Goal: Task Accomplishment & Management: Manage account settings

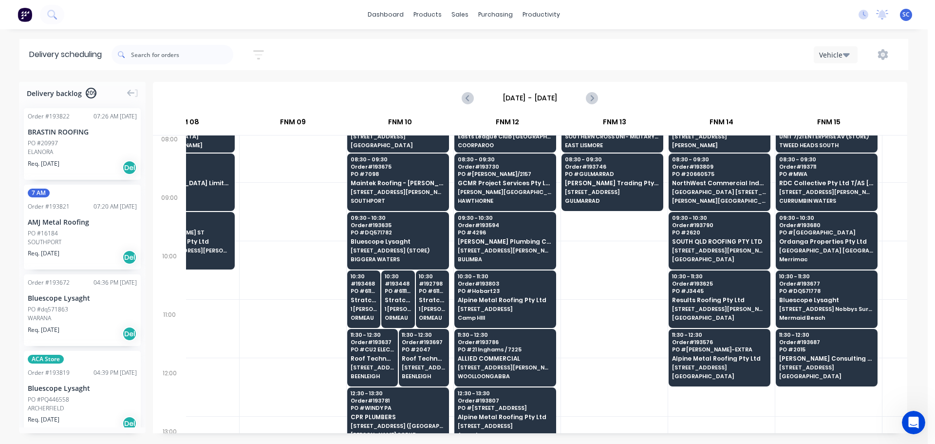
scroll to position [146, 697]
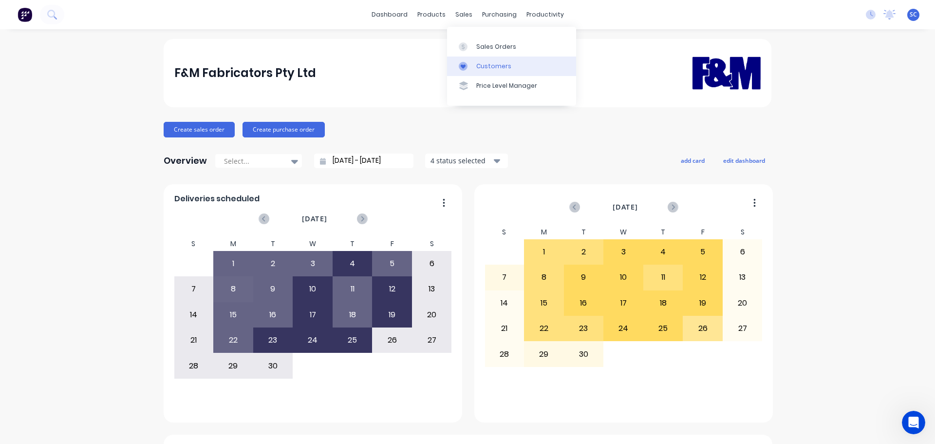
click at [500, 63] on div "Customers" at bounding box center [493, 66] width 35 height 9
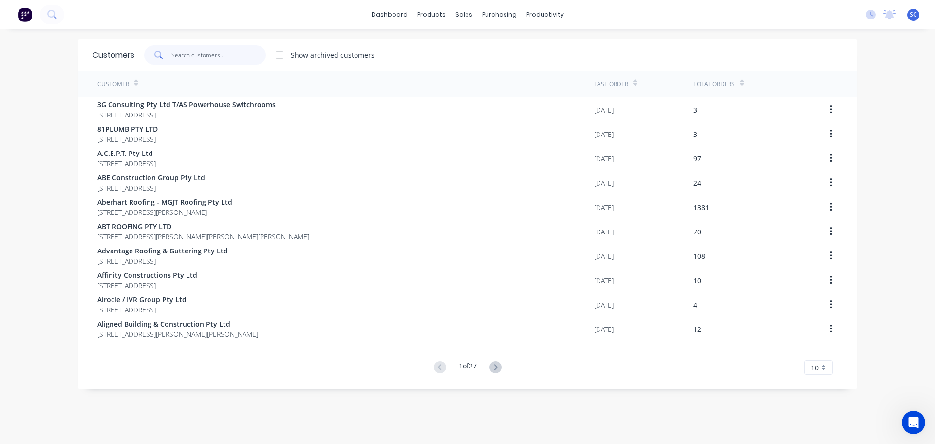
click at [206, 56] on input "text" at bounding box center [218, 54] width 95 height 19
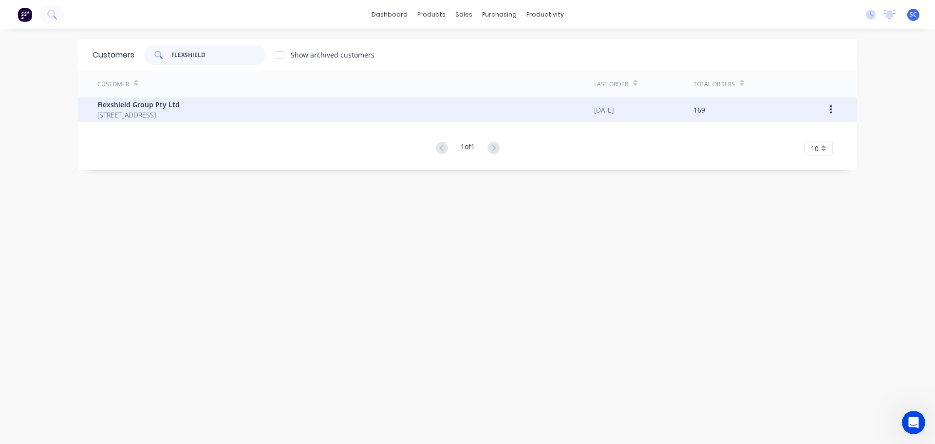
type input "FLEXSHIELD"
click at [145, 107] on span "Flexshield Group Pty Ltd" at bounding box center [138, 104] width 82 height 10
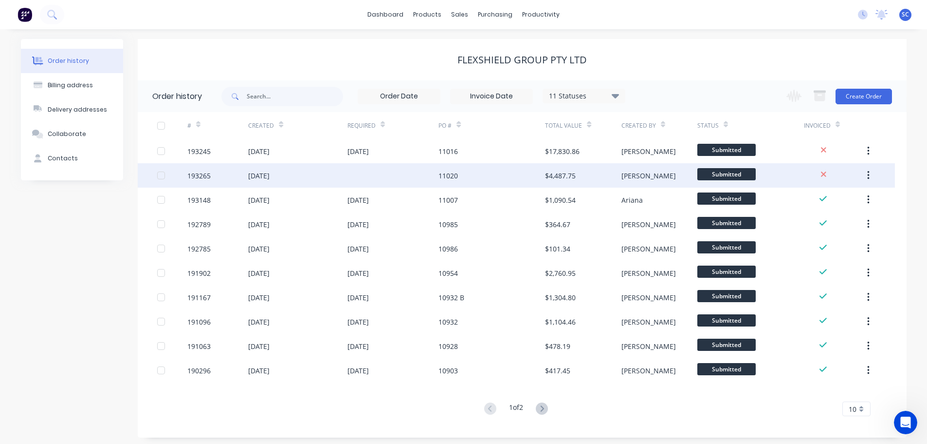
click at [270, 179] on div "19 Sep 2025" at bounding box center [258, 175] width 21 height 10
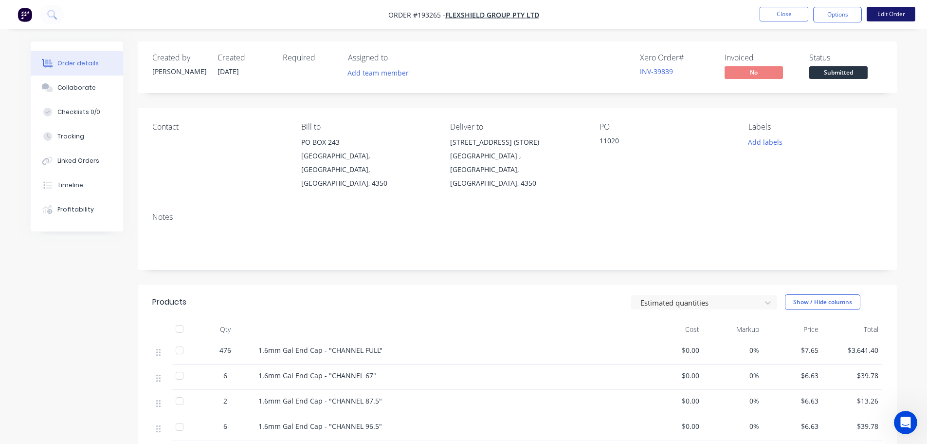
click at [887, 14] on button "Edit Order" at bounding box center [891, 14] width 49 height 15
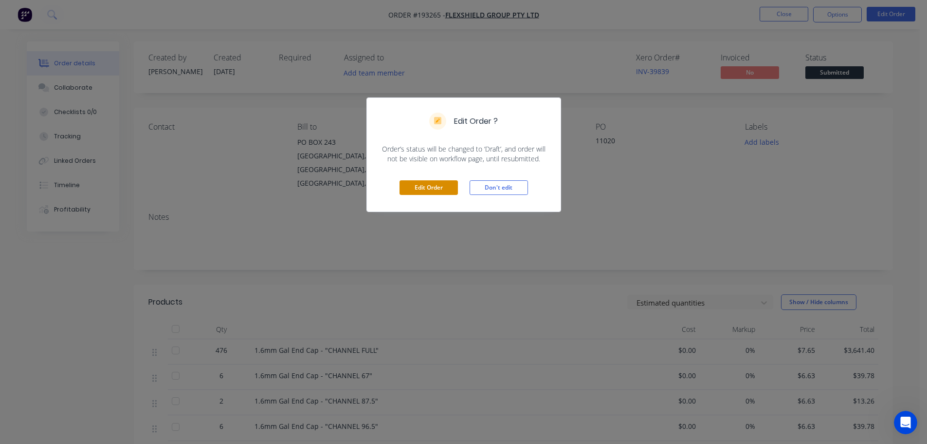
click at [439, 185] on button "Edit Order" at bounding box center [429, 187] width 58 height 15
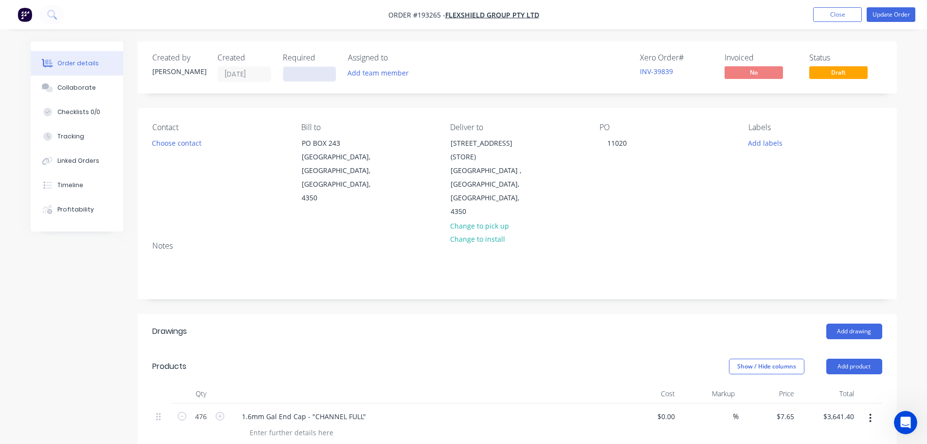
click at [301, 74] on input at bounding box center [309, 74] width 53 height 15
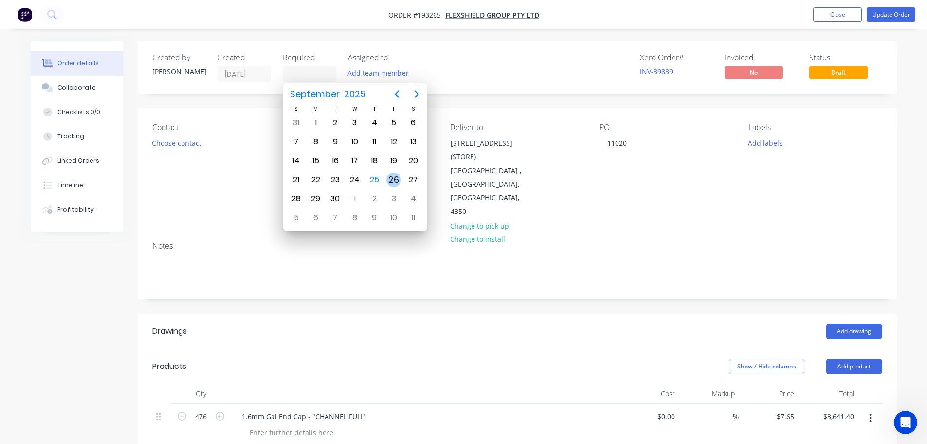
click at [395, 180] on div "26" at bounding box center [394, 179] width 15 height 15
type input "[DATE]"
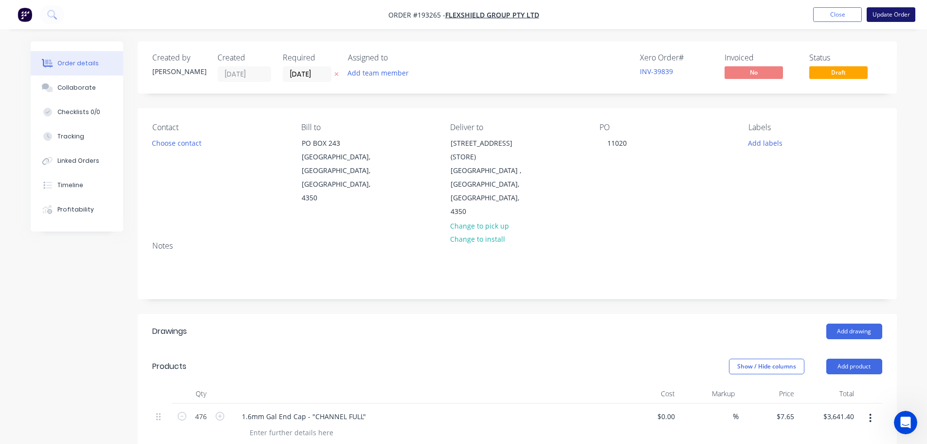
click at [883, 15] on button "Update Order" at bounding box center [891, 14] width 49 height 15
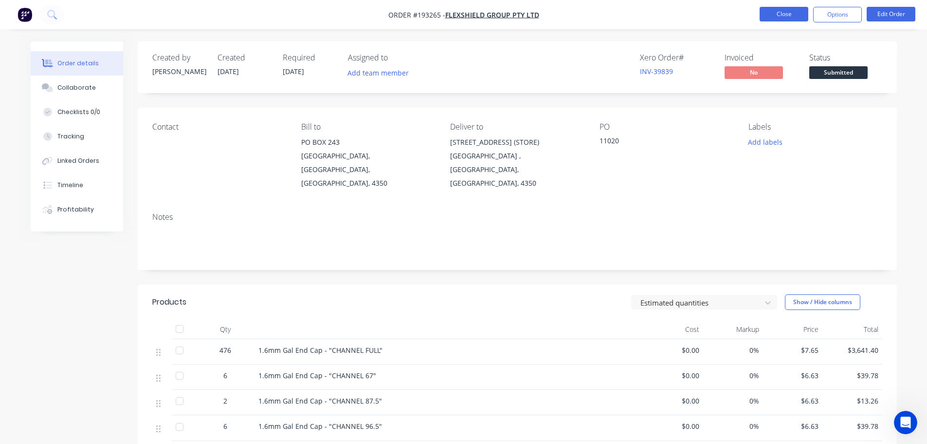
click at [783, 11] on button "Close" at bounding box center [784, 14] width 49 height 15
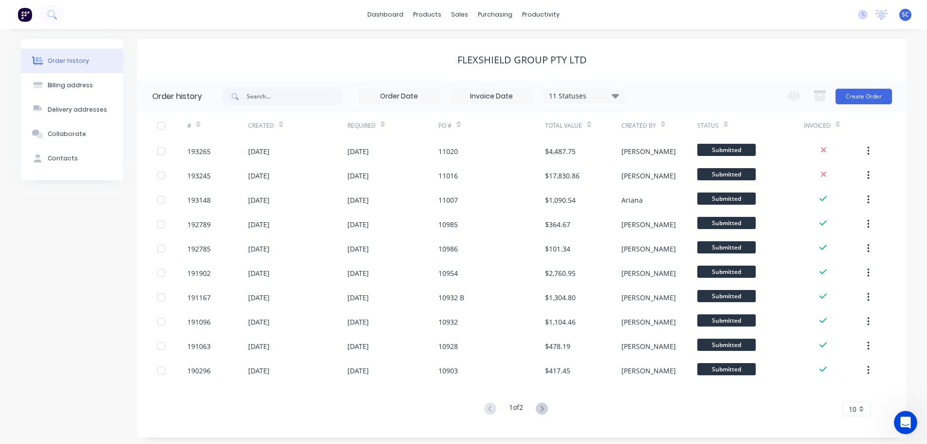
click at [313, 21] on div "dashboard products sales purchasing productivity dashboard products Product Cat…" at bounding box center [463, 14] width 927 height 29
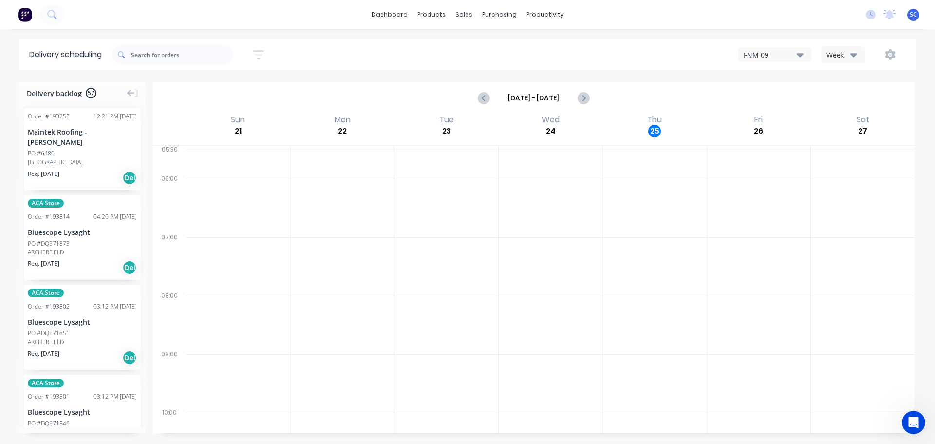
click at [259, 51] on icon "button" at bounding box center [258, 54] width 11 height 9
click at [195, 88] on input "26/09/25 - 26/09/25" at bounding box center [213, 91] width 91 height 15
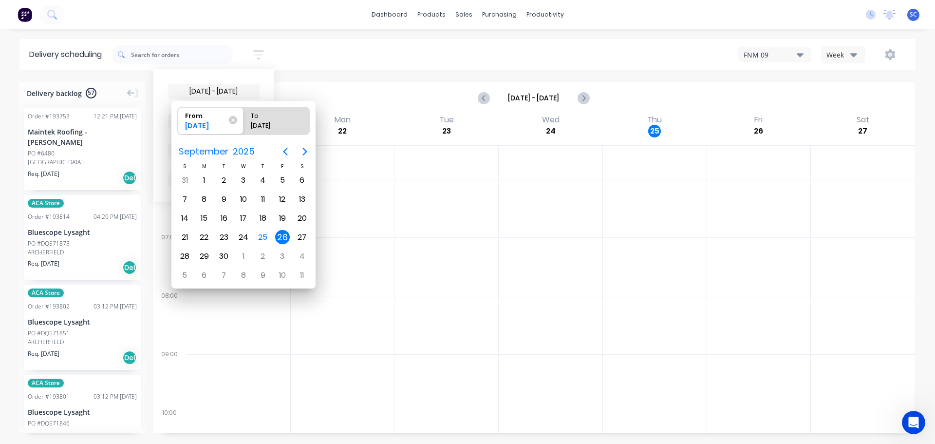
click at [284, 237] on div "26" at bounding box center [282, 237] width 15 height 15
radio input "false"
radio input "true"
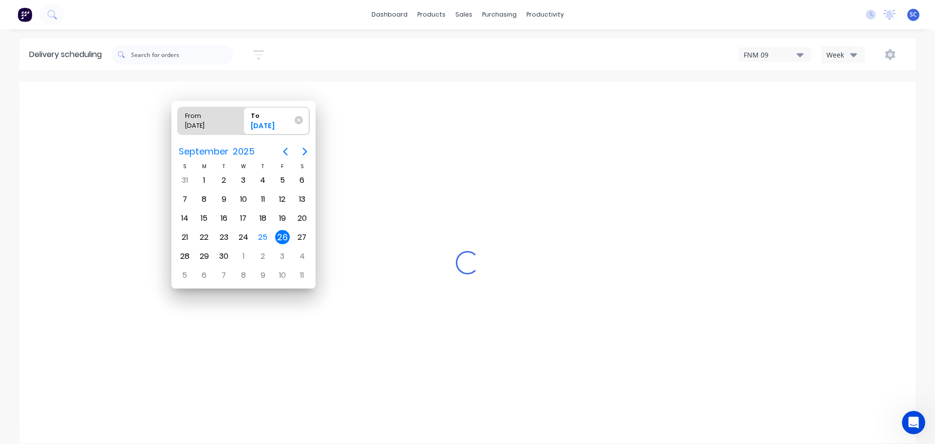
click at [281, 238] on div "26" at bounding box center [282, 237] width 15 height 15
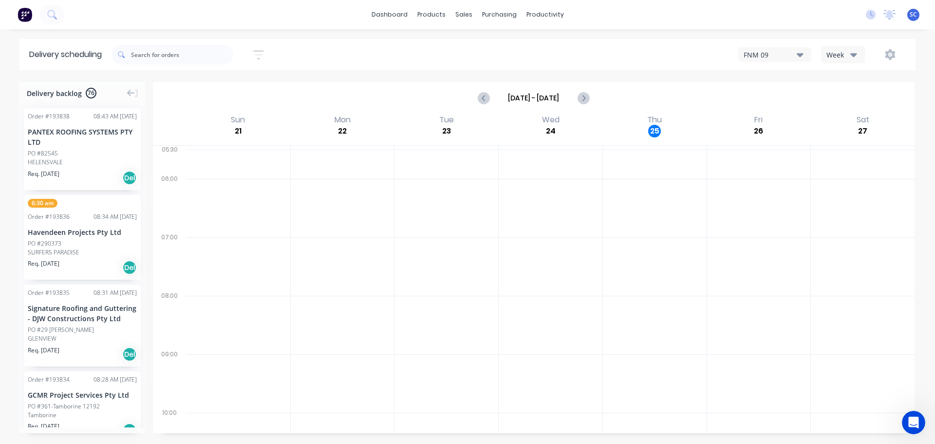
click at [259, 52] on icon "button" at bounding box center [258, 55] width 11 height 12
click at [216, 148] on div "Filter by labels" at bounding box center [207, 150] width 69 height 10
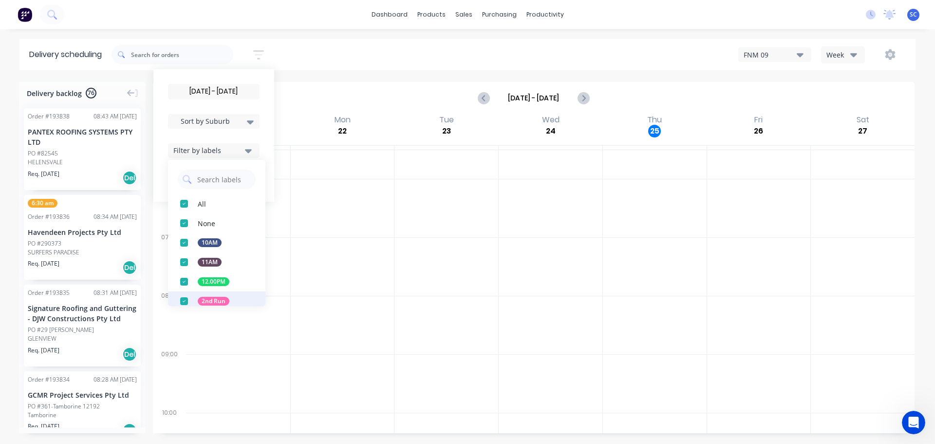
click at [178, 304] on div "button" at bounding box center [183, 300] width 19 height 19
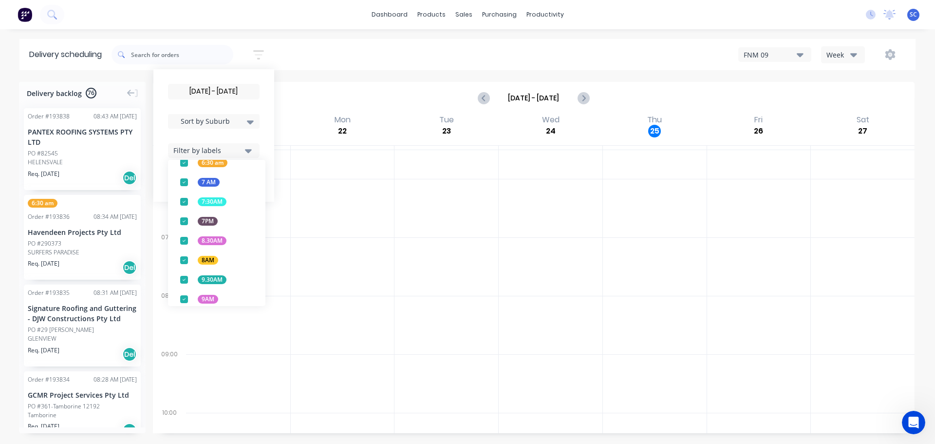
scroll to position [383, 0]
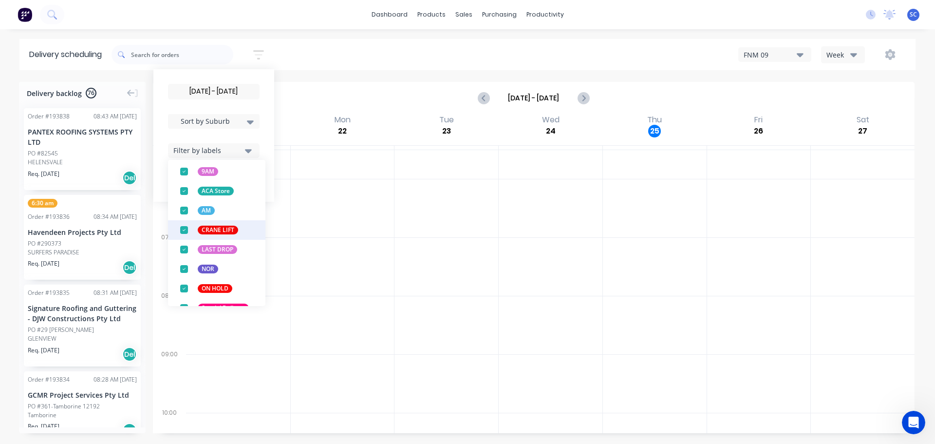
click at [188, 227] on div "button" at bounding box center [183, 229] width 19 height 19
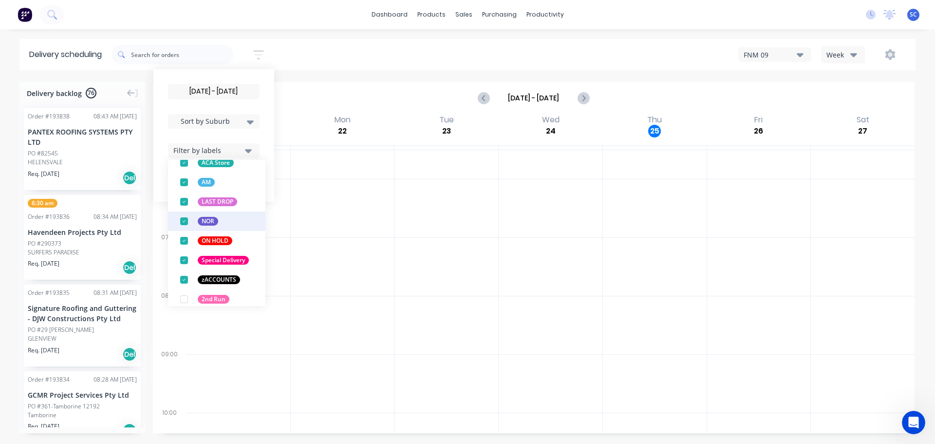
scroll to position [438, 0]
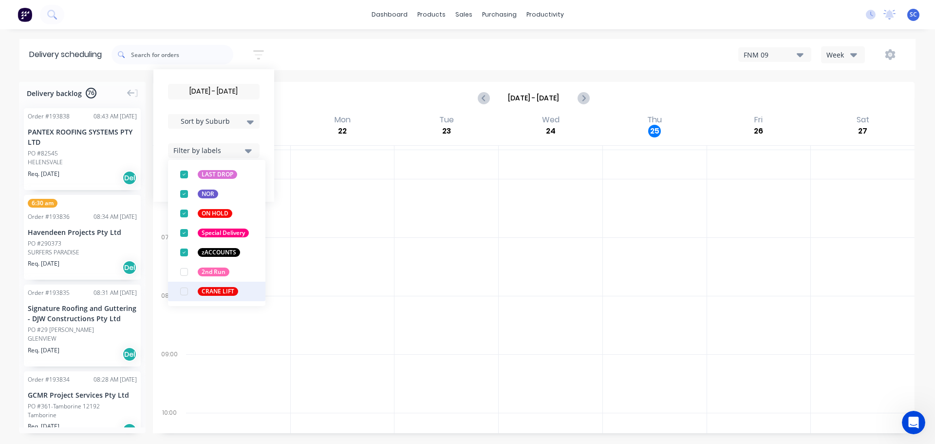
click at [182, 292] on div "button" at bounding box center [183, 290] width 19 height 19
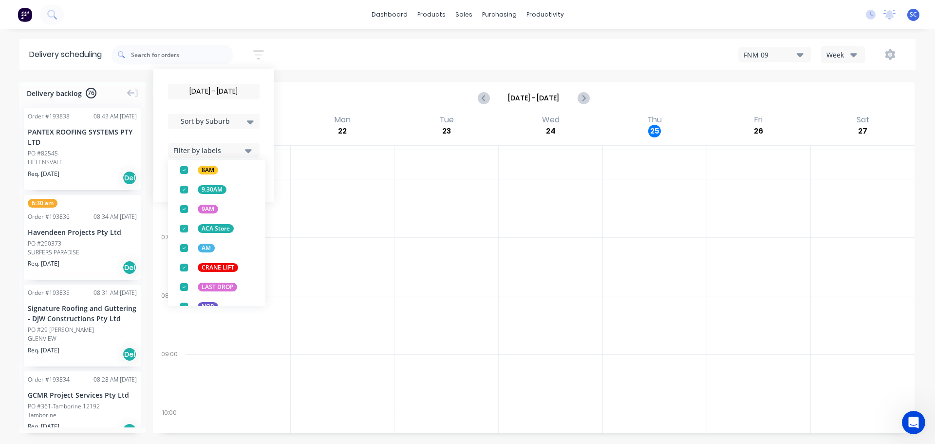
scroll to position [341, 0]
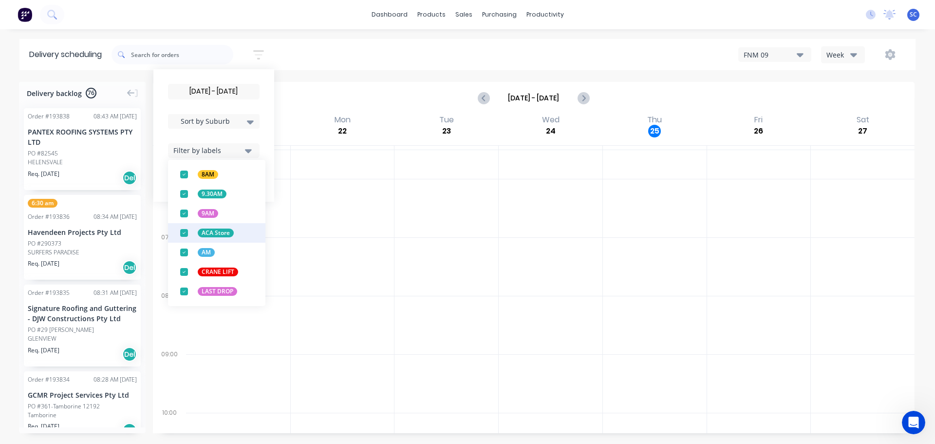
click at [185, 232] on div "button" at bounding box center [183, 232] width 19 height 19
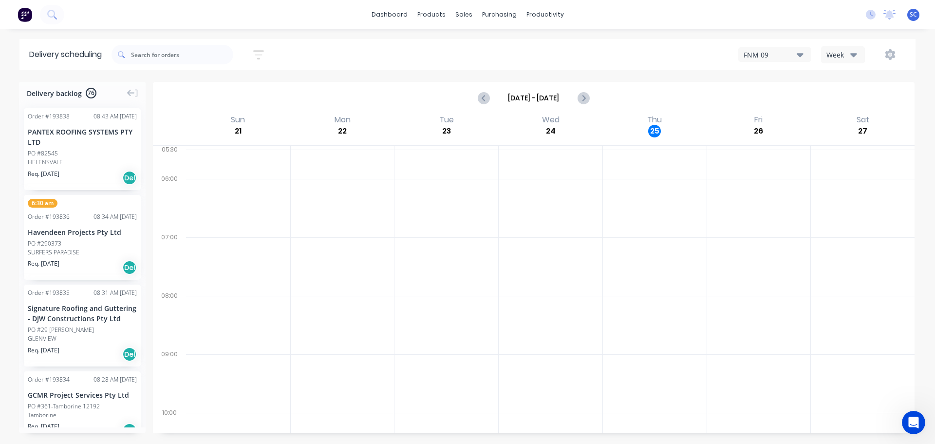
click at [322, 55] on div "26/09/25 - 26/09/25 Sort by Suburb Created date Required date Order number Cust…" at bounding box center [513, 54] width 804 height 27
click at [259, 49] on icon "button" at bounding box center [258, 55] width 11 height 12
click at [248, 151] on button "Filter by labels" at bounding box center [214, 150] width 92 height 15
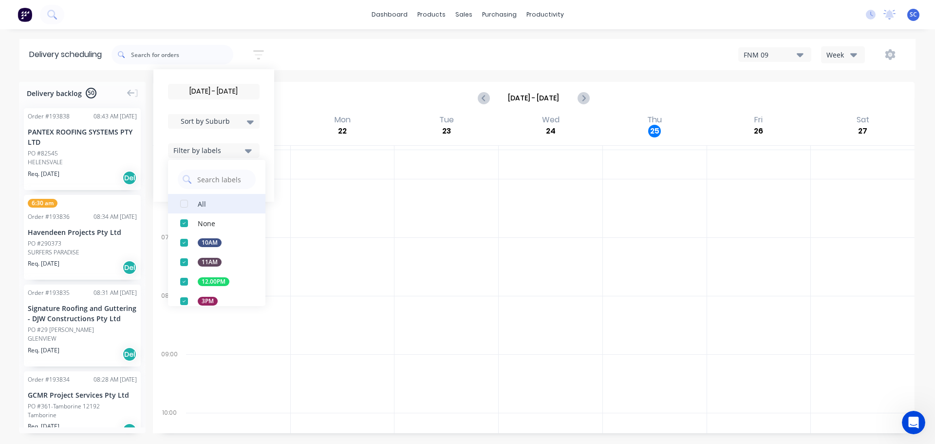
drag, startPoint x: 189, startPoint y: 202, endPoint x: 196, endPoint y: 205, distance: 7.4
click at [190, 202] on div "button" at bounding box center [183, 203] width 19 height 19
click at [306, 52] on div "26/09/25 - 26/09/25 Sort by Suburb Created date Required date Order number Cust…" at bounding box center [513, 54] width 804 height 27
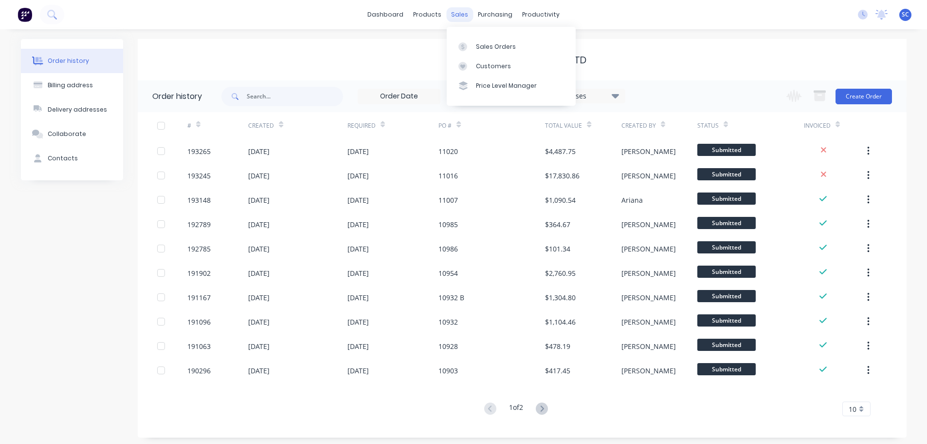
click at [463, 16] on div "sales" at bounding box center [459, 14] width 27 height 15
click at [482, 68] on div "Customers" at bounding box center [493, 66] width 35 height 9
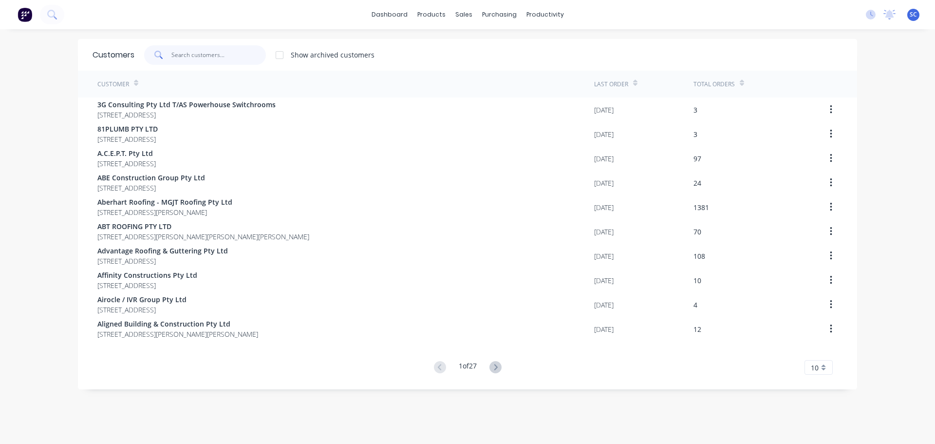
click at [185, 59] on input "text" at bounding box center [218, 54] width 95 height 19
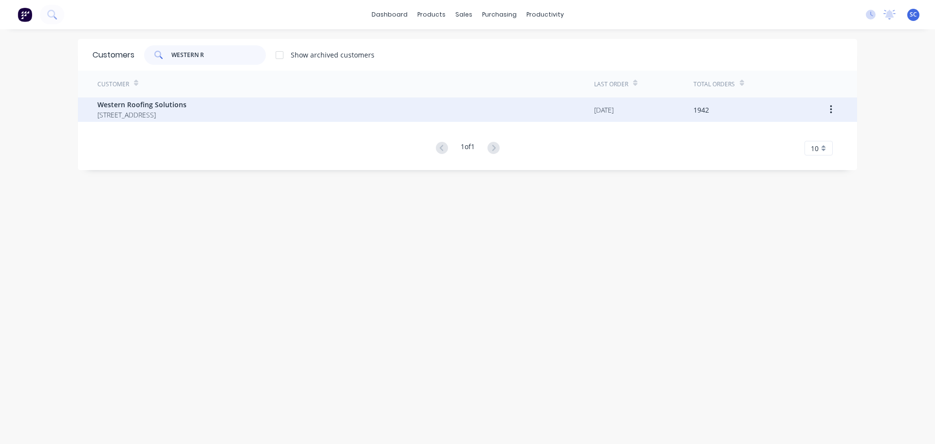
type input "WESTERN R"
click at [126, 109] on span "Western Roofing Solutions" at bounding box center [141, 104] width 89 height 10
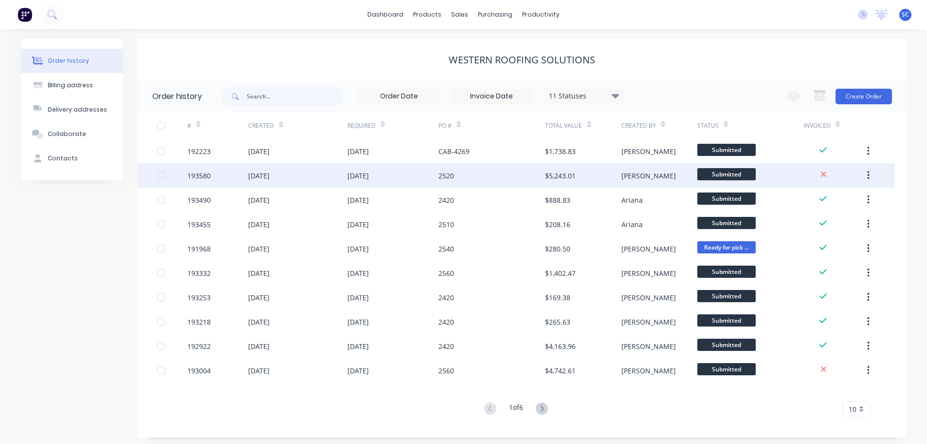
click at [352, 175] on div "29 Sep 2025" at bounding box center [358, 175] width 21 height 10
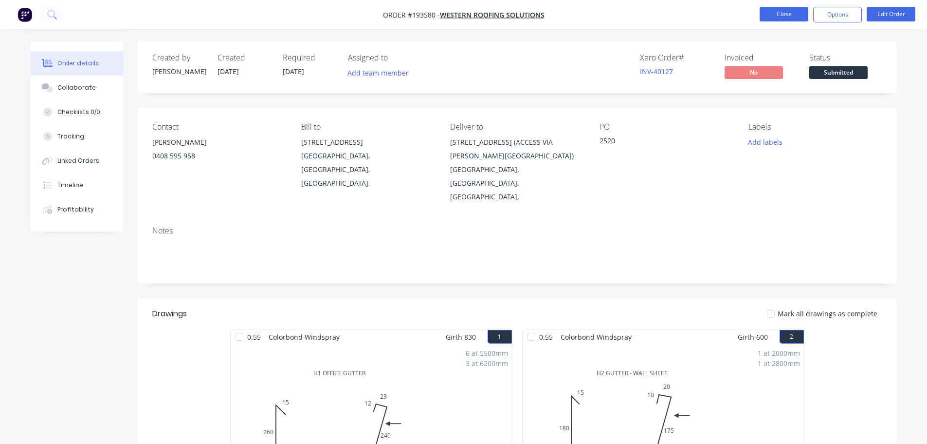
click at [787, 16] on button "Close" at bounding box center [784, 14] width 49 height 15
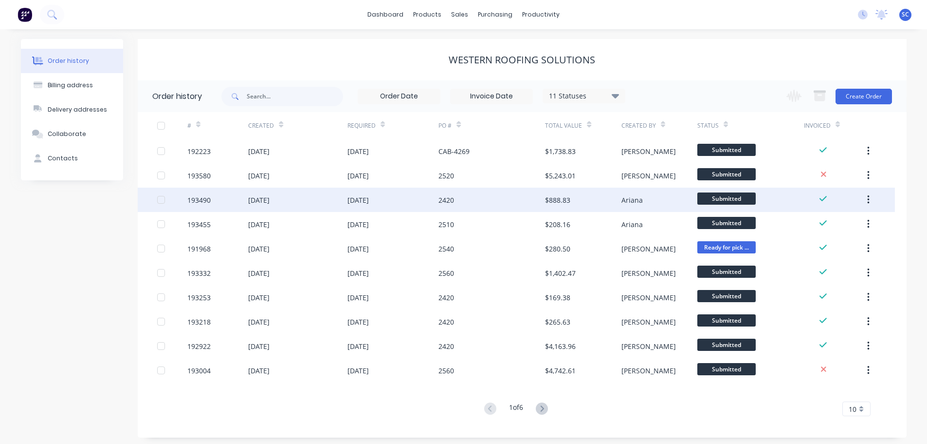
click at [304, 202] on div "22 Sep 2025" at bounding box center [297, 199] width 99 height 24
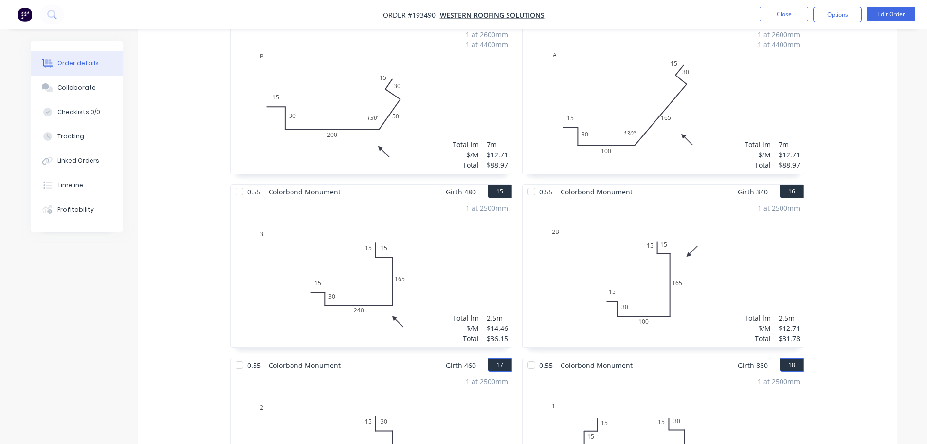
scroll to position [1363, 0]
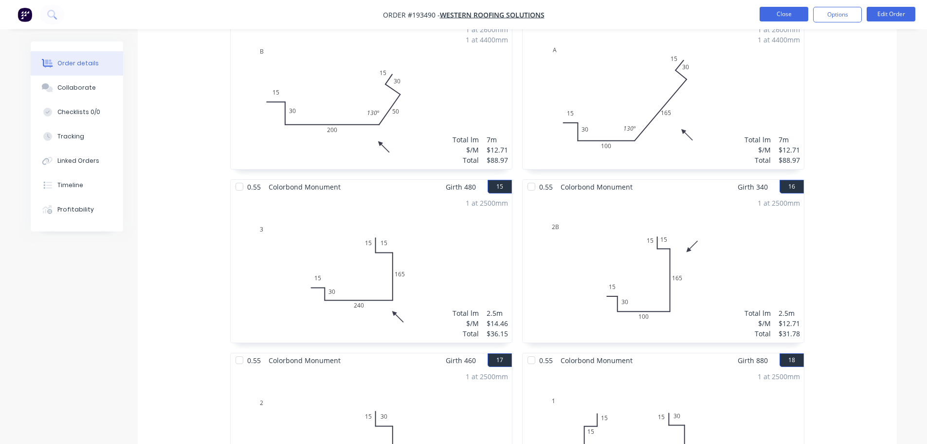
click at [787, 13] on button "Close" at bounding box center [784, 14] width 49 height 15
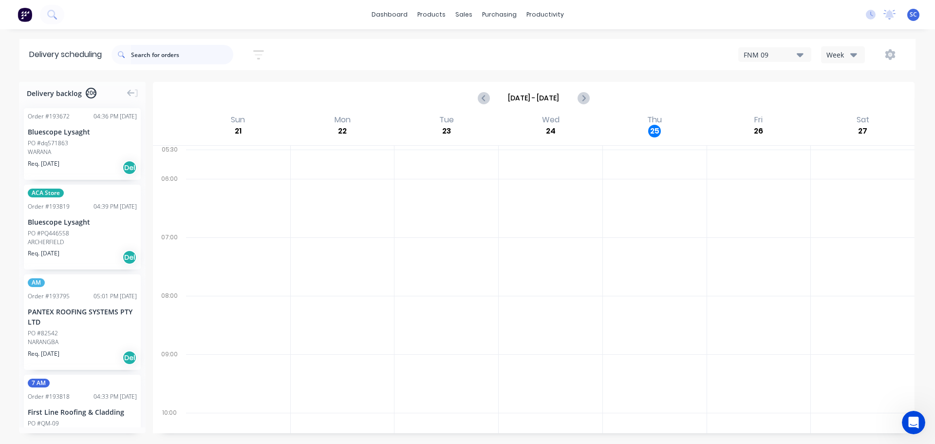
click at [166, 52] on input "text" at bounding box center [182, 54] width 102 height 19
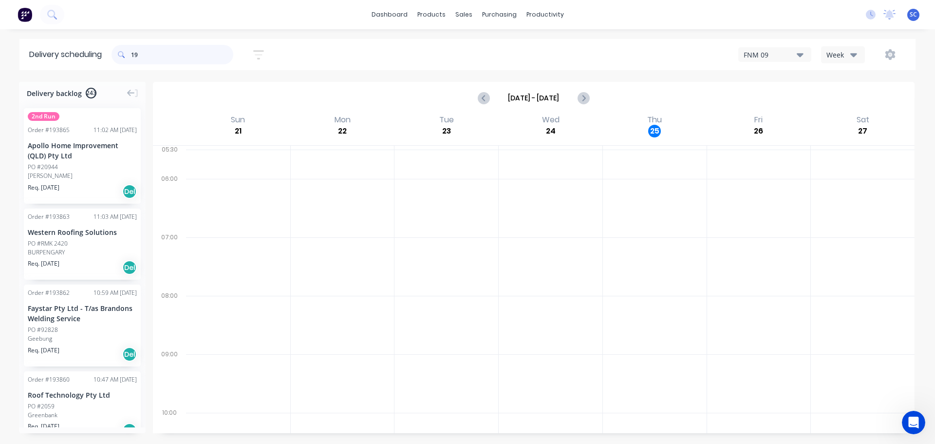
click at [150, 53] on input "19" at bounding box center [182, 54] width 102 height 19
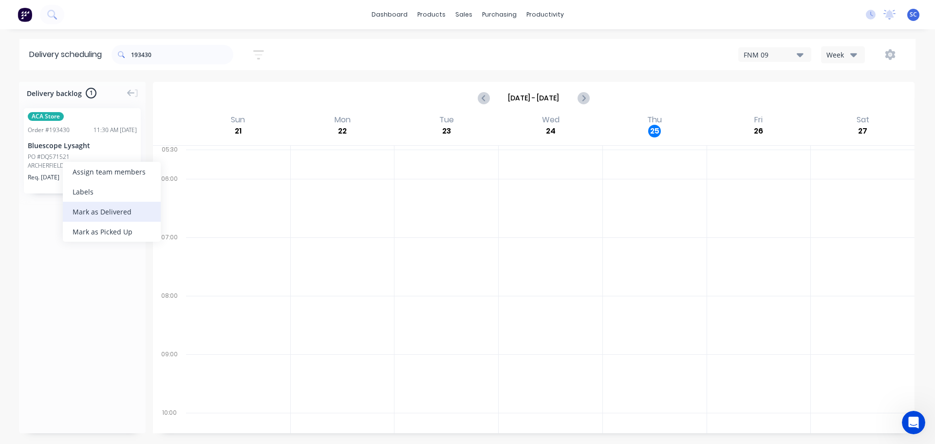
click at [101, 216] on div "Mark as Delivered" at bounding box center [112, 212] width 98 height 20
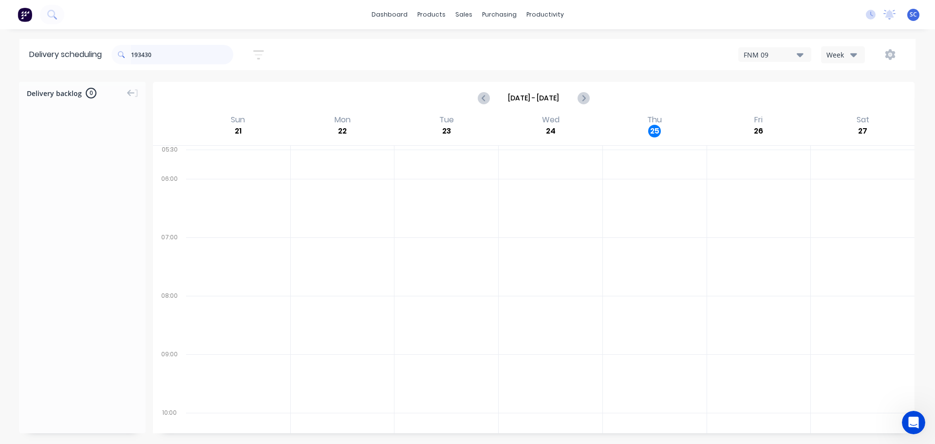
click at [160, 58] on input "193430" at bounding box center [182, 54] width 102 height 19
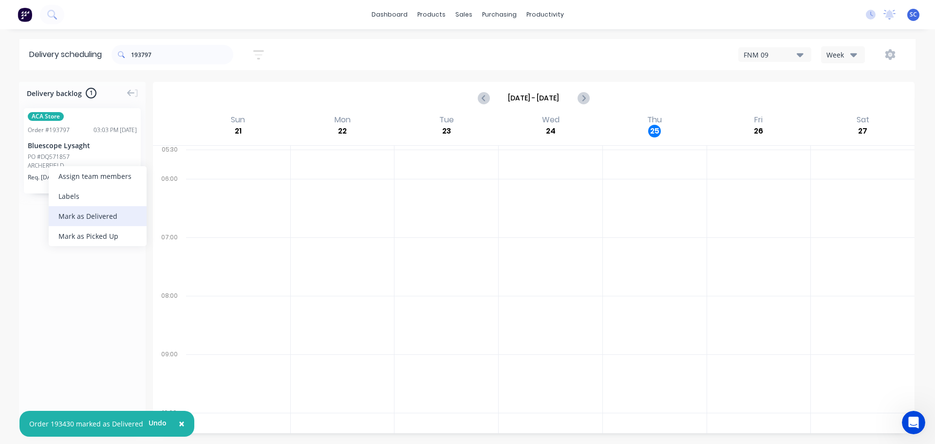
click at [86, 211] on div "Mark as Delivered" at bounding box center [98, 216] width 98 height 20
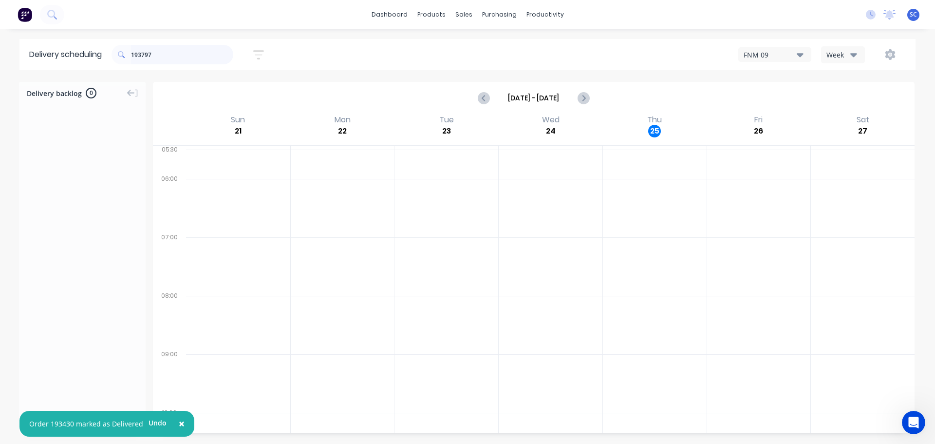
click at [160, 53] on input "193797" at bounding box center [182, 54] width 102 height 19
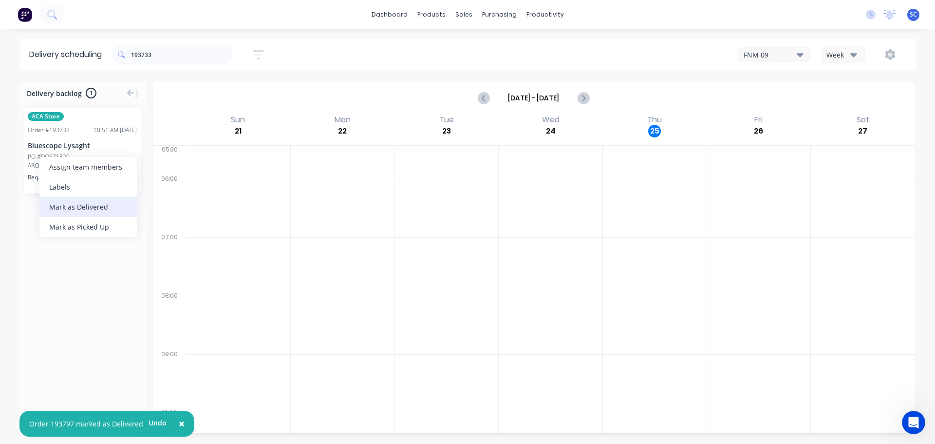
click at [80, 208] on div "Mark as Delivered" at bounding box center [88, 207] width 98 height 20
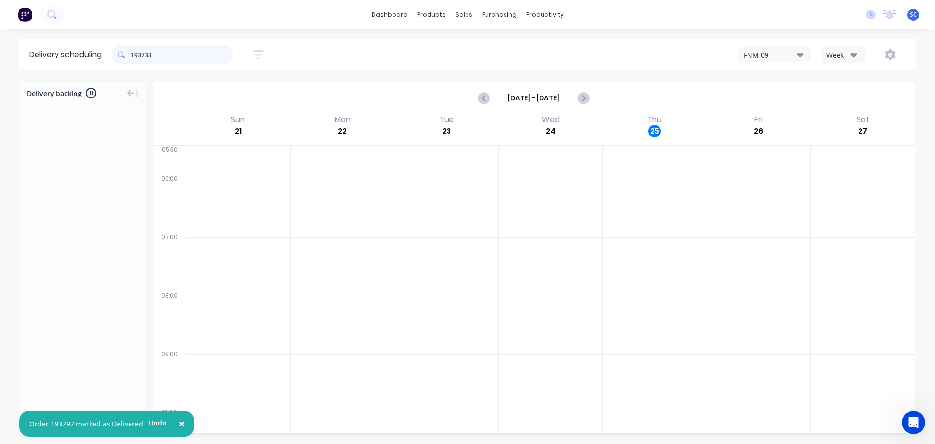
click at [157, 53] on input "193733" at bounding box center [182, 54] width 102 height 19
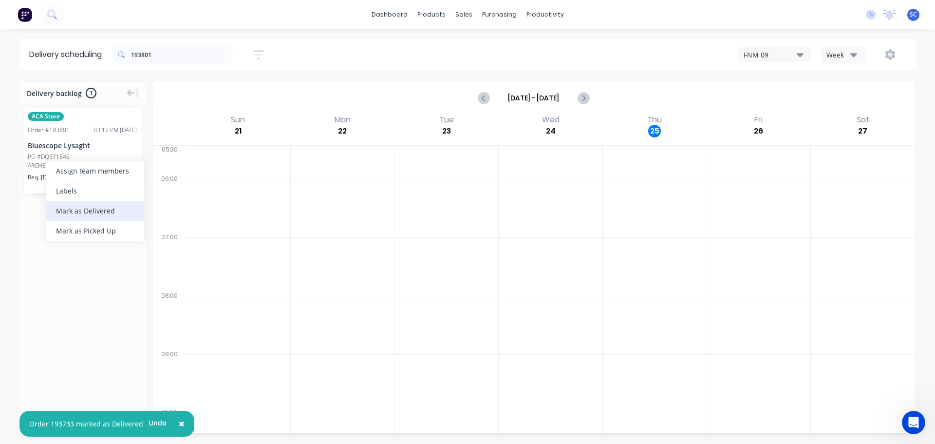
click at [89, 208] on div "Mark as Delivered" at bounding box center [95, 211] width 98 height 20
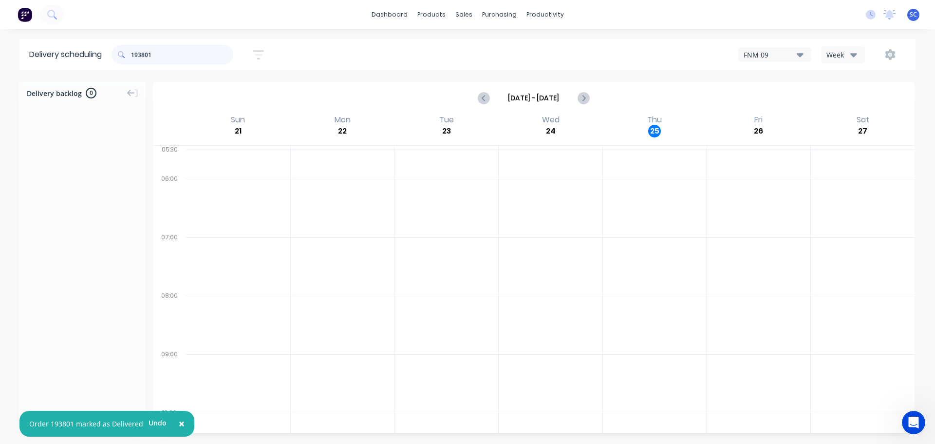
click at [174, 55] on input "193801" at bounding box center [182, 54] width 102 height 19
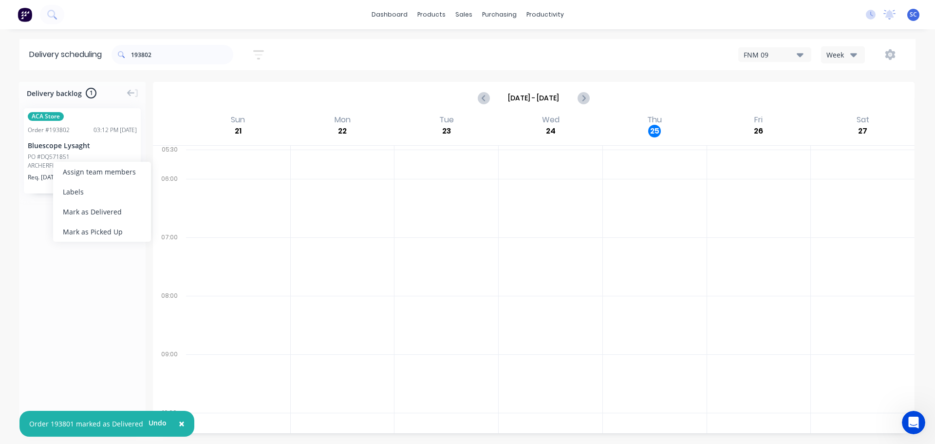
click at [88, 211] on div "Mark as Delivered" at bounding box center [102, 212] width 98 height 20
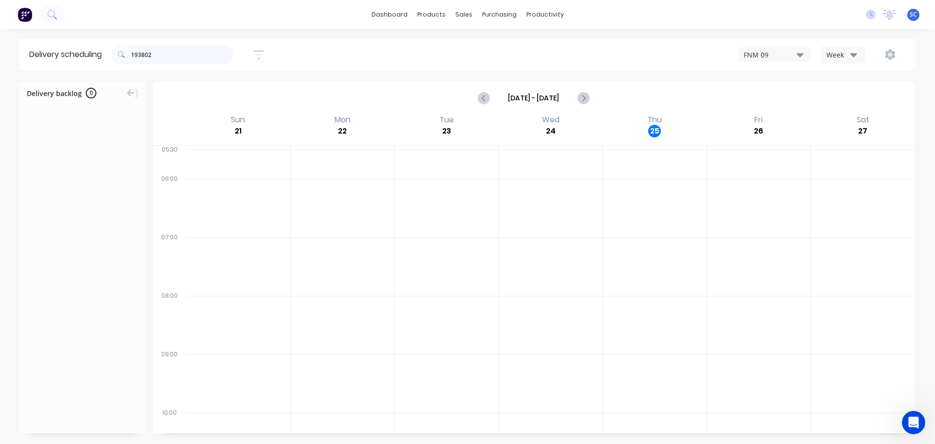
click at [160, 56] on input "193802" at bounding box center [182, 54] width 102 height 19
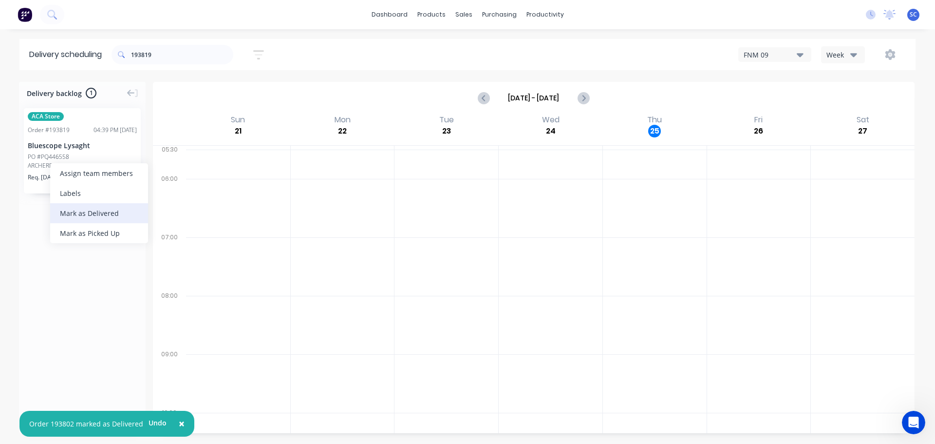
click at [92, 215] on div "Mark as Delivered" at bounding box center [99, 213] width 98 height 20
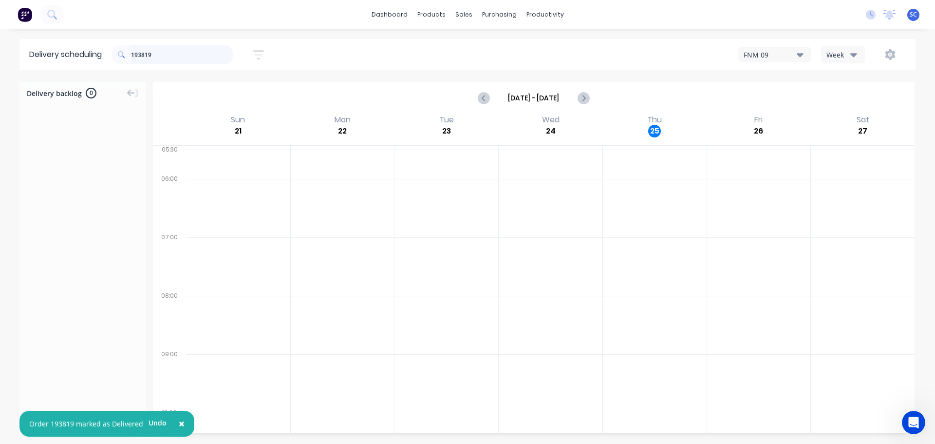
click at [159, 57] on input "193819" at bounding box center [182, 54] width 102 height 19
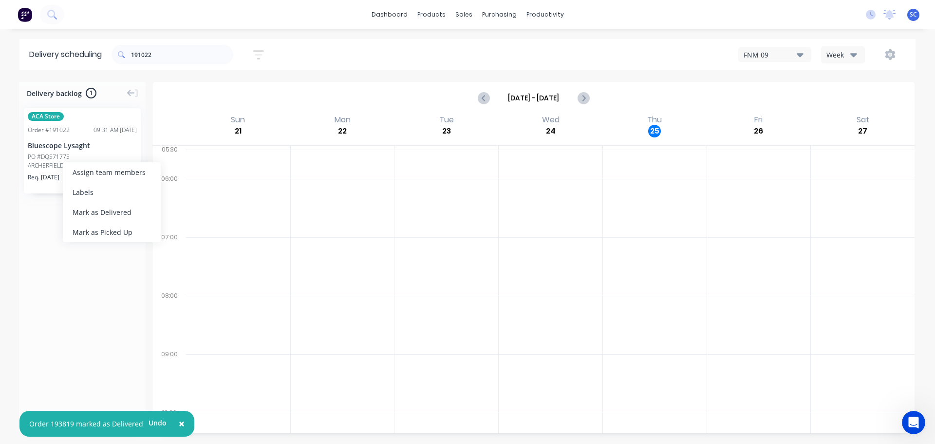
click at [93, 209] on div "Mark as Delivered" at bounding box center [112, 212] width 98 height 20
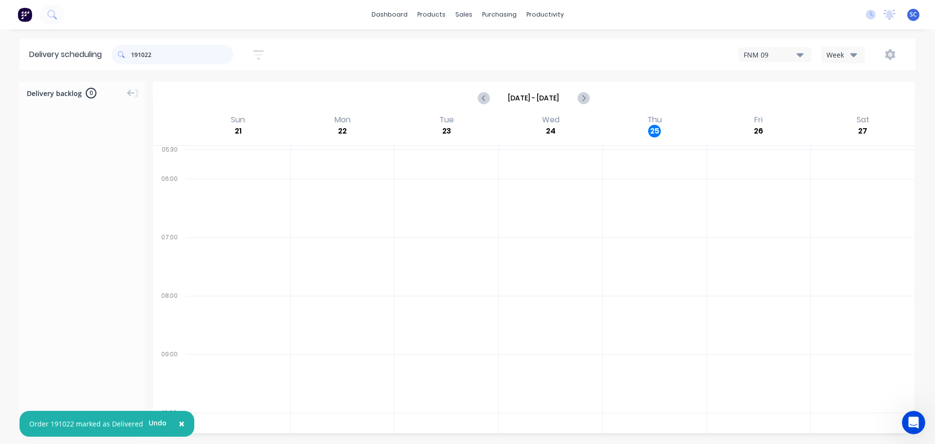
click at [158, 58] on input "191022" at bounding box center [182, 54] width 102 height 19
click at [91, 211] on div "Mark as Delivered" at bounding box center [101, 218] width 98 height 20
drag, startPoint x: 166, startPoint y: 49, endPoint x: 166, endPoint y: 54, distance: 5.4
click at [165, 54] on input "193814" at bounding box center [182, 54] width 102 height 19
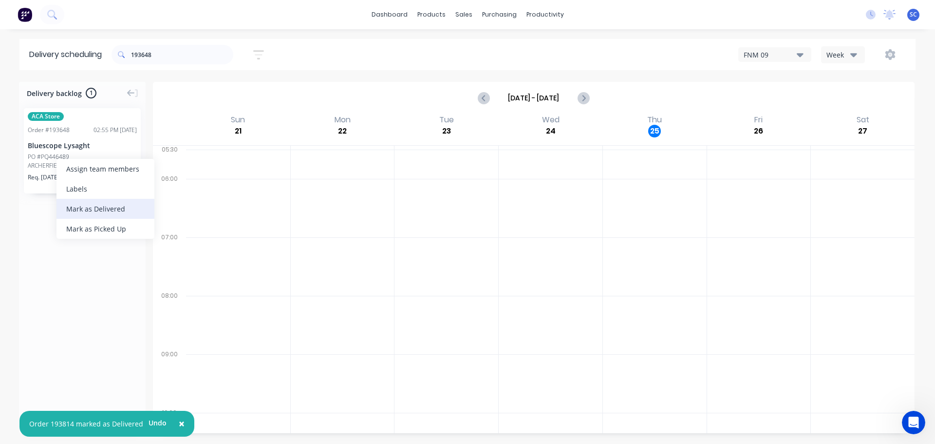
click at [88, 208] on div "Mark as Delivered" at bounding box center [105, 209] width 98 height 20
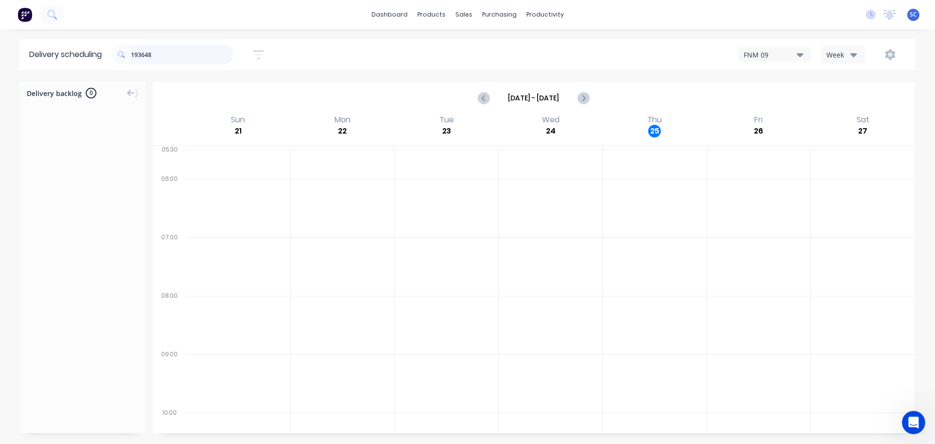
click at [177, 55] on input "193648" at bounding box center [182, 54] width 102 height 19
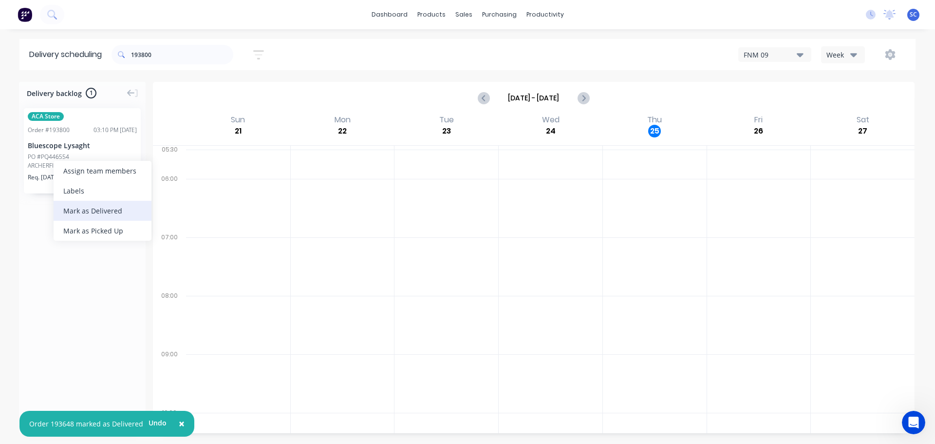
click at [93, 215] on div "Mark as Delivered" at bounding box center [103, 211] width 98 height 20
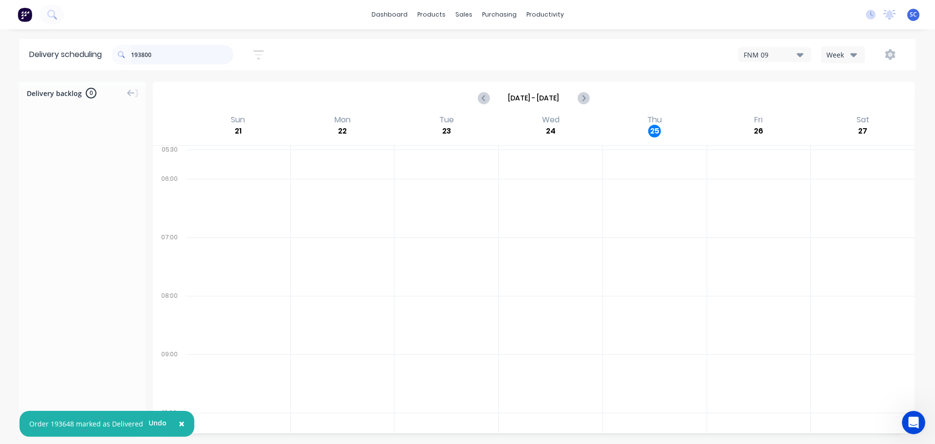
click at [167, 55] on input "193800" at bounding box center [182, 54] width 102 height 19
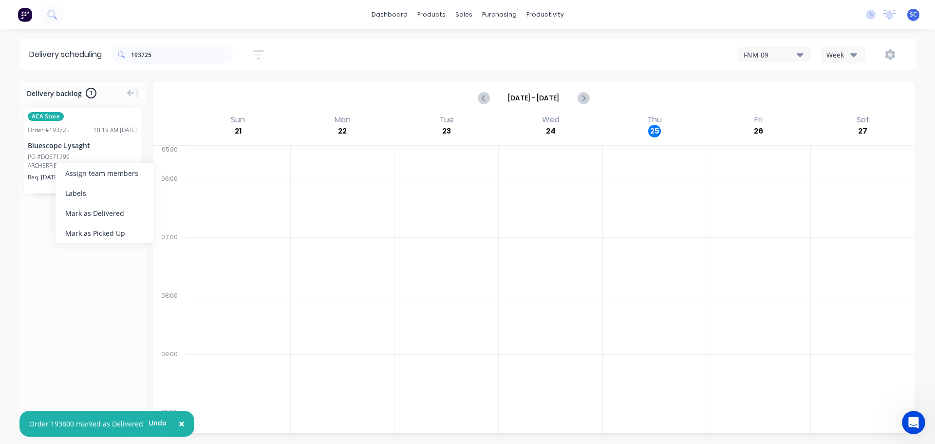
click at [92, 209] on div "Mark as Delivered" at bounding box center [105, 213] width 98 height 20
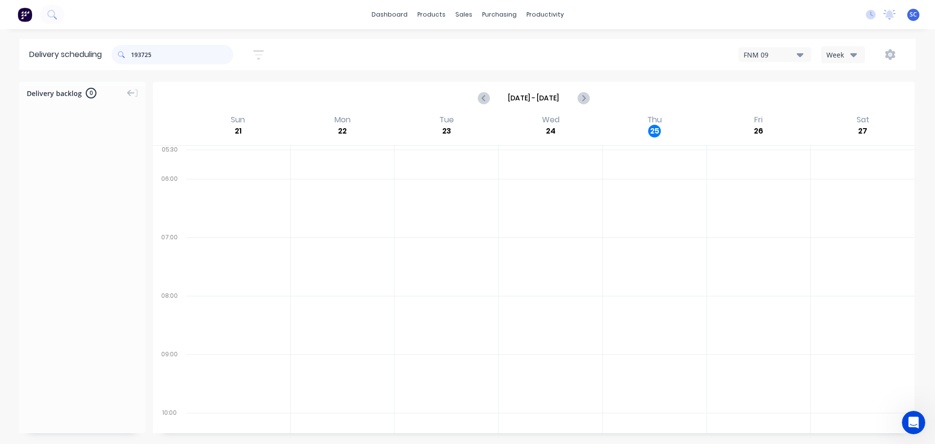
click at [158, 53] on input "193725" at bounding box center [182, 54] width 102 height 19
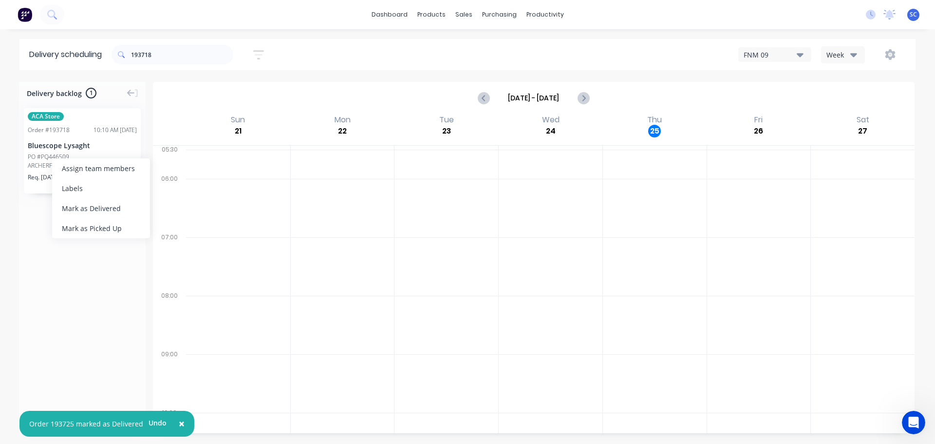
click at [80, 207] on div "Mark as Delivered" at bounding box center [101, 208] width 98 height 20
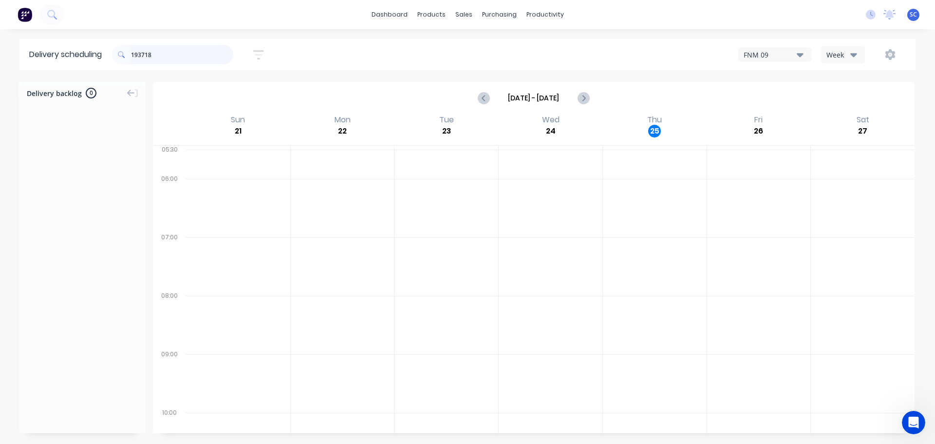
click at [190, 51] on input "193718" at bounding box center [182, 54] width 102 height 19
drag, startPoint x: 91, startPoint y: 200, endPoint x: 93, endPoint y: 192, distance: 7.9
click at [91, 200] on div "Mark as Delivered" at bounding box center [99, 200] width 98 height 20
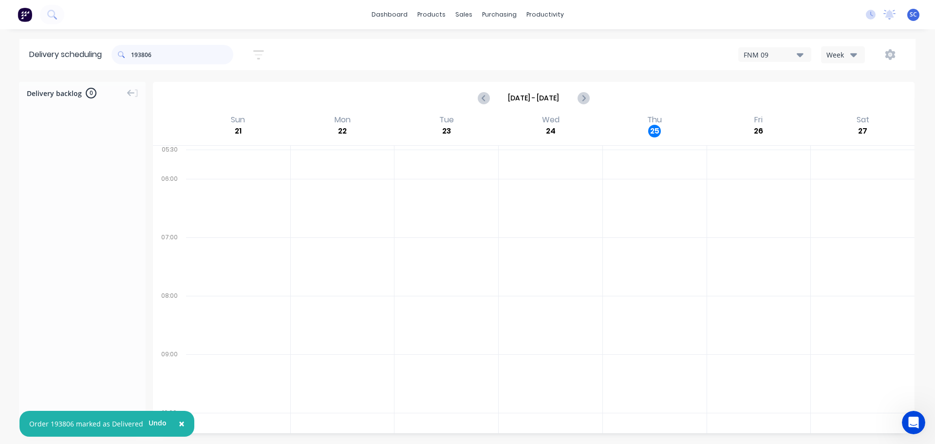
click at [170, 54] on input "193806" at bounding box center [182, 54] width 102 height 19
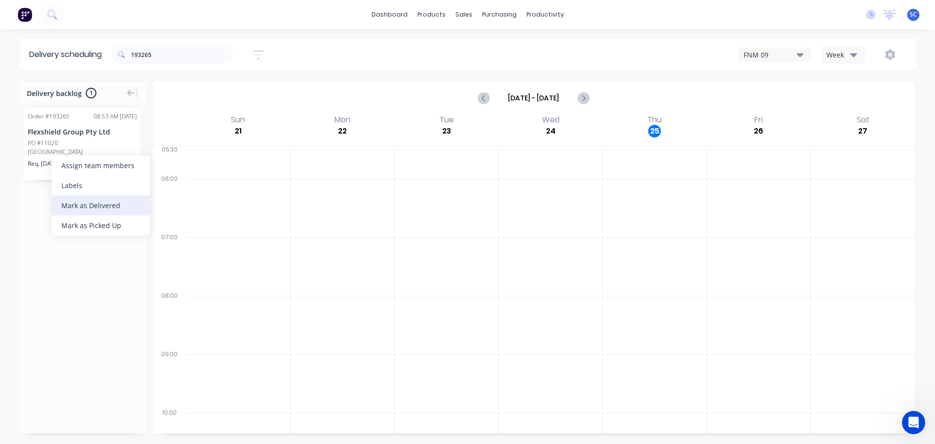
click at [89, 206] on div "Mark as Delivered" at bounding box center [101, 205] width 98 height 20
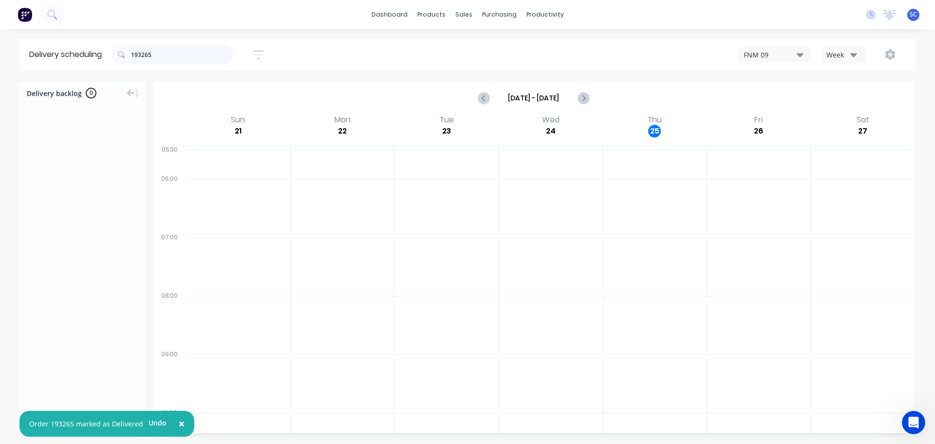
click at [154, 60] on input "193265" at bounding box center [182, 54] width 102 height 19
click at [102, 203] on div "Mark as Delivered" at bounding box center [111, 205] width 98 height 20
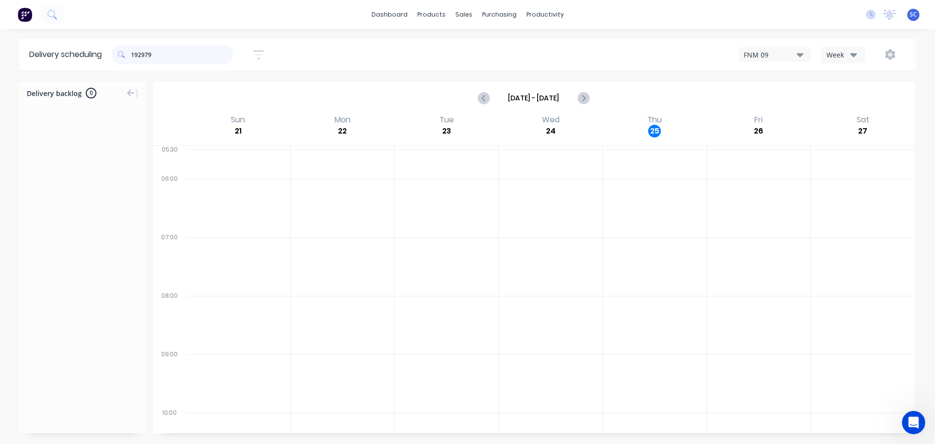
click at [174, 56] on input "192979" at bounding box center [182, 54] width 102 height 19
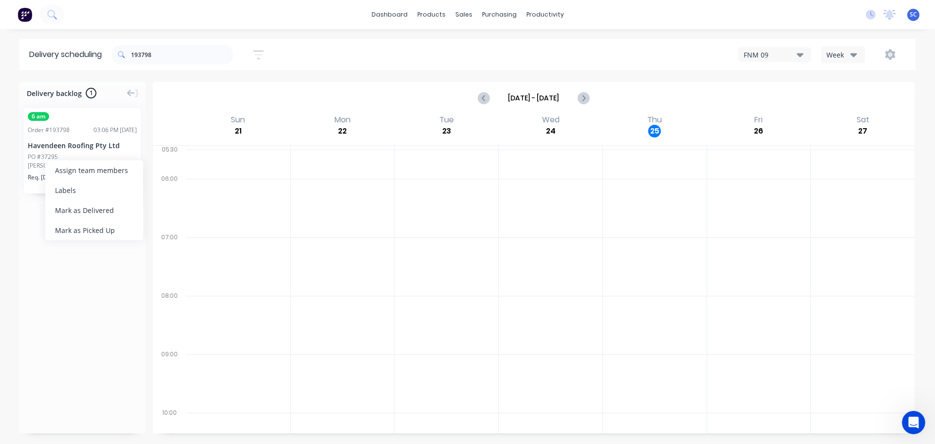
click at [81, 207] on div "Mark as Delivered" at bounding box center [94, 210] width 98 height 20
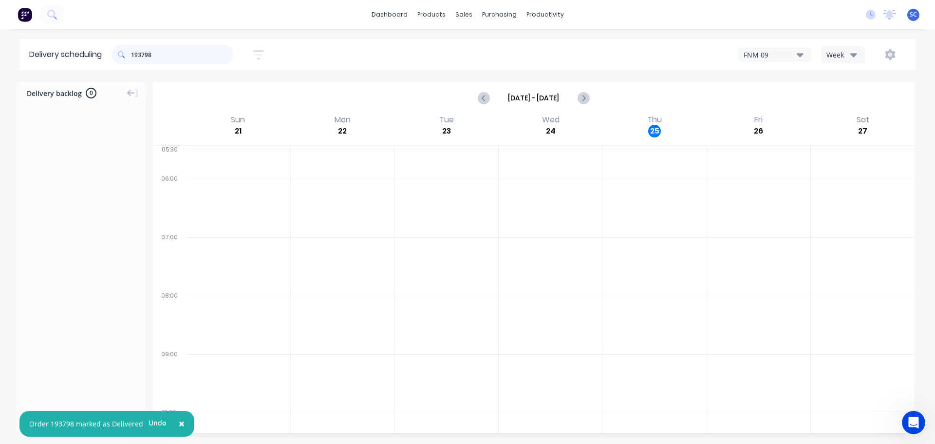
click at [161, 56] on input "193798" at bounding box center [182, 54] width 102 height 19
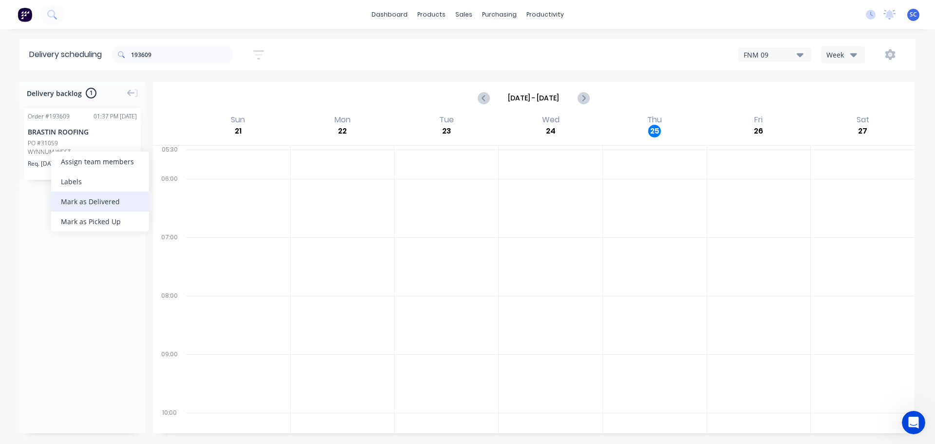
click at [83, 204] on div "Mark as Delivered" at bounding box center [100, 201] width 98 height 20
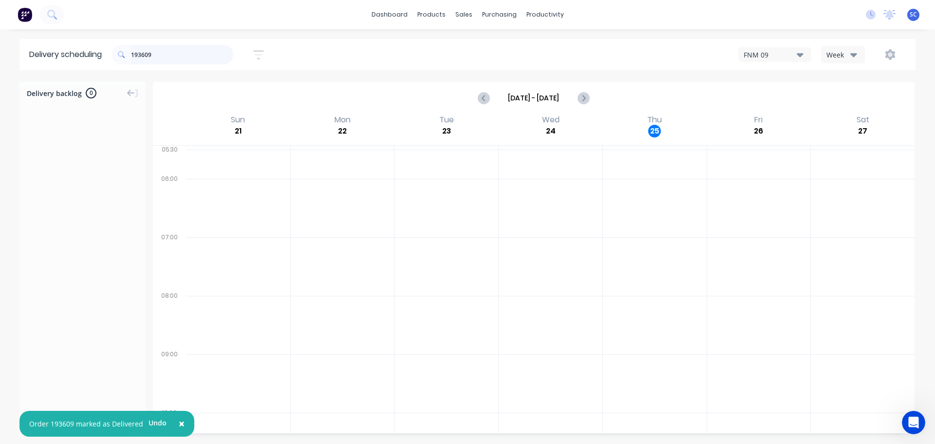
click at [167, 60] on input "193609" at bounding box center [182, 54] width 102 height 19
type input "193704"
click at [100, 208] on div "Mark as Delivered" at bounding box center [105, 208] width 98 height 20
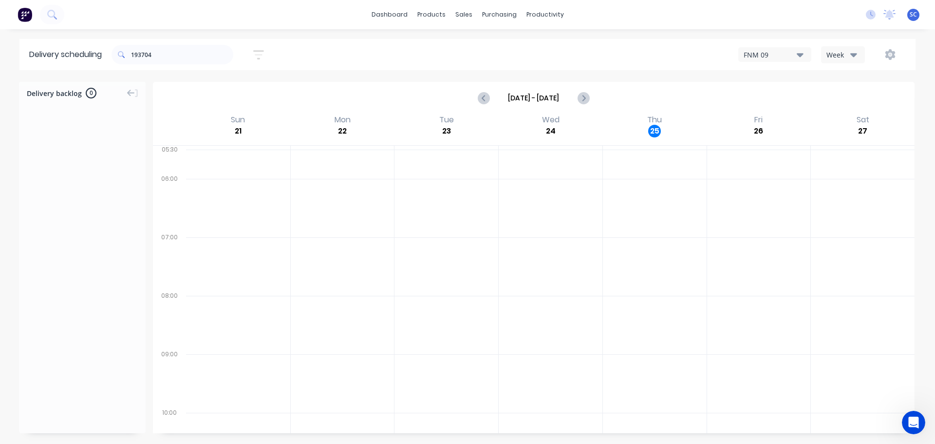
click at [850, 52] on button "Week" at bounding box center [843, 54] width 44 height 17
click div "Vehicle"
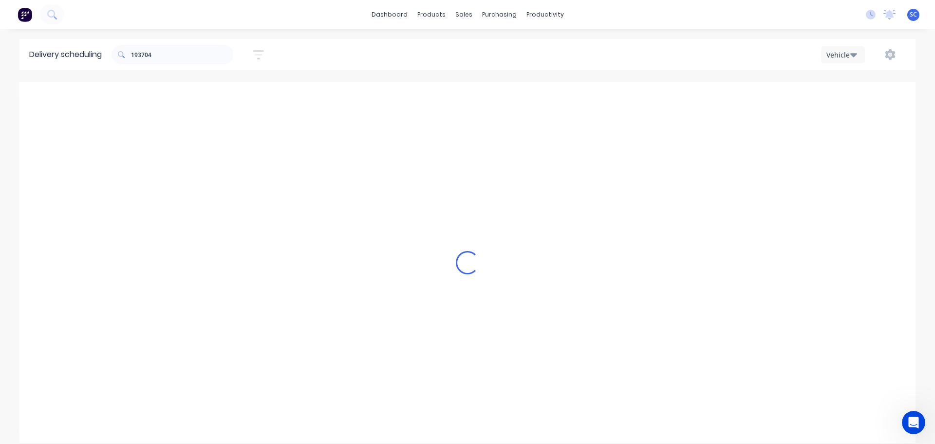
scroll to position [0, 0]
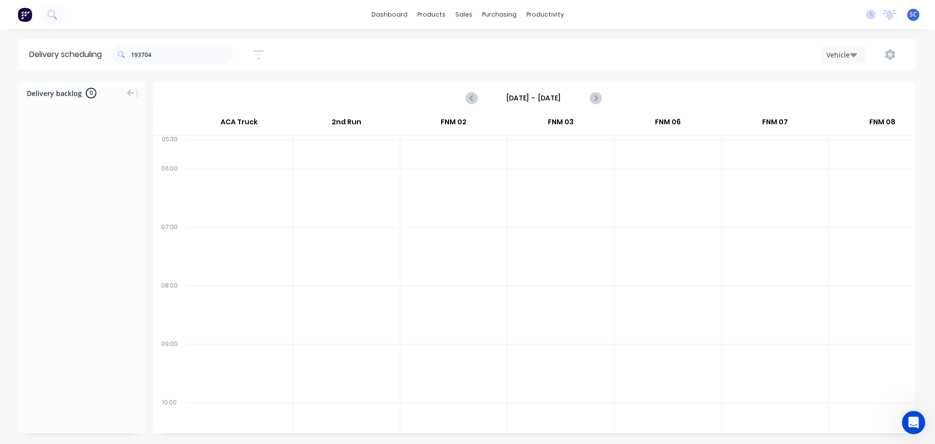
click input "[DATE] - [DATE]"
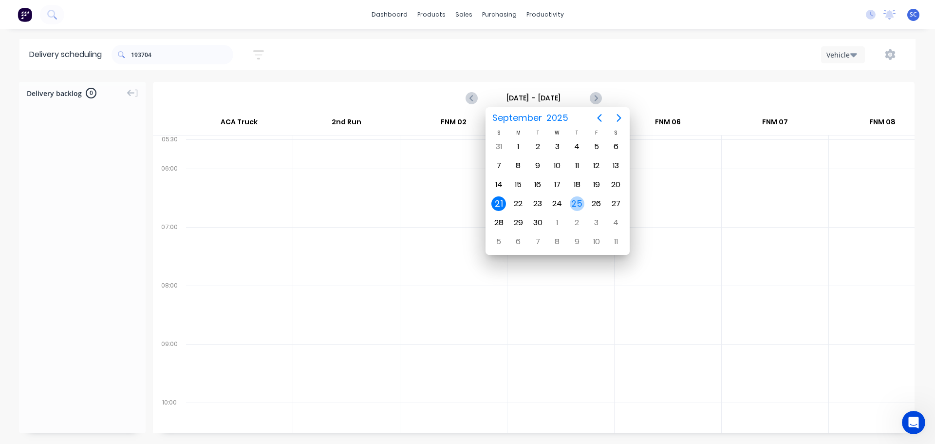
click div "25"
type input "Thursday - 25/09/25"
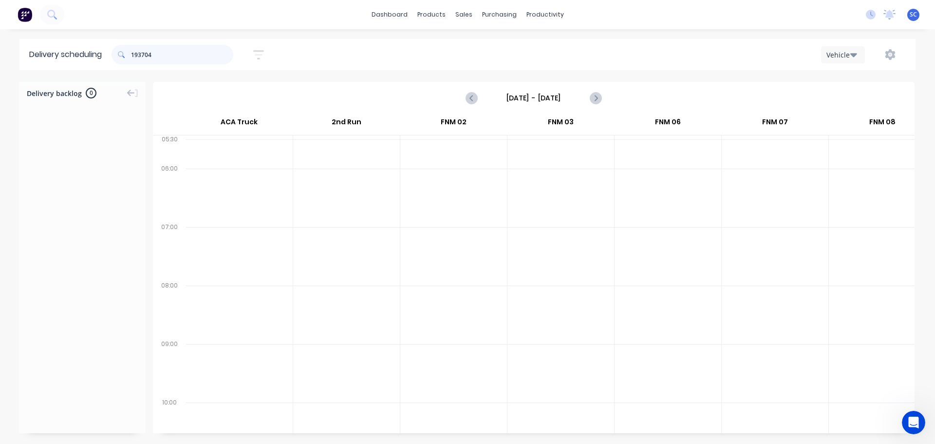
drag, startPoint x: 193, startPoint y: 57, endPoint x: 122, endPoint y: 58, distance: 71.1
click div "193704"
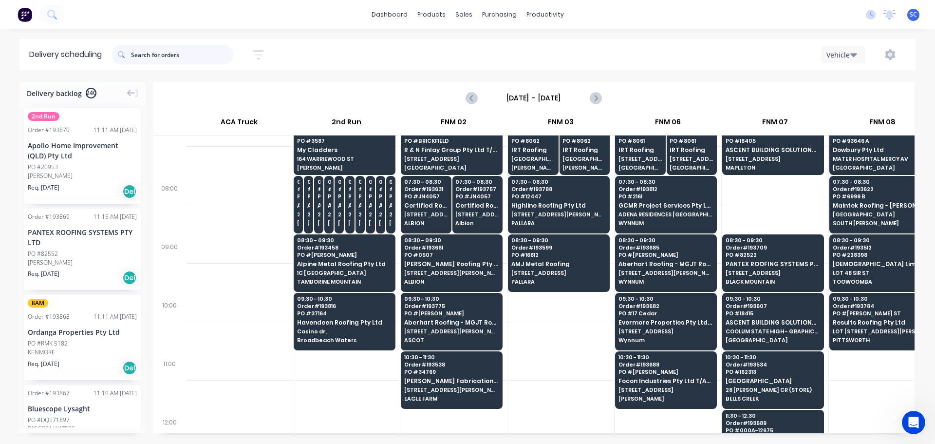
scroll to position [97, 0]
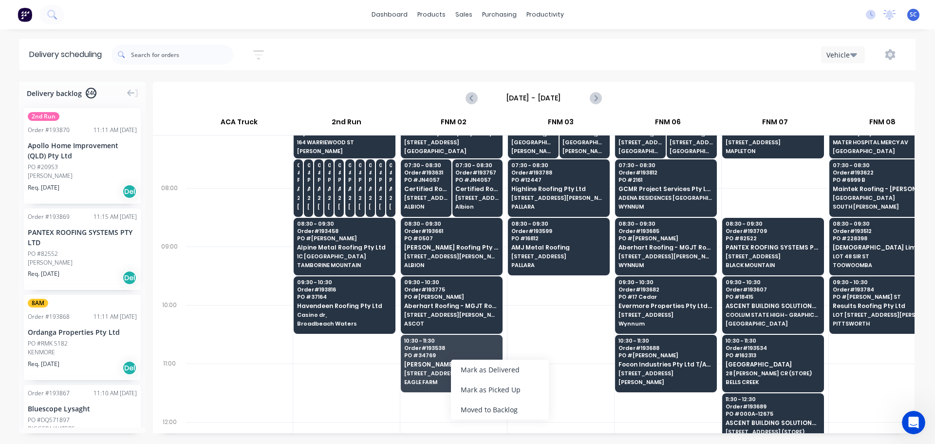
click div "Moved to Backlog"
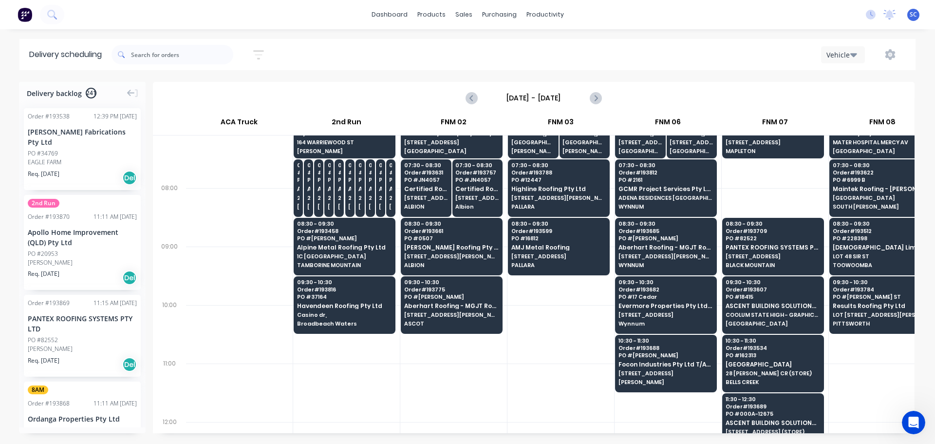
click div "Order # 193538 12:39 PM 23/09/25 Steelman Fabrications Pty Ltd PO #34769 EAGLE …"
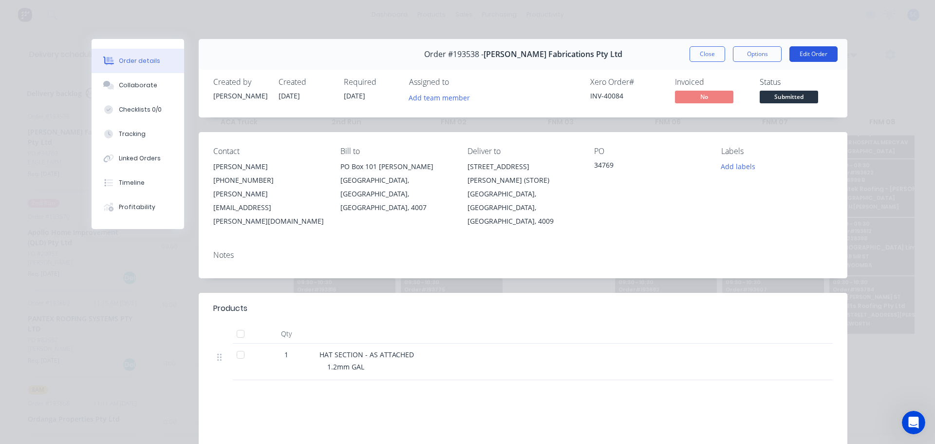
click button "Edit Order"
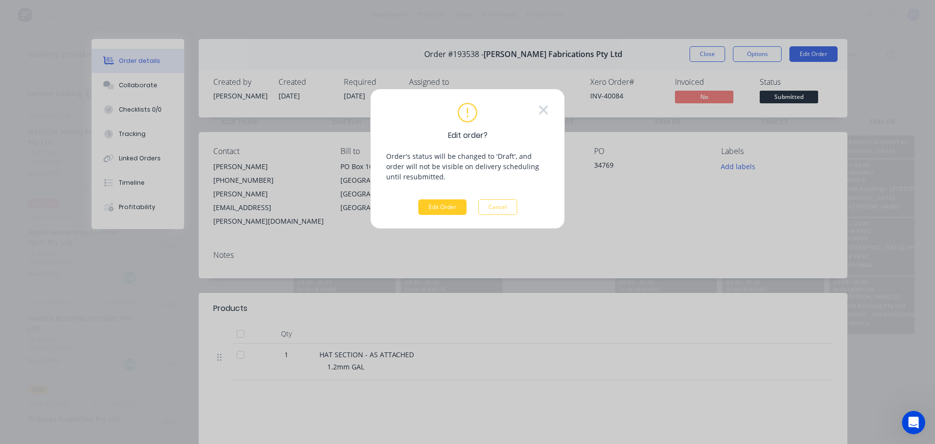
click button "Edit Order"
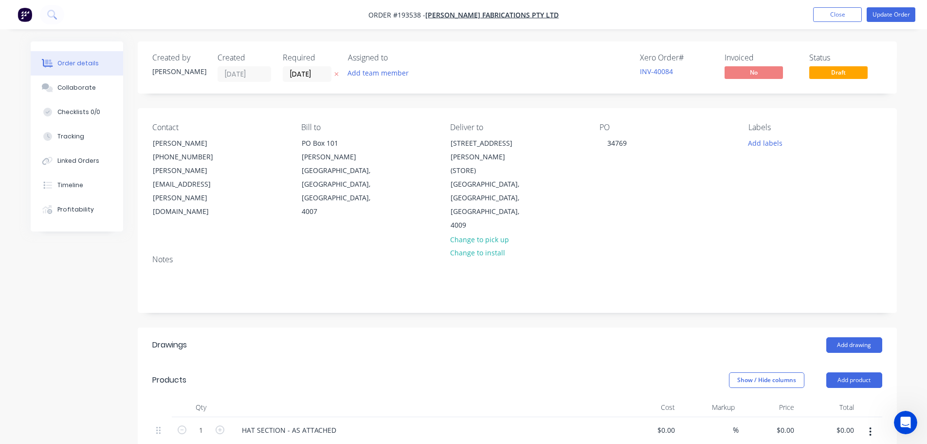
click icon "button"
click button "Update Order"
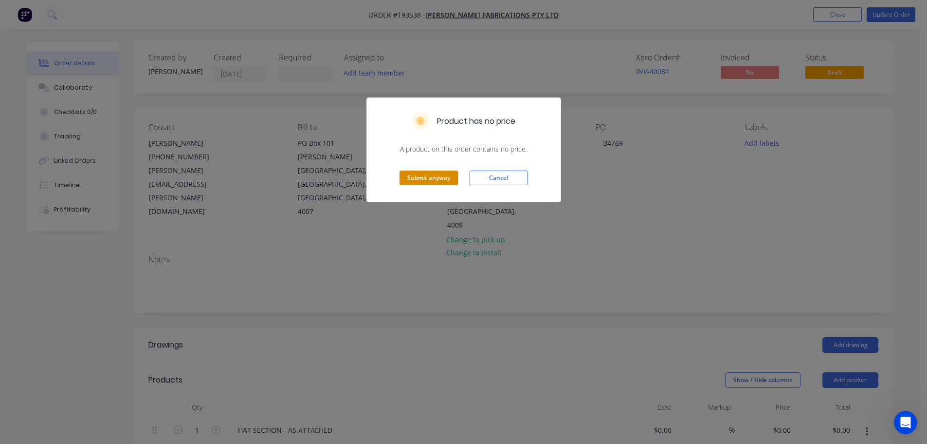
click button "Submit anyway"
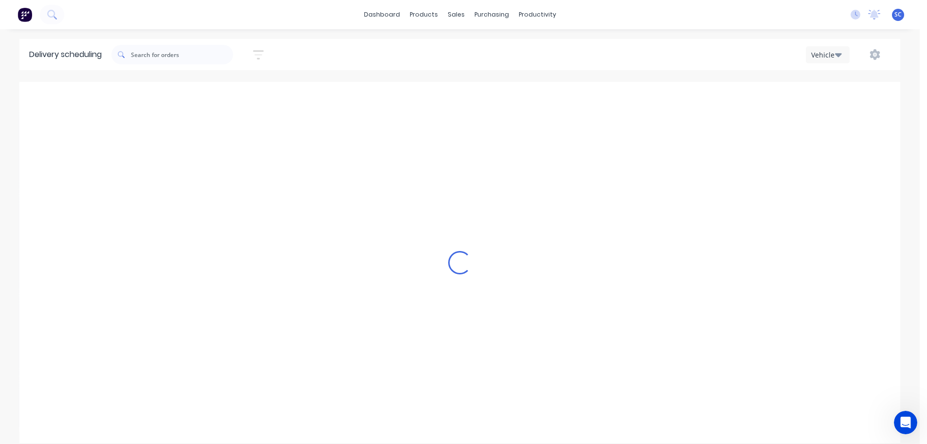
type input "Thursday - 25/09/25"
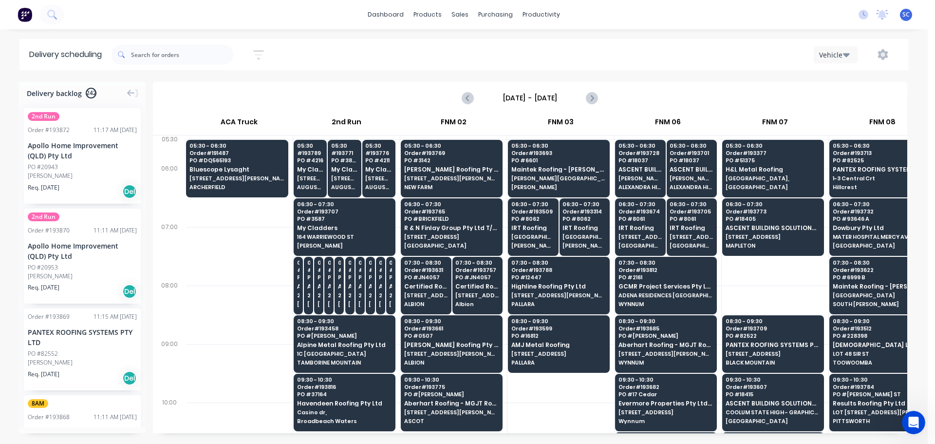
click icon "button"
click div "Week"
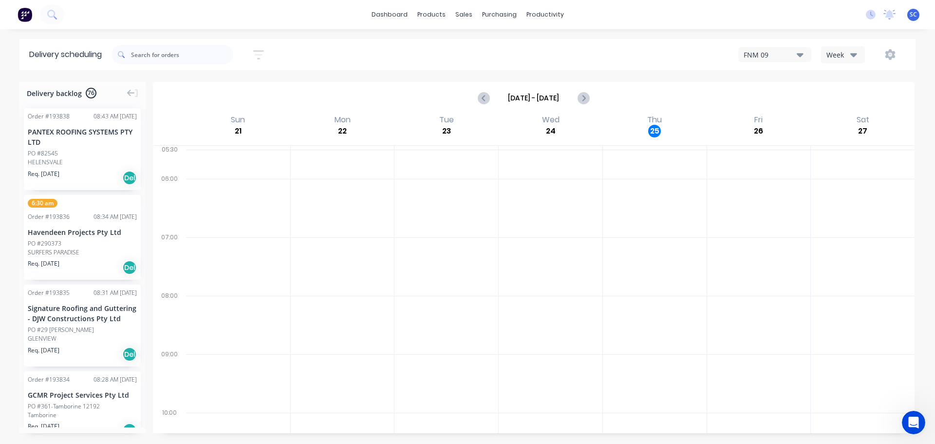
click at [262, 56] on icon "button" at bounding box center [258, 55] width 11 height 12
drag, startPoint x: 218, startPoint y: 94, endPoint x: 222, endPoint y: 109, distance: 15.1
click at [217, 94] on input "[DATE] - [DATE]" at bounding box center [213, 91] width 91 height 15
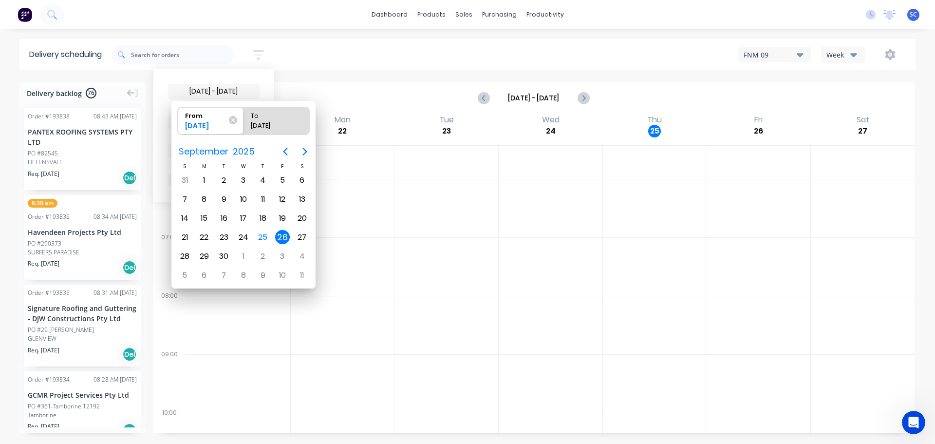
click at [284, 237] on div "26" at bounding box center [282, 237] width 15 height 15
radio input "false"
radio input "true"
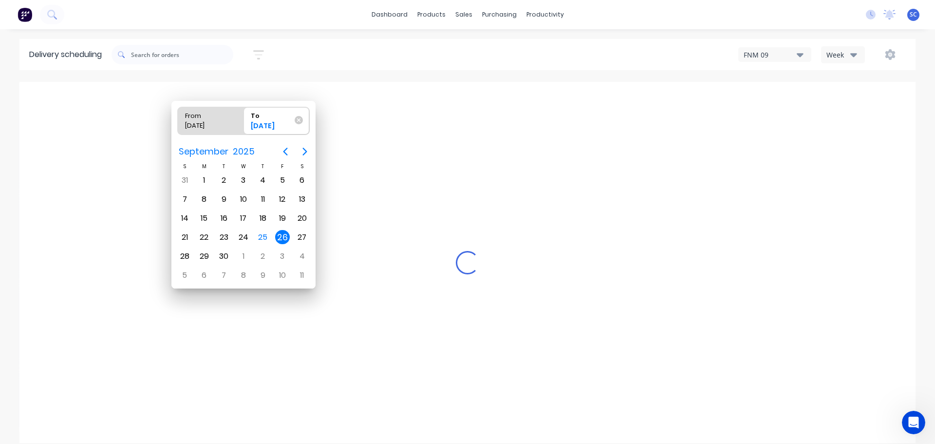
click at [282, 238] on div "26" at bounding box center [282, 237] width 15 height 15
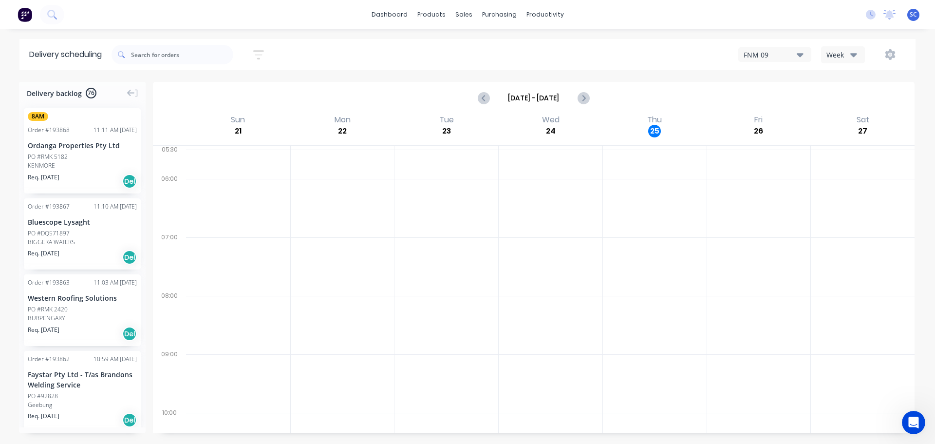
click at [259, 50] on icon "button" at bounding box center [258, 54] width 11 height 9
click at [252, 148] on icon "button" at bounding box center [248, 150] width 7 height 11
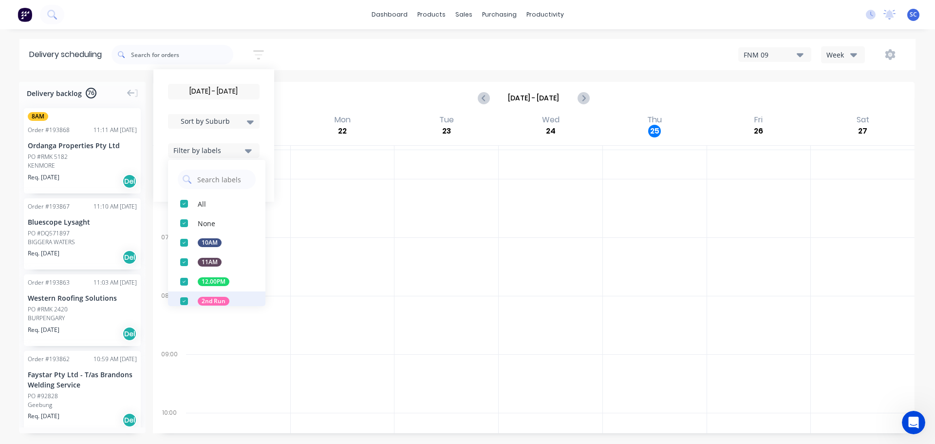
click at [187, 300] on div "button" at bounding box center [183, 300] width 19 height 19
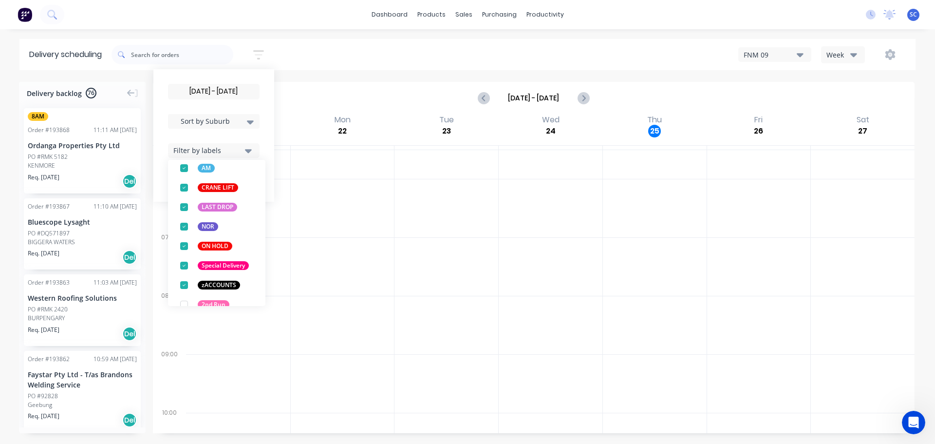
scroll to position [297, 0]
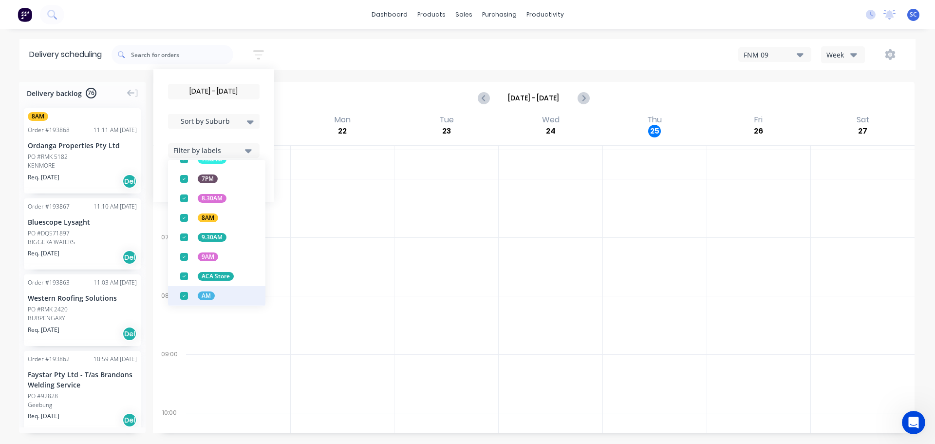
click at [186, 273] on div "button" at bounding box center [183, 275] width 19 height 19
click at [309, 54] on div "26/09/25 - 26/09/25 Sort by Suburb Created date Required date Order number Cust…" at bounding box center [513, 54] width 804 height 27
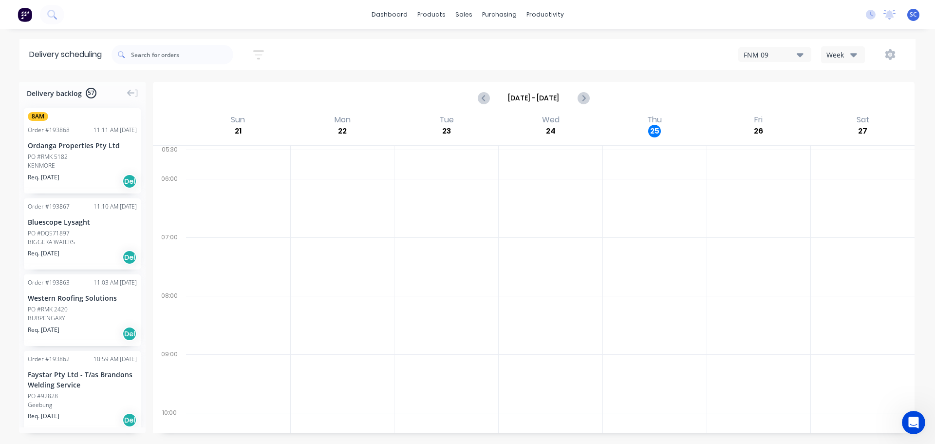
click at [259, 54] on icon "button" at bounding box center [259, 54] width 8 height 1
drag, startPoint x: 252, startPoint y: 149, endPoint x: 251, endPoint y: 159, distance: 9.8
click at [252, 151] on icon "button" at bounding box center [248, 151] width 7 height 4
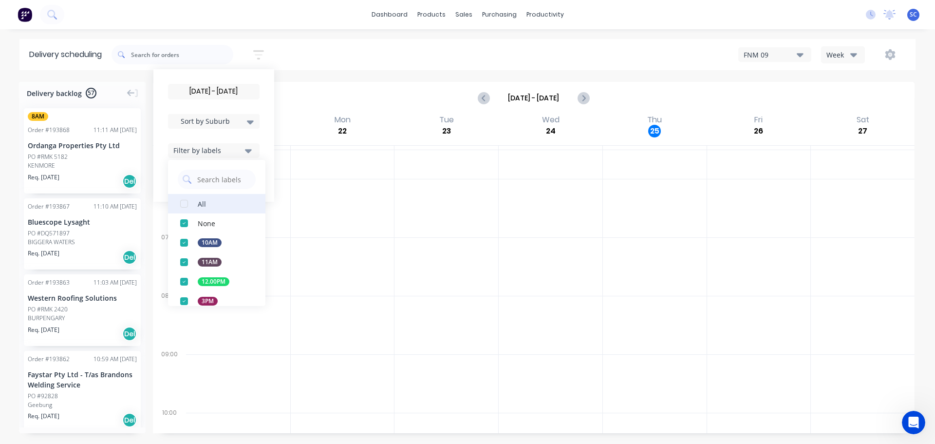
drag, startPoint x: 189, startPoint y: 203, endPoint x: 190, endPoint y: 209, distance: 6.4
click at [190, 204] on div "button" at bounding box center [183, 203] width 19 height 19
click at [313, 50] on div "26/09/25 - 26/09/25 Sort by Suburb Created date Required date Order number Cust…" at bounding box center [513, 54] width 804 height 27
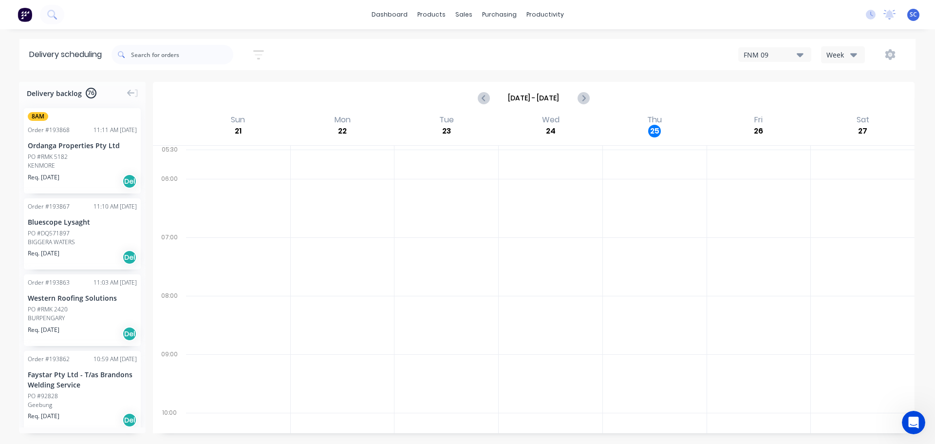
click at [262, 53] on icon "button" at bounding box center [258, 55] width 11 height 12
click at [254, 119] on icon at bounding box center [250, 121] width 7 height 11
click at [200, 233] on div "Suburb" at bounding box center [214, 230] width 92 height 18
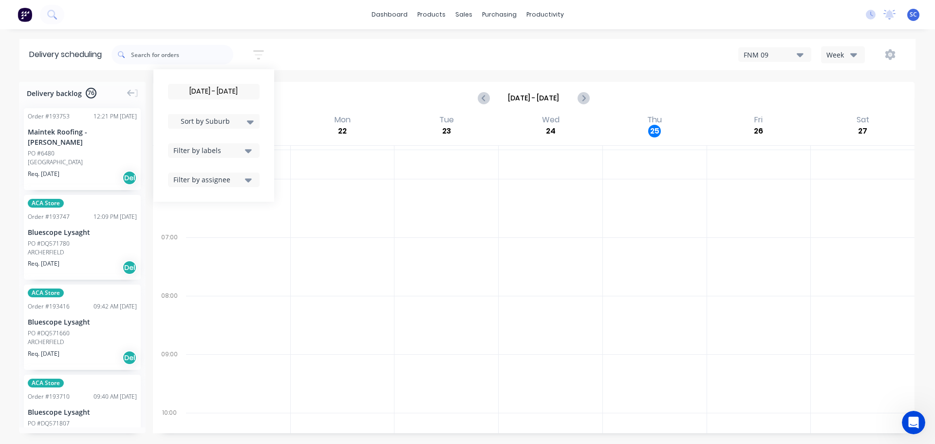
click at [295, 46] on div "26/09/25 - 26/09/25 Sort by Suburb Created date Required date Order number Cust…" at bounding box center [513, 54] width 804 height 27
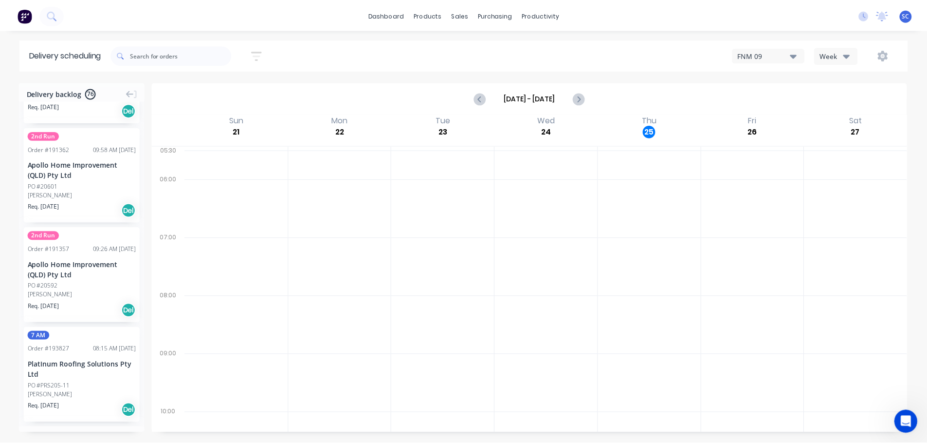
scroll to position [5098, 0]
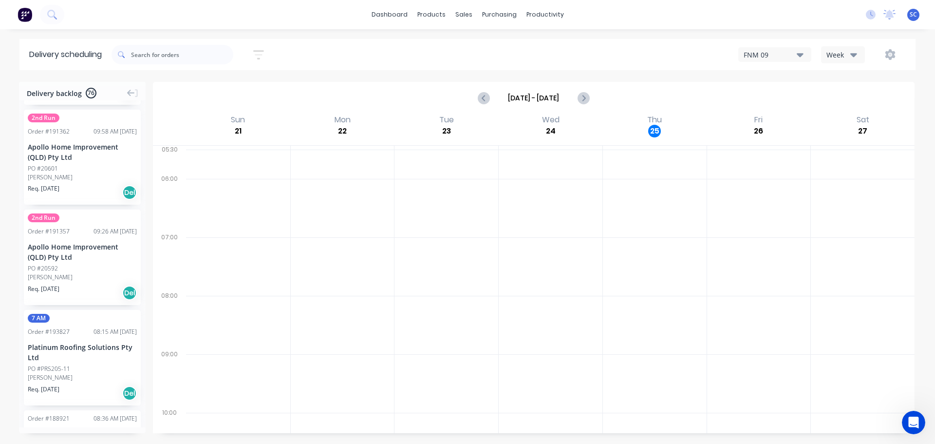
drag, startPoint x: 357, startPoint y: 76, endPoint x: 369, endPoint y: 69, distance: 13.9
click at [357, 76] on div "Delivery scheduling 26/09/25 - 26/09/25 Sort by Suburb Created date Required da…" at bounding box center [467, 241] width 935 height 405
click at [492, 49] on div "Sales Orders" at bounding box center [500, 46] width 40 height 9
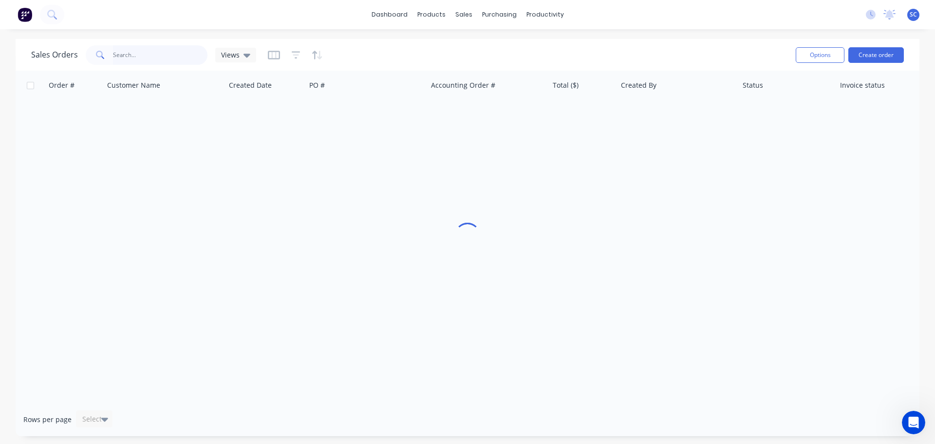
click at [120, 56] on input "text" at bounding box center [160, 54] width 95 height 19
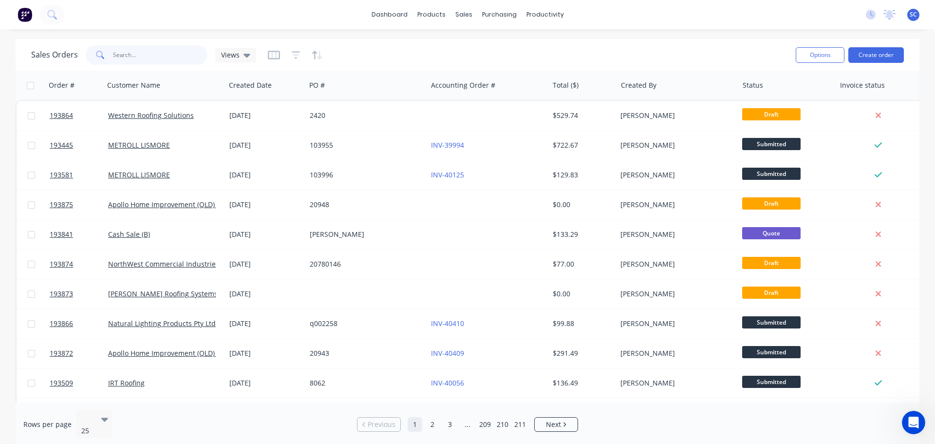
click at [153, 56] on input "text" at bounding box center [160, 54] width 95 height 19
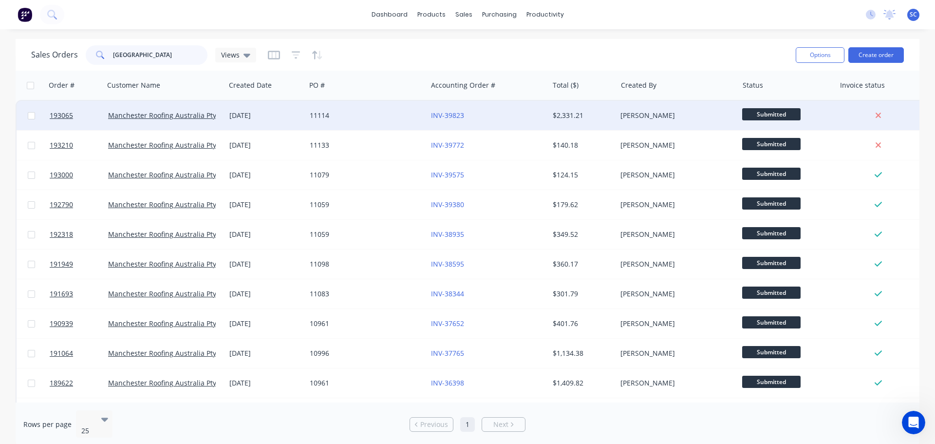
type input "manchester"
click at [373, 120] on div "11114" at bounding box center [364, 116] width 108 height 10
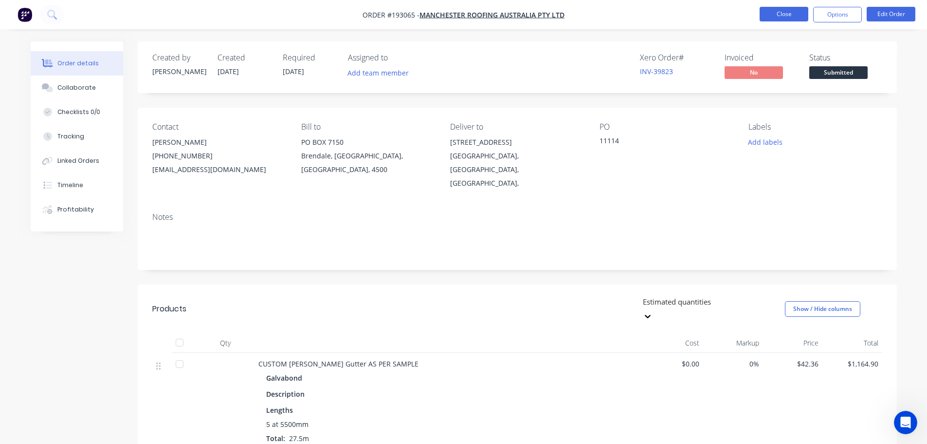
click at [767, 7] on button "Close" at bounding box center [784, 14] width 49 height 15
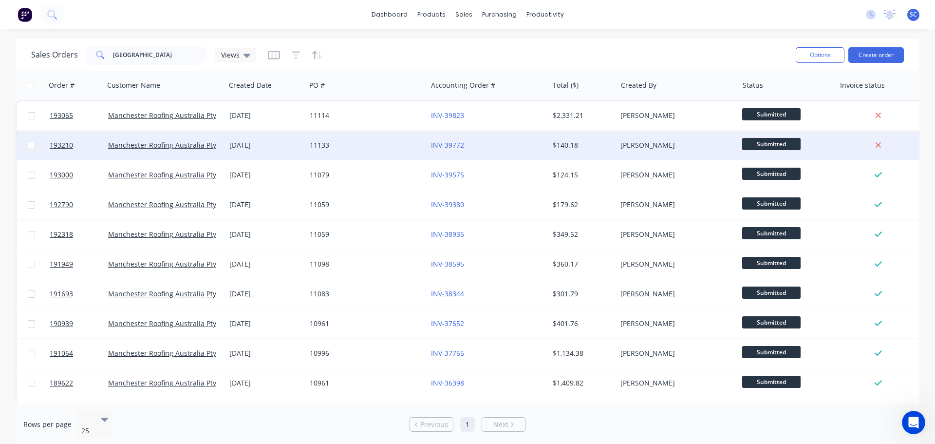
click at [390, 151] on div "11133" at bounding box center [366, 144] width 121 height 29
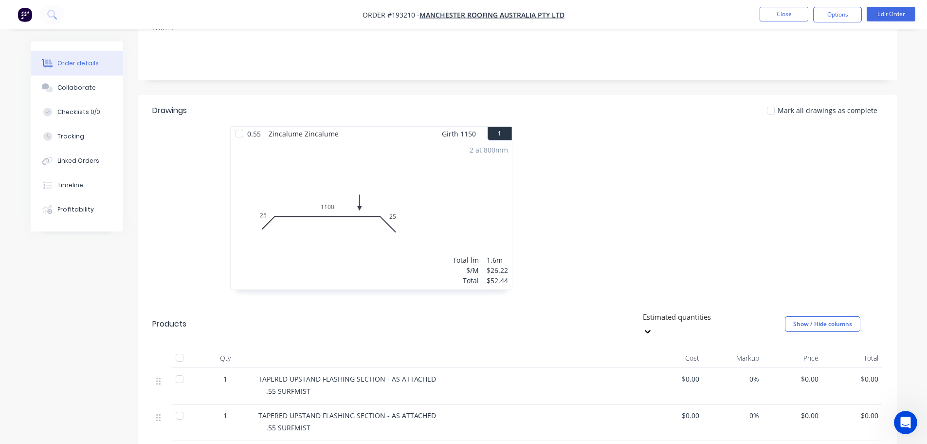
scroll to position [243, 0]
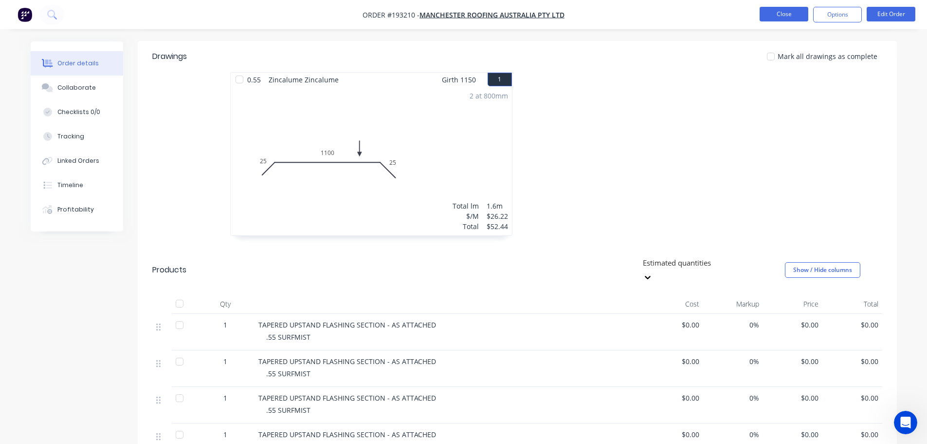
click at [790, 13] on button "Close" at bounding box center [784, 14] width 49 height 15
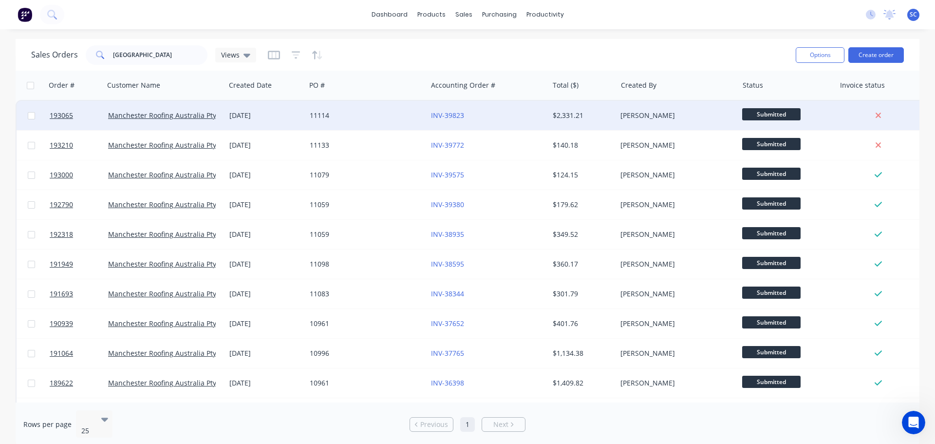
click at [372, 122] on div "11114" at bounding box center [366, 115] width 121 height 29
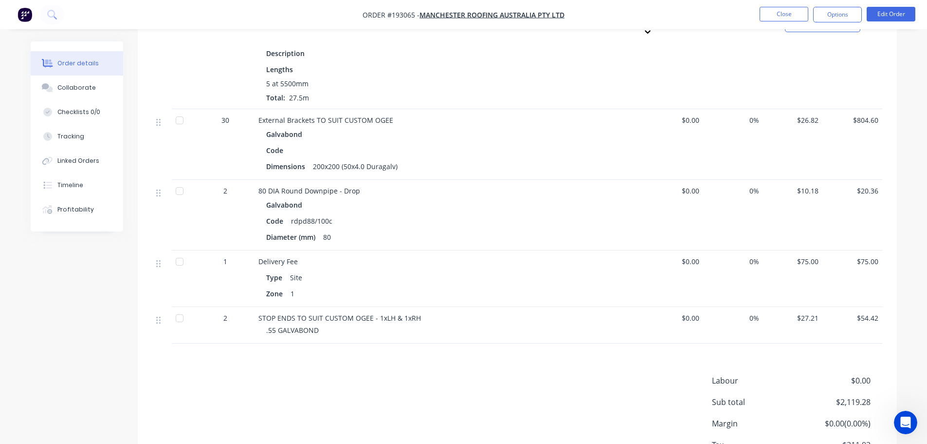
scroll to position [341, 0]
drag, startPoint x: 162, startPoint y: 298, endPoint x: 188, endPoint y: 232, distance: 71.5
click at [188, 232] on div "CUSTOM O-GEE Gutter AS PER SAMPLE Galvabond Description Lengths 5 at 5500mm Tot…" at bounding box center [517, 177] width 730 height 331
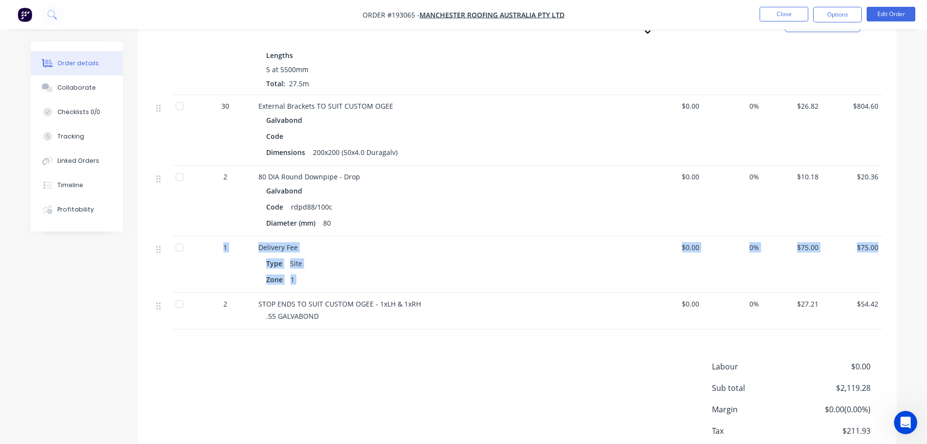
scroll to position [337, 0]
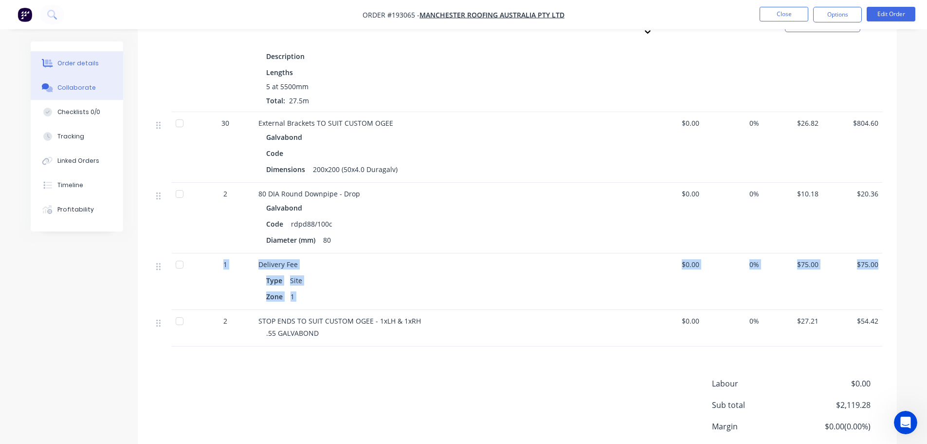
click at [57, 78] on button "Collaborate" at bounding box center [77, 87] width 93 height 24
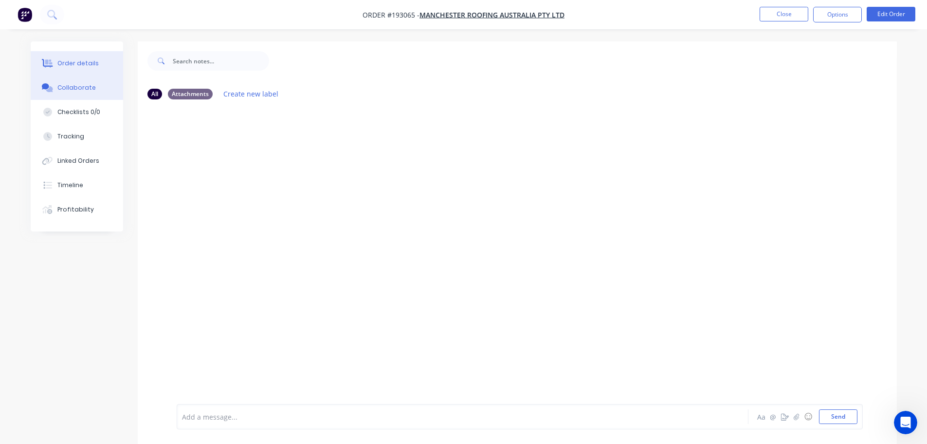
click at [104, 68] on button "Order details" at bounding box center [77, 63] width 93 height 24
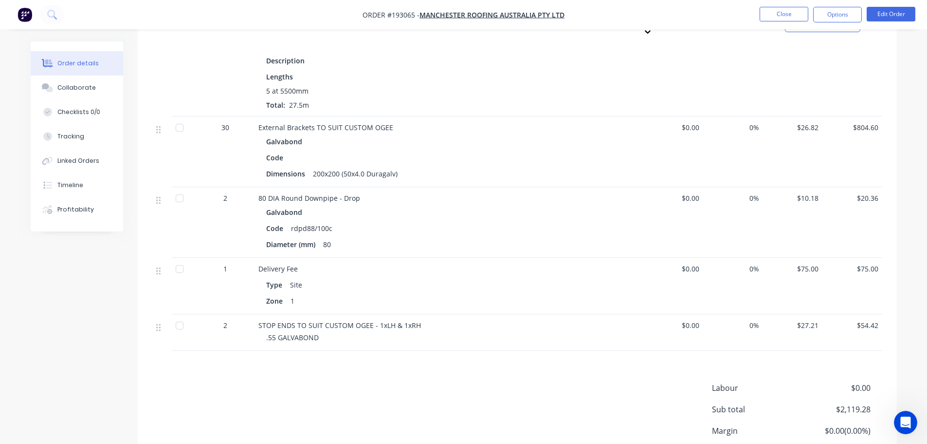
scroll to position [386, 0]
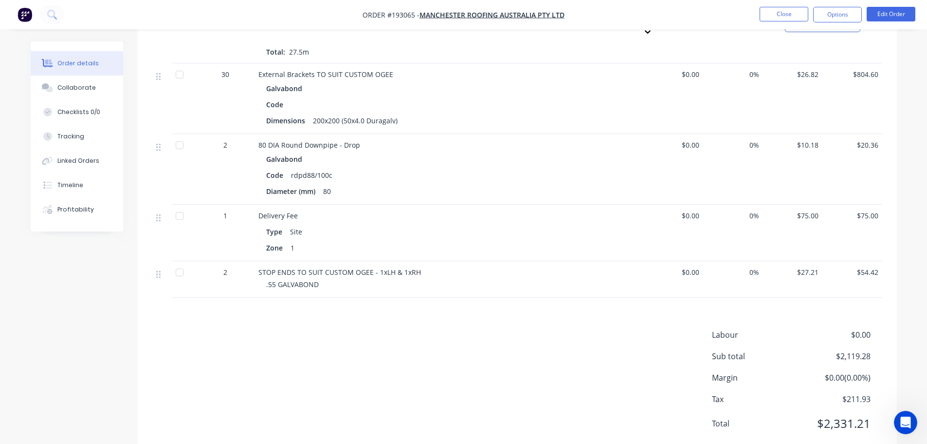
drag, startPoint x: 322, startPoint y: 353, endPoint x: 368, endPoint y: 290, distance: 77.8
click at [323, 351] on div "Labour $0.00 Sub total $2,119.28 Margin $0.00 ( 0.00 %) Tax $211.93 Total $2,33…" at bounding box center [517, 385] width 730 height 113
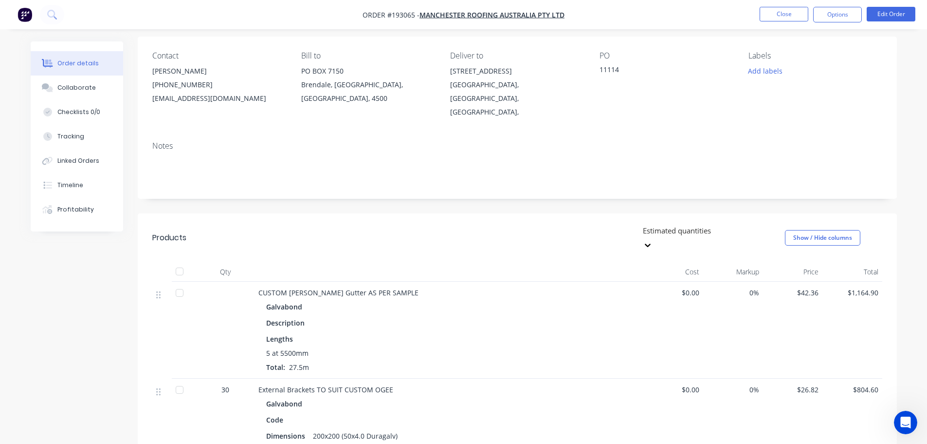
scroll to position [0, 0]
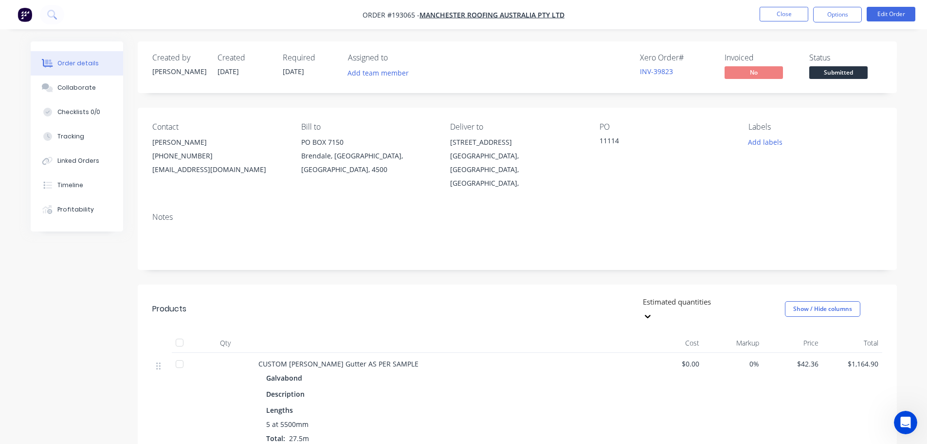
click at [401, 204] on div "Notes" at bounding box center [517, 236] width 759 height 65
click at [793, 18] on button "Close" at bounding box center [784, 14] width 49 height 15
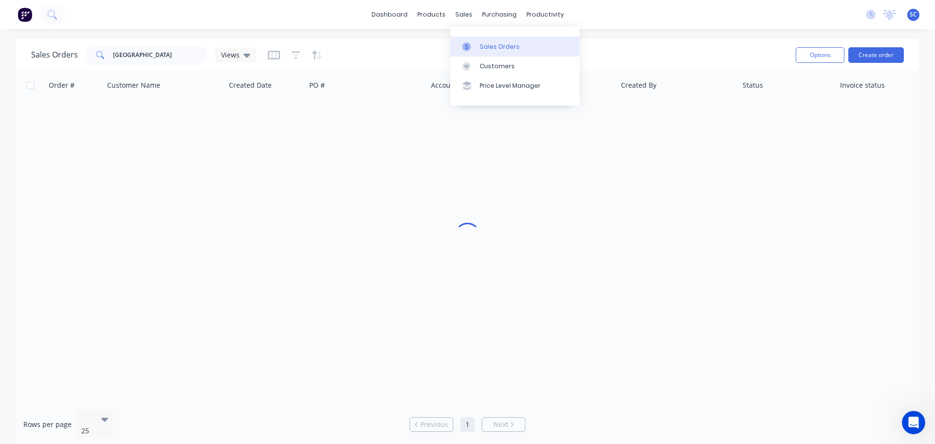
click at [487, 47] on div "Sales Orders" at bounding box center [500, 46] width 40 height 9
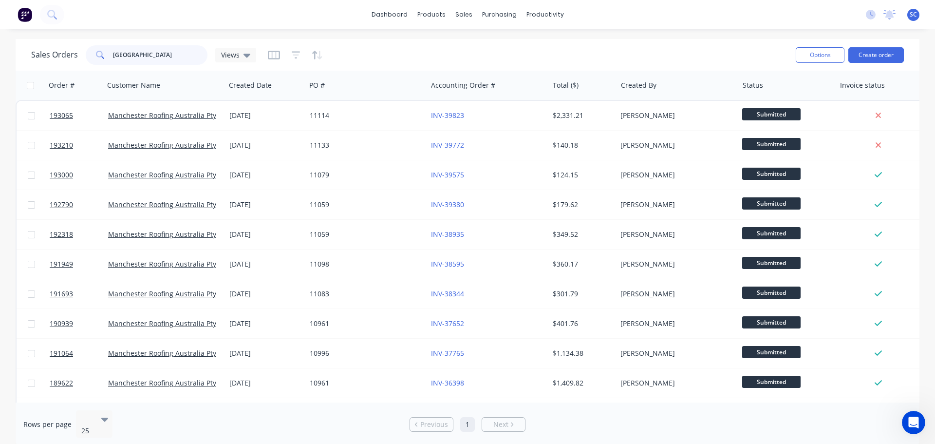
drag, startPoint x: 164, startPoint y: 60, endPoint x: 79, endPoint y: 60, distance: 84.7
click at [92, 55] on div "manchester" at bounding box center [147, 54] width 122 height 19
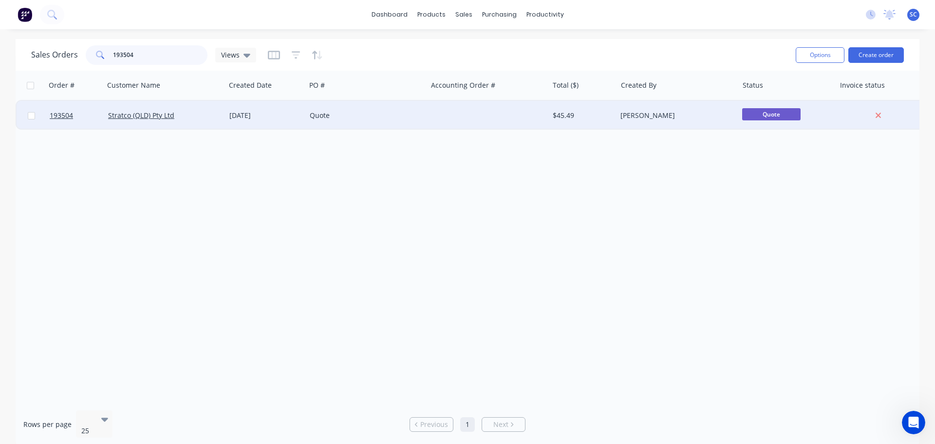
type input "193504"
click at [405, 121] on div "Quote" at bounding box center [366, 115] width 121 height 29
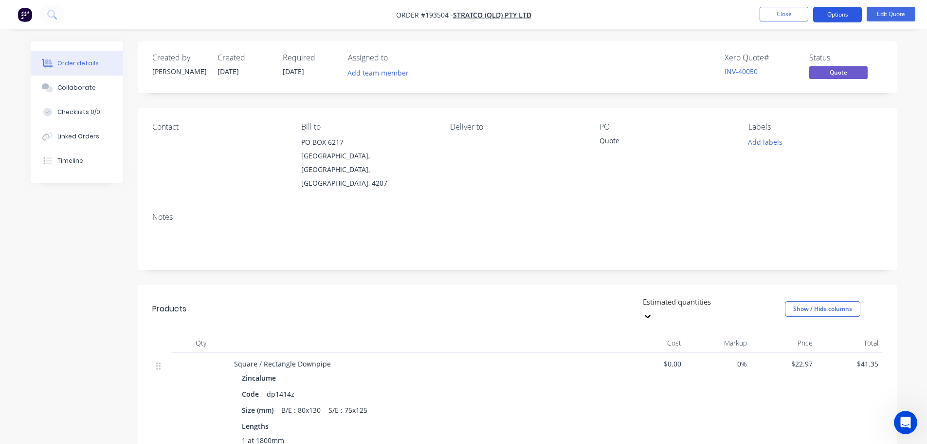
click at [848, 13] on button "Options" at bounding box center [838, 15] width 49 height 16
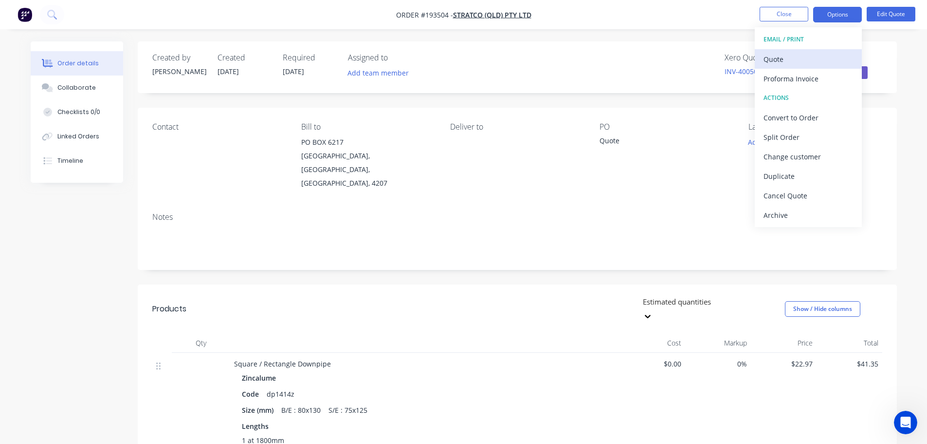
click at [801, 65] on div "Quote" at bounding box center [809, 59] width 90 height 14
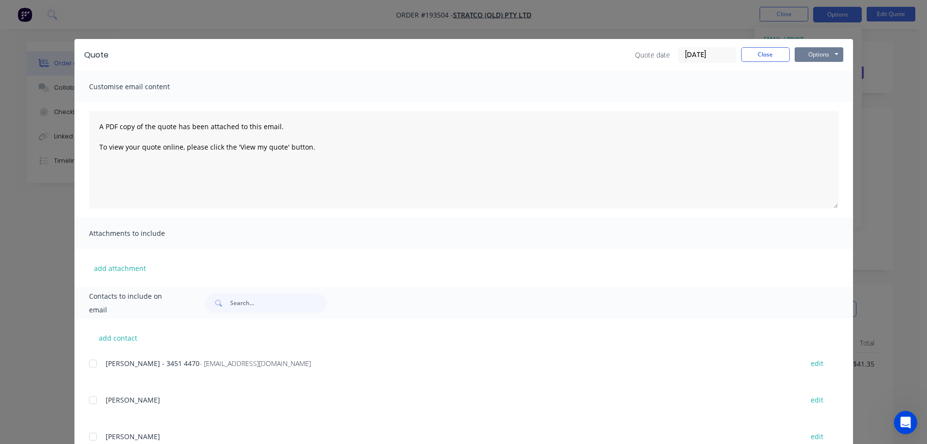
click at [824, 56] on button "Options" at bounding box center [819, 54] width 49 height 15
click at [825, 91] on button "Print" at bounding box center [826, 88] width 62 height 16
click at [768, 56] on button "Close" at bounding box center [765, 54] width 49 height 15
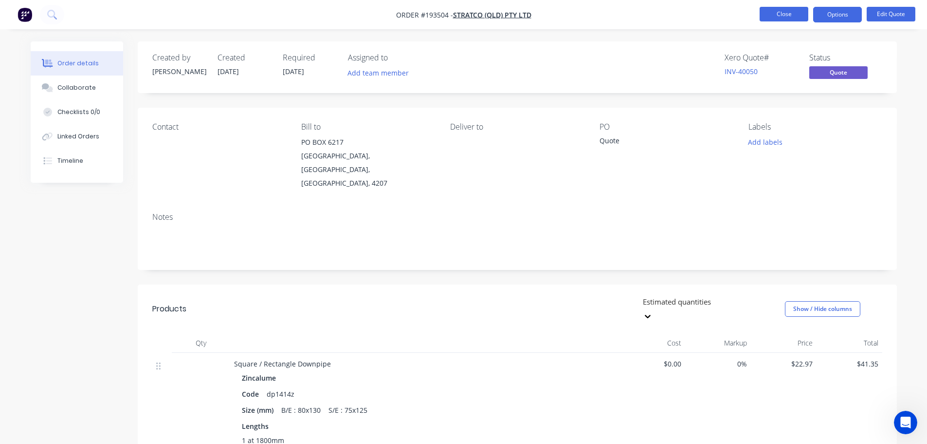
click at [794, 10] on button "Close" at bounding box center [784, 14] width 49 height 15
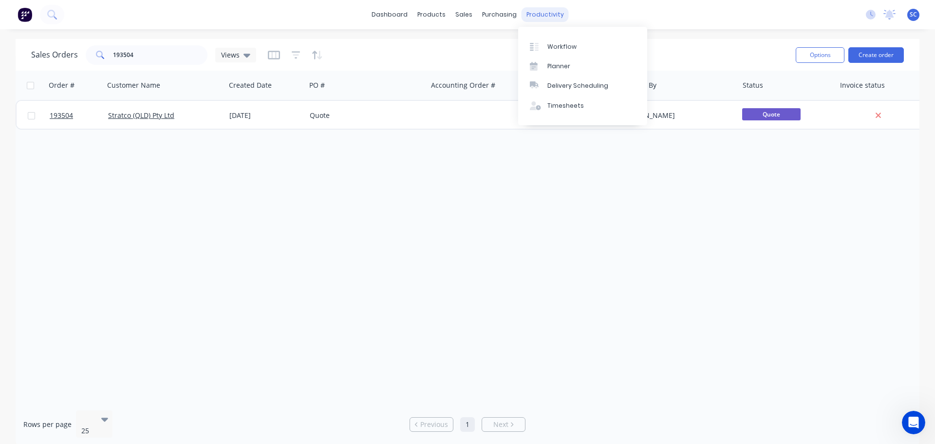
click at [543, 13] on div "productivity" at bounding box center [544, 14] width 47 height 15
click at [565, 84] on div "Delivery Scheduling" at bounding box center [577, 85] width 61 height 9
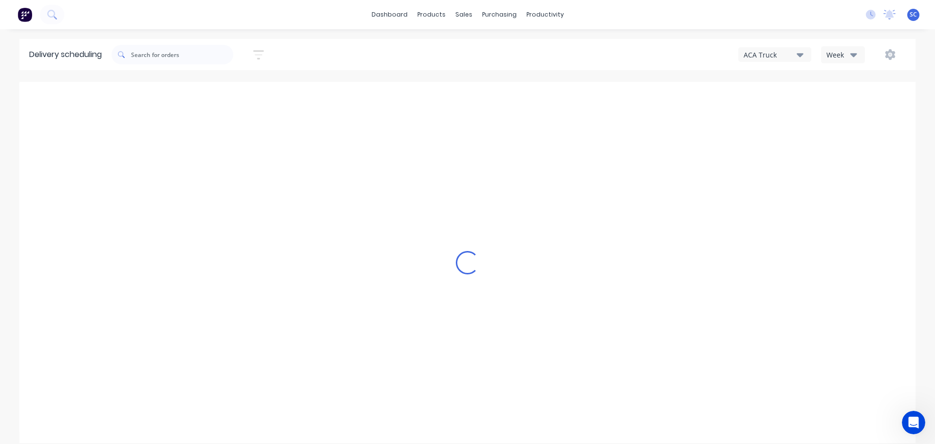
click at [796, 53] on div "ACA Truck" at bounding box center [769, 55] width 53 height 10
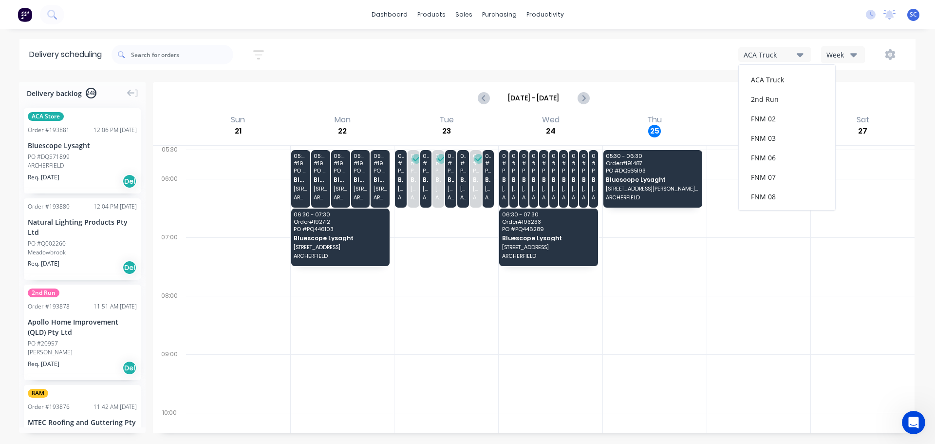
scroll to position [127, 0]
click at [770, 90] on div "FNM 09" at bounding box center [787, 88] width 96 height 19
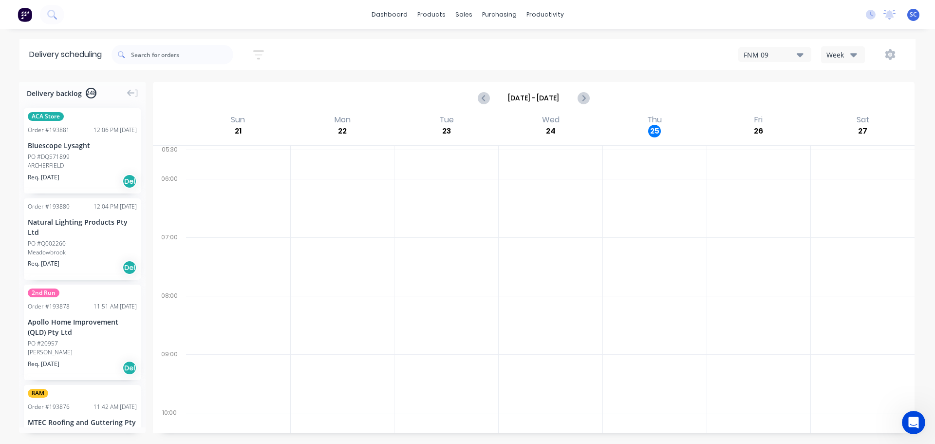
click at [262, 55] on icon "button" at bounding box center [259, 54] width 8 height 1
click at [215, 92] on input at bounding box center [213, 91] width 91 height 15
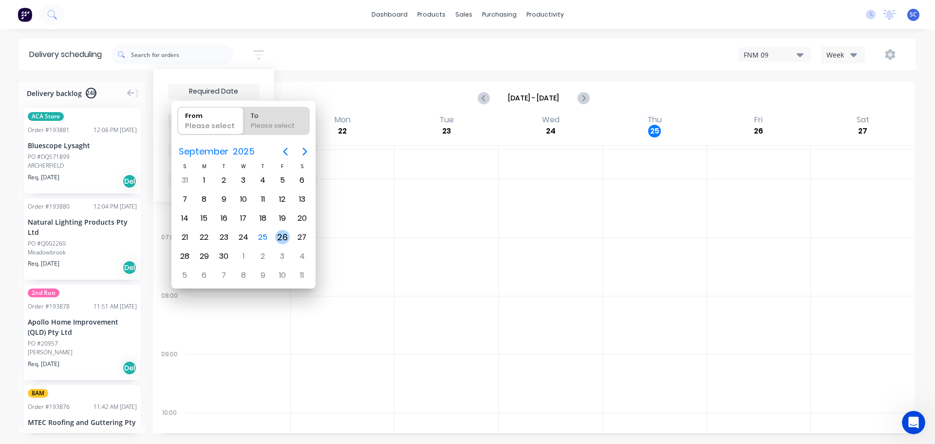
click at [281, 239] on div "26" at bounding box center [282, 237] width 15 height 15
type input "[DATE]"
radio input "false"
radio input "true"
click at [281, 239] on div "26" at bounding box center [282, 237] width 15 height 15
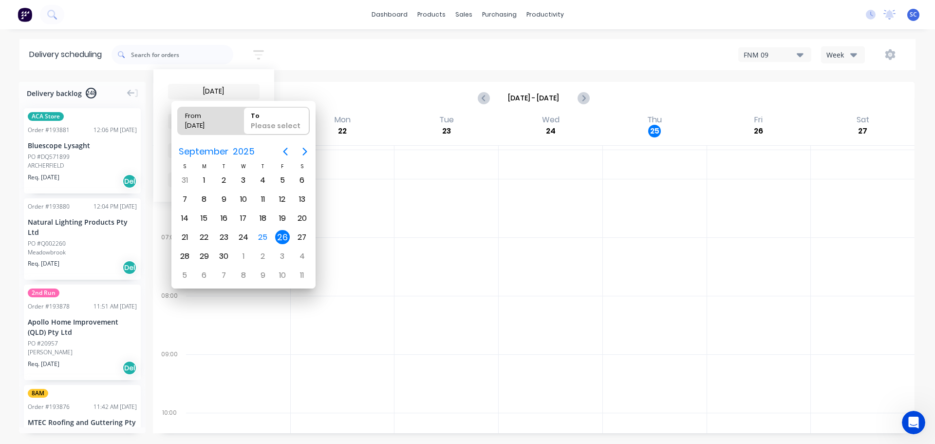
type input "26/09/25 - 26/09/25"
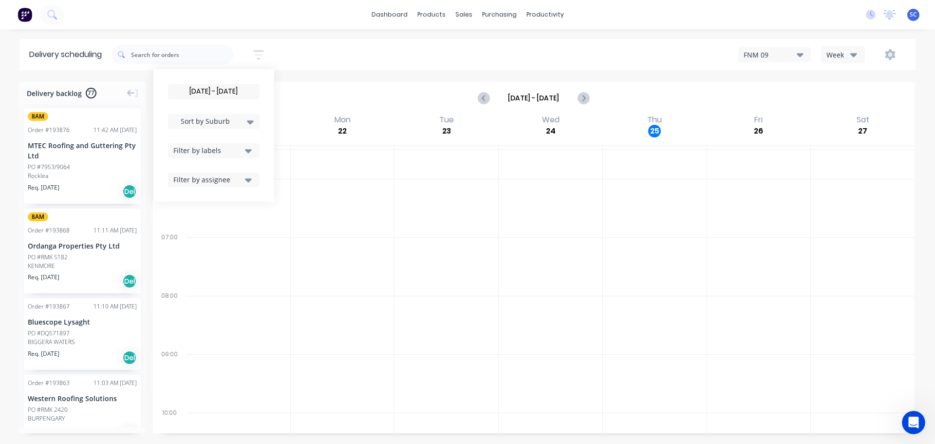
click at [256, 153] on button "Filter by labels" at bounding box center [214, 150] width 92 height 15
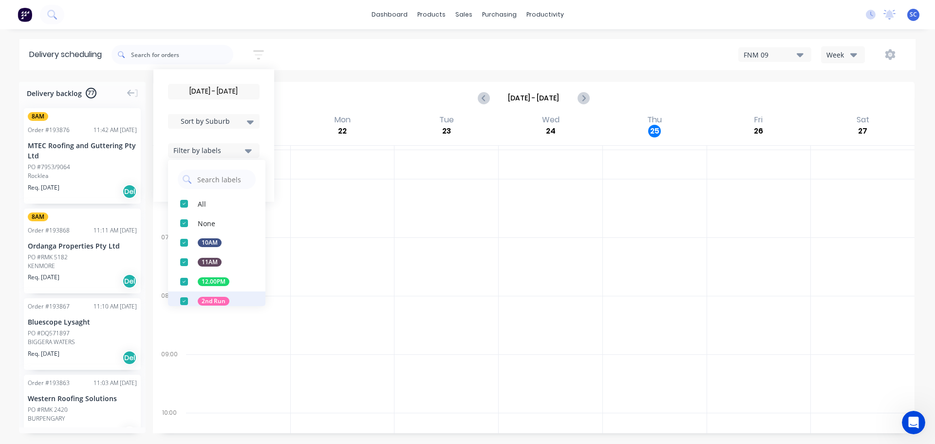
click at [187, 297] on div "button" at bounding box center [183, 300] width 19 height 19
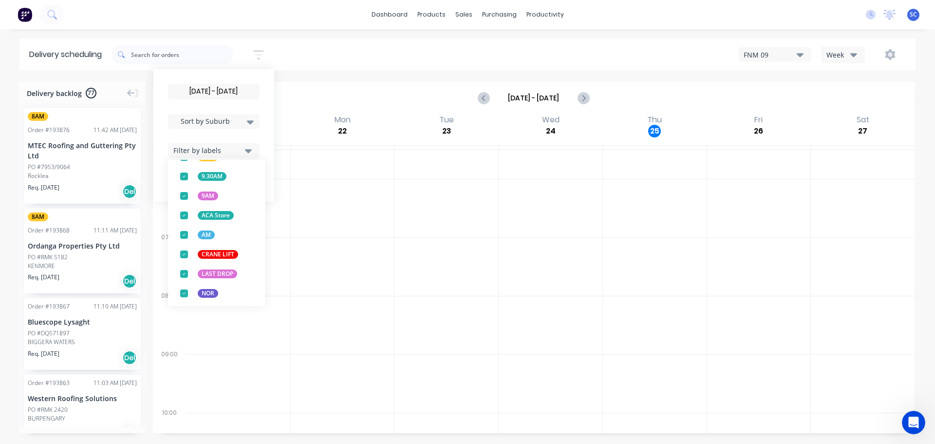
scroll to position [383, 0]
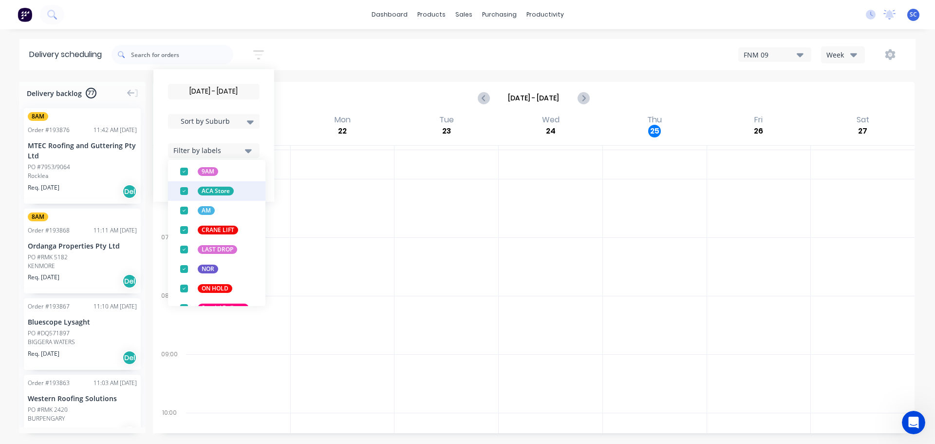
click at [187, 191] on div "button" at bounding box center [183, 190] width 19 height 19
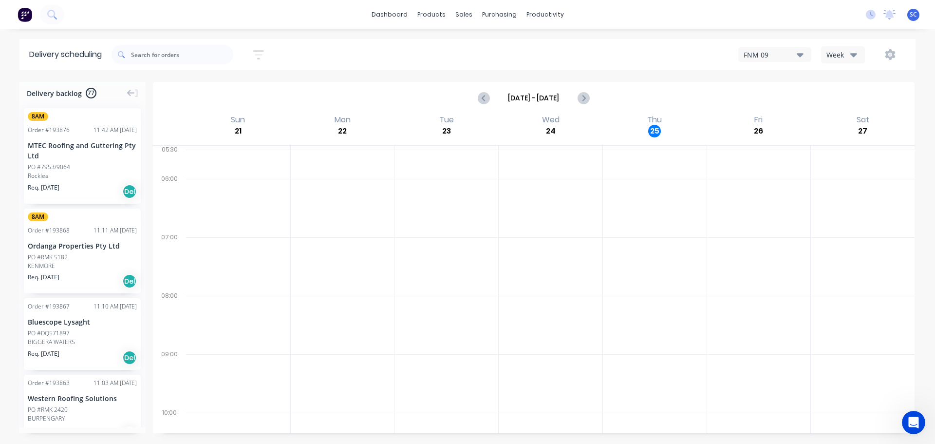
click at [341, 56] on div "26/09/25 - 26/09/25 Sort by Suburb Created date Required date Order number Cust…" at bounding box center [513, 54] width 804 height 27
click at [263, 51] on icon "button" at bounding box center [258, 54] width 11 height 9
drag, startPoint x: 247, startPoint y: 147, endPoint x: 242, endPoint y: 158, distance: 12.5
click at [247, 148] on button "Filter by labels" at bounding box center [214, 150] width 92 height 15
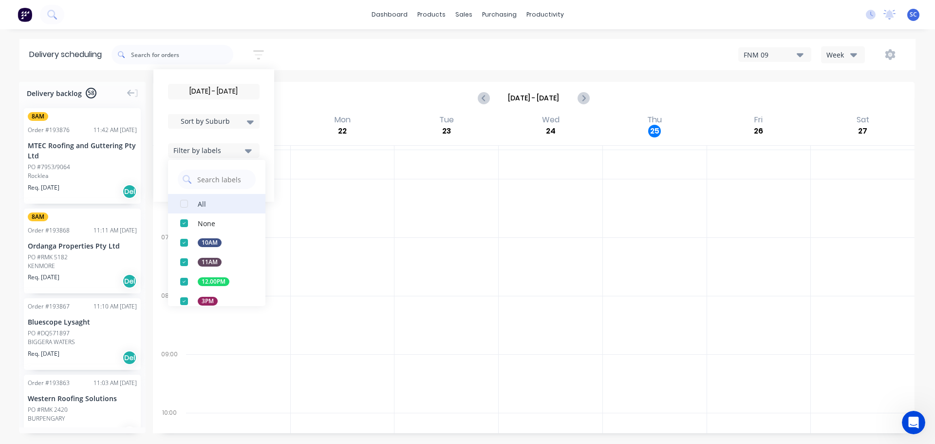
click at [189, 206] on div "button" at bounding box center [183, 203] width 19 height 19
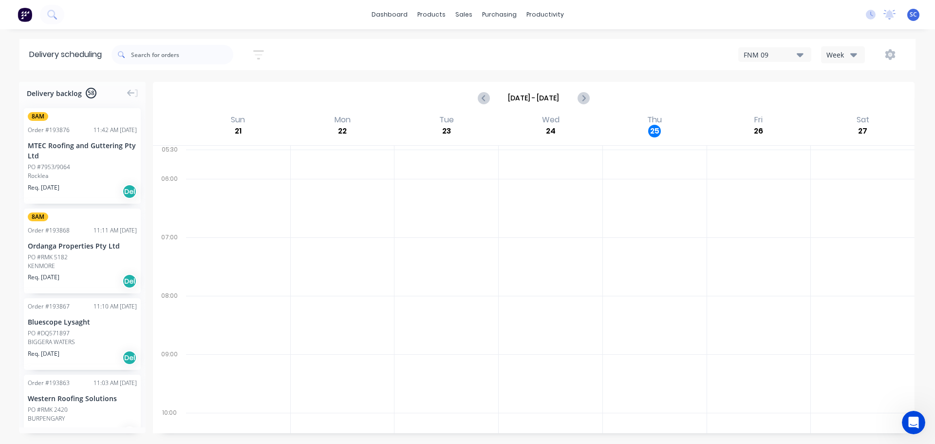
click at [337, 60] on div "26/09/25 - 26/09/25 Sort by Suburb Created date Required date Order number Cust…" at bounding box center [513, 54] width 804 height 27
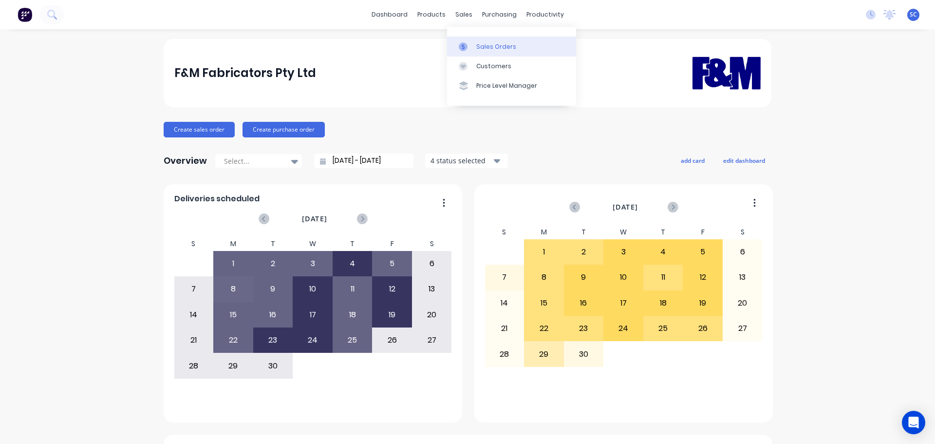
click at [478, 51] on div "Sales Orders" at bounding box center [496, 46] width 40 height 9
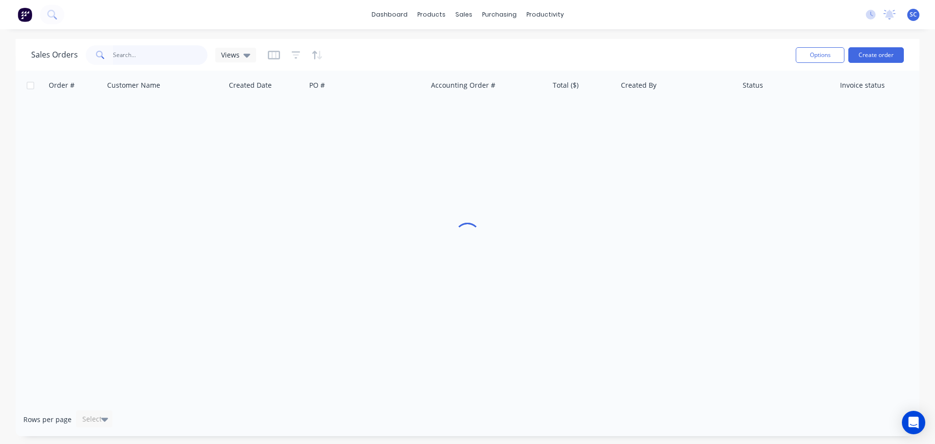
click at [114, 55] on input "text" at bounding box center [160, 54] width 95 height 19
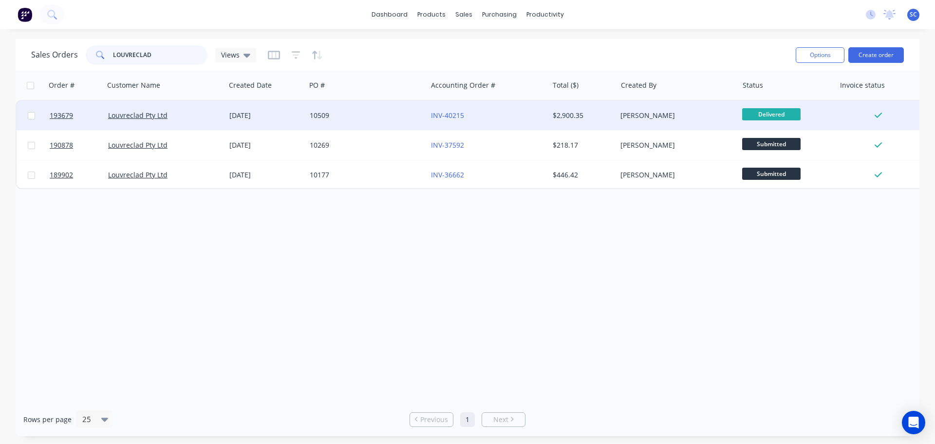
type input "LOUVRECLAD"
click at [371, 125] on div "10509" at bounding box center [366, 115] width 121 height 29
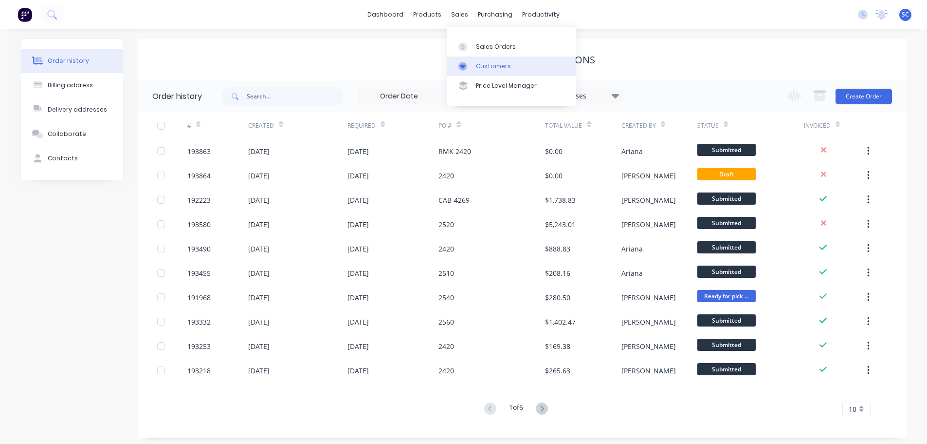
click at [488, 63] on div "Customers" at bounding box center [493, 66] width 35 height 9
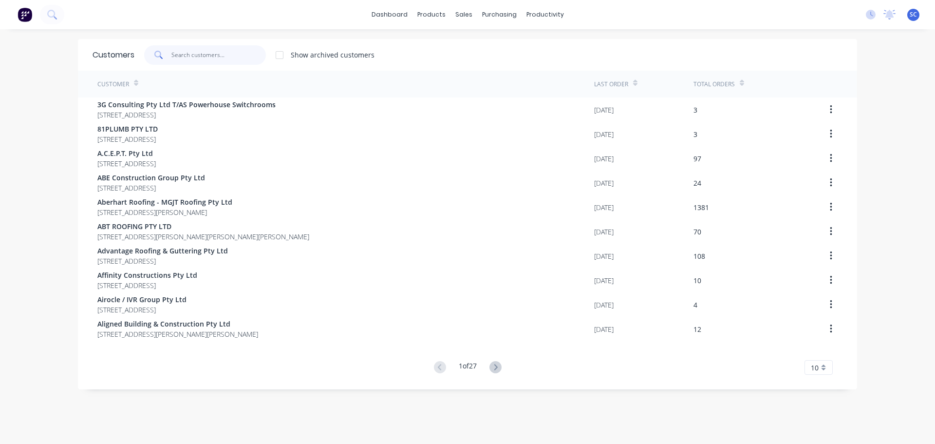
click at [196, 49] on input "text" at bounding box center [218, 54] width 95 height 19
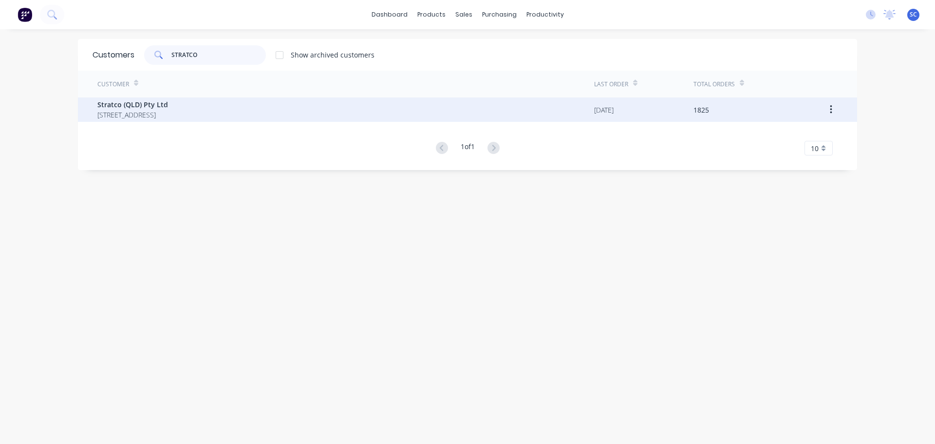
type input "STRATCO"
click at [148, 111] on span "[STREET_ADDRESS]" at bounding box center [132, 115] width 71 height 10
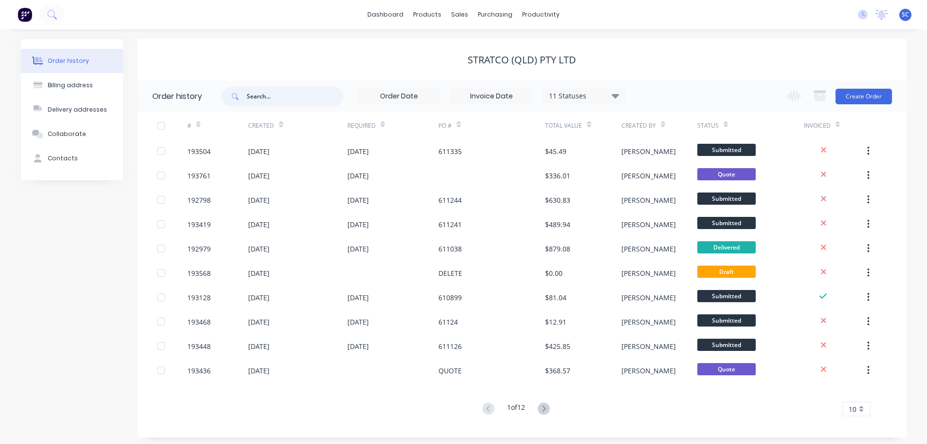
click at [280, 102] on input "text" at bounding box center [295, 96] width 96 height 19
type input "193761"
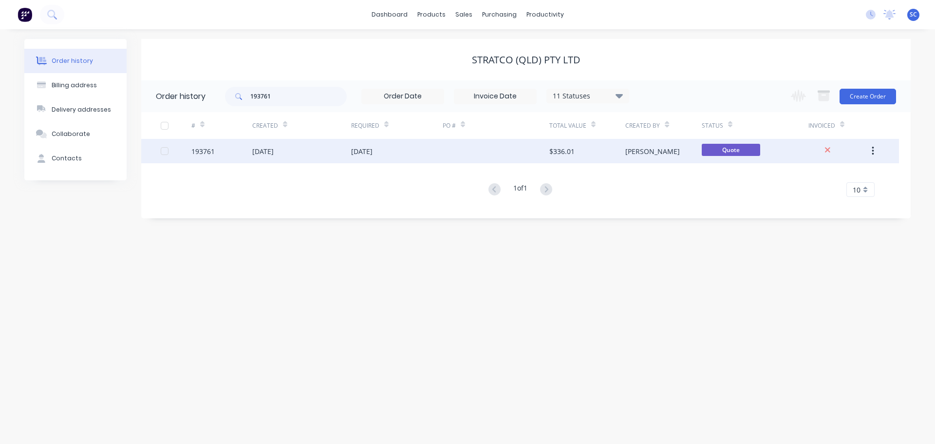
click at [309, 150] on div "[DATE]" at bounding box center [301, 151] width 99 height 24
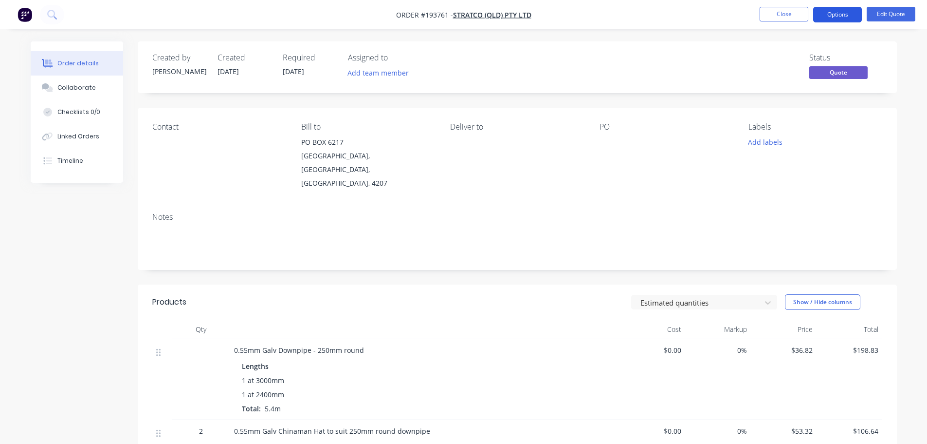
click at [849, 15] on button "Options" at bounding box center [838, 15] width 49 height 16
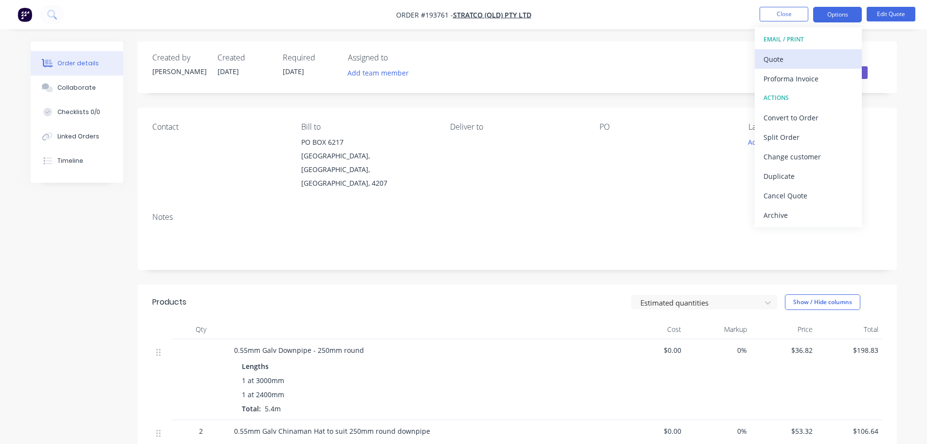
click at [785, 60] on div "Quote" at bounding box center [809, 59] width 90 height 14
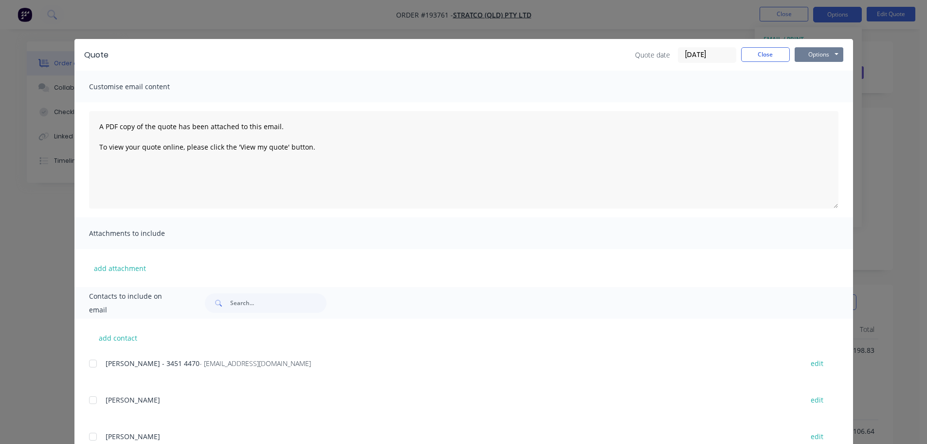
click at [824, 51] on button "Options" at bounding box center [819, 54] width 49 height 15
click at [819, 87] on button "Print" at bounding box center [826, 88] width 62 height 16
click at [767, 53] on button "Close" at bounding box center [765, 54] width 49 height 15
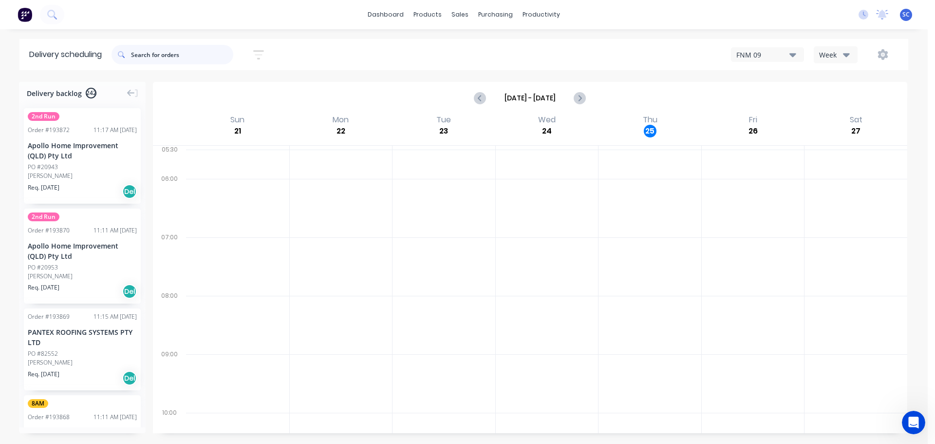
click at [163, 46] on input "text" at bounding box center [182, 54] width 102 height 19
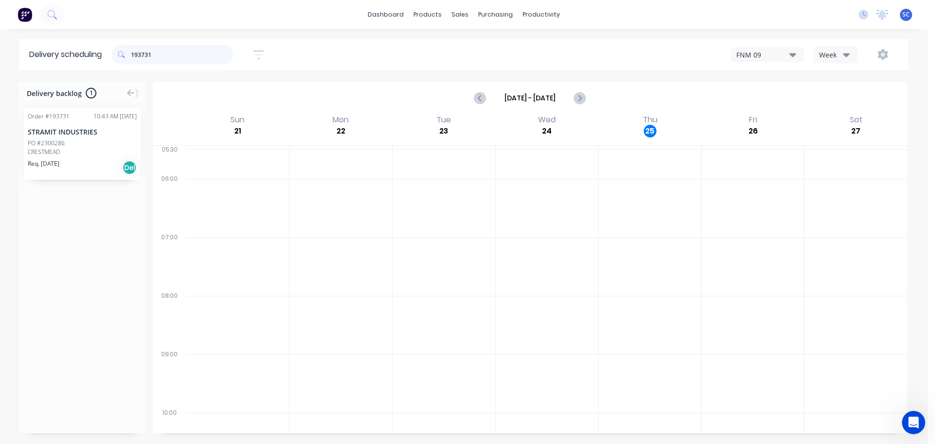
type input "193731"
click at [92, 192] on div "Mark as Delivered" at bounding box center [100, 194] width 98 height 20
drag, startPoint x: 167, startPoint y: 59, endPoint x: 126, endPoint y: 59, distance: 41.4
click at [126, 59] on div "193731" at bounding box center [172, 54] width 122 height 19
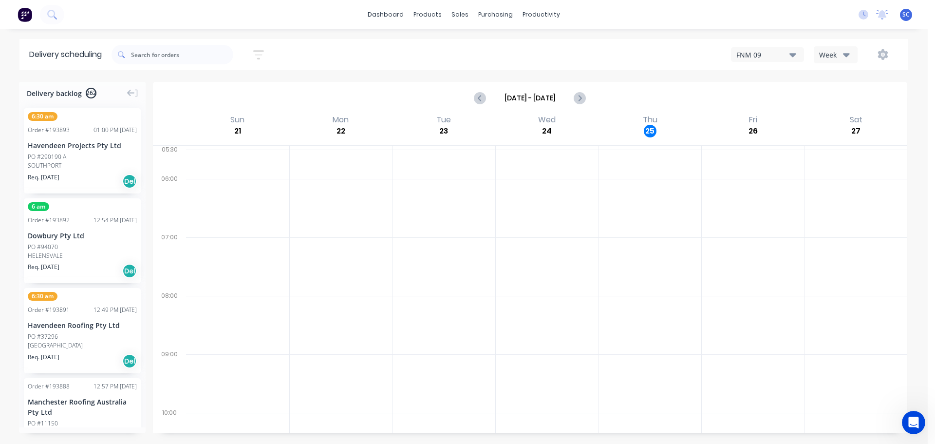
click at [268, 54] on button "button" at bounding box center [258, 54] width 31 height 19
click at [226, 92] on input at bounding box center [213, 91] width 91 height 15
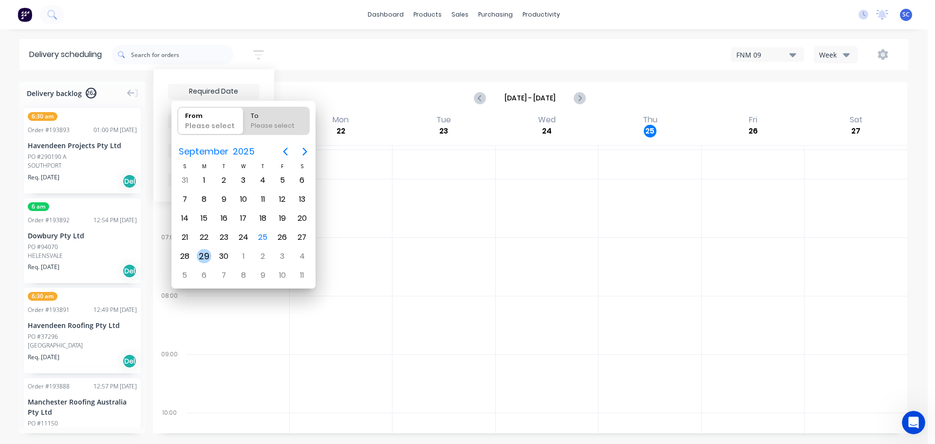
click at [203, 258] on div "29" at bounding box center [204, 256] width 15 height 15
type input "[DATE]"
radio input "false"
radio input "true"
click at [203, 258] on div "29" at bounding box center [204, 256] width 15 height 15
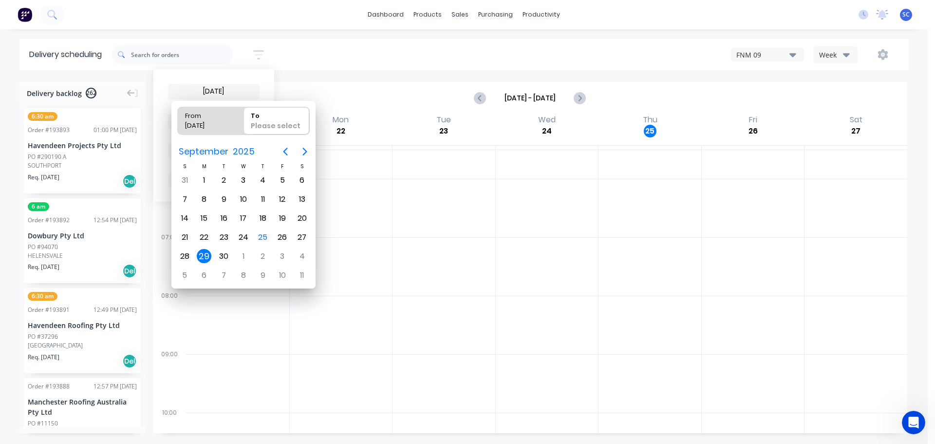
type input "[DATE] - [DATE]"
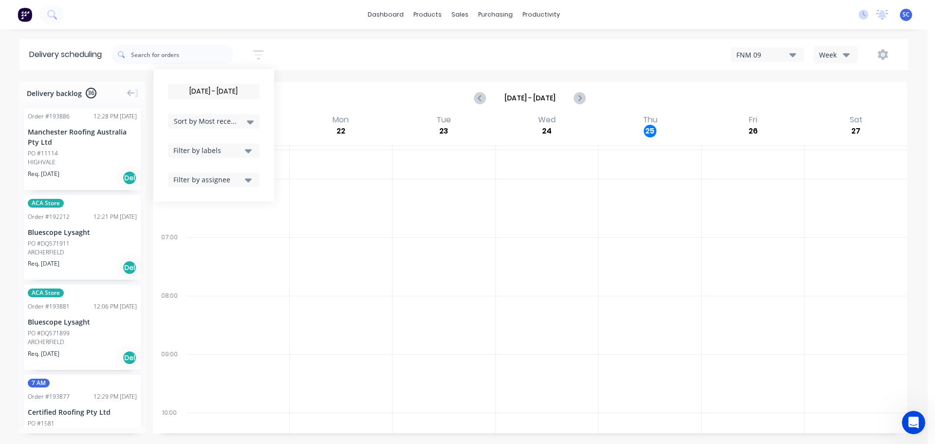
click at [251, 115] on div "Sort by Most recent" at bounding box center [214, 121] width 80 height 12
click at [195, 233] on div "Suburb" at bounding box center [214, 230] width 92 height 18
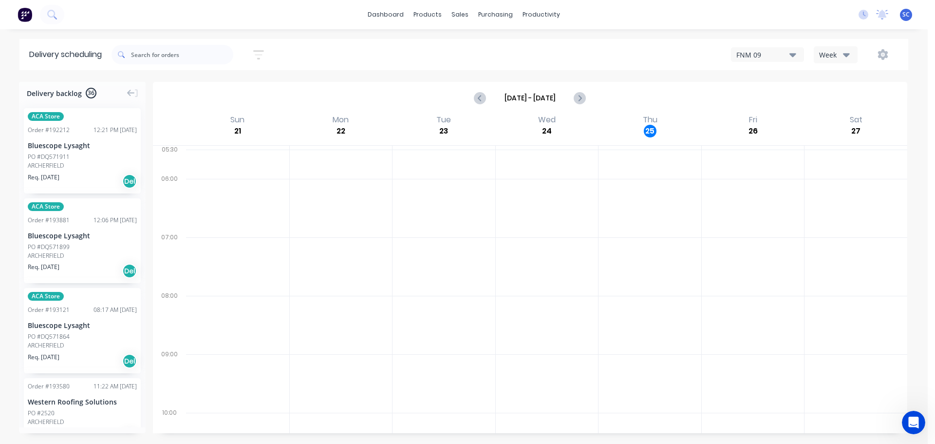
click at [300, 54] on div "[DATE] - [DATE] Sort by Suburb Created date Required date Order number Customer…" at bounding box center [509, 54] width 796 height 27
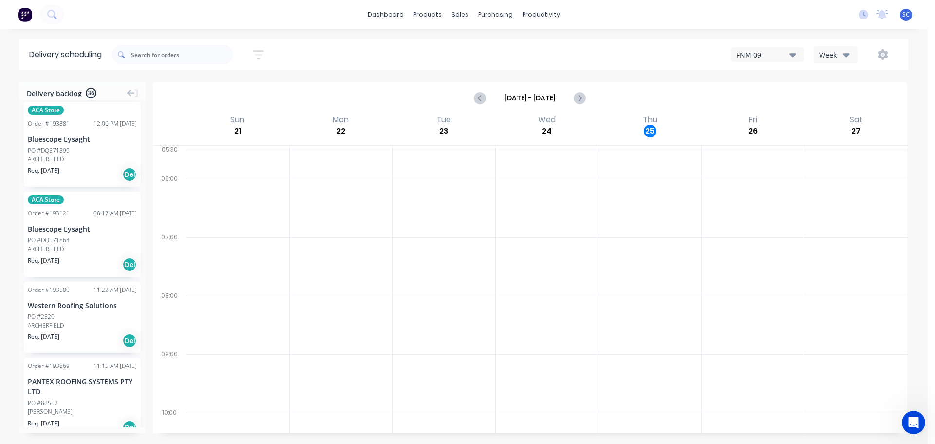
scroll to position [97, 0]
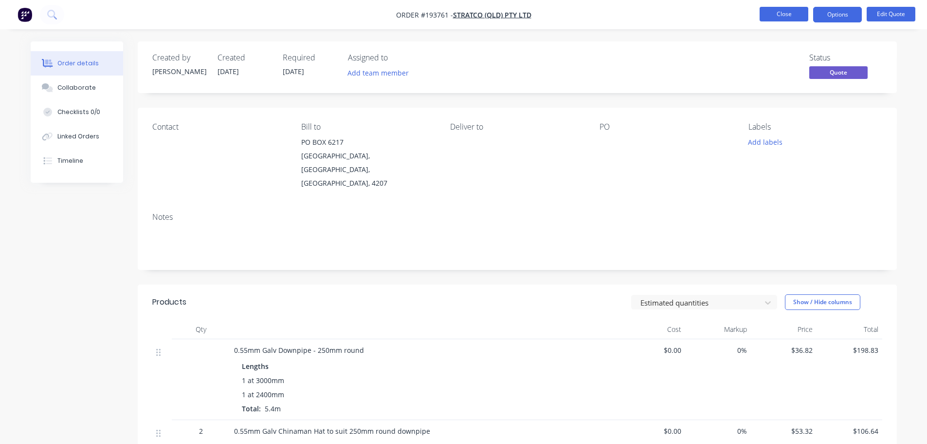
click at [790, 9] on button "Close" at bounding box center [784, 14] width 49 height 15
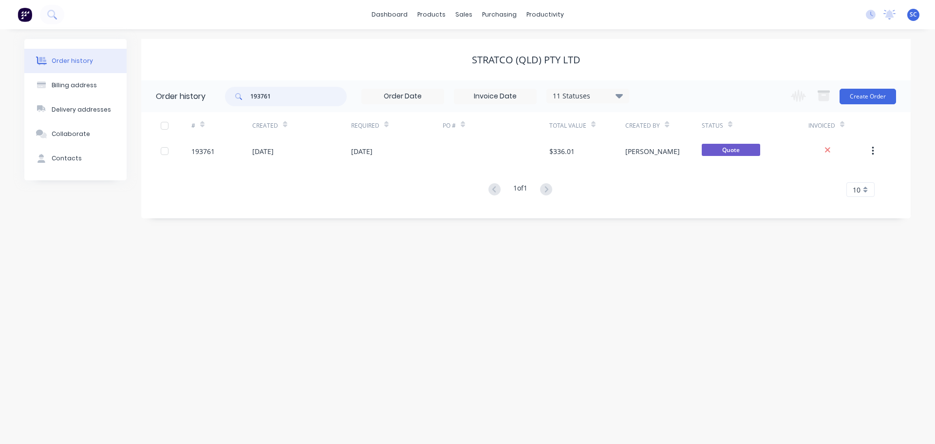
drag, startPoint x: 294, startPoint y: 93, endPoint x: 261, endPoint y: 91, distance: 33.2
click at [221, 95] on header "Order history 193761 11 Statuses Invoice Status Invoiced Not Invoiced Partial O…" at bounding box center [525, 96] width 769 height 32
click at [490, 66] on div "Customers" at bounding box center [497, 66] width 35 height 9
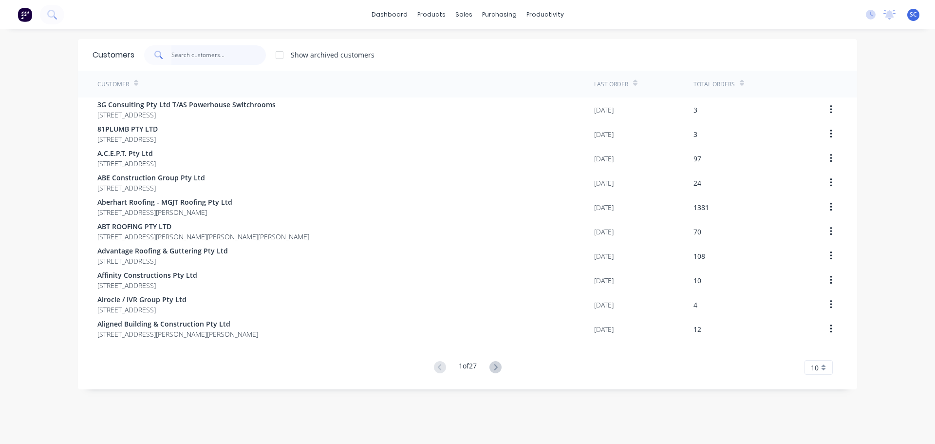
click at [225, 58] on input "text" at bounding box center [218, 54] width 95 height 19
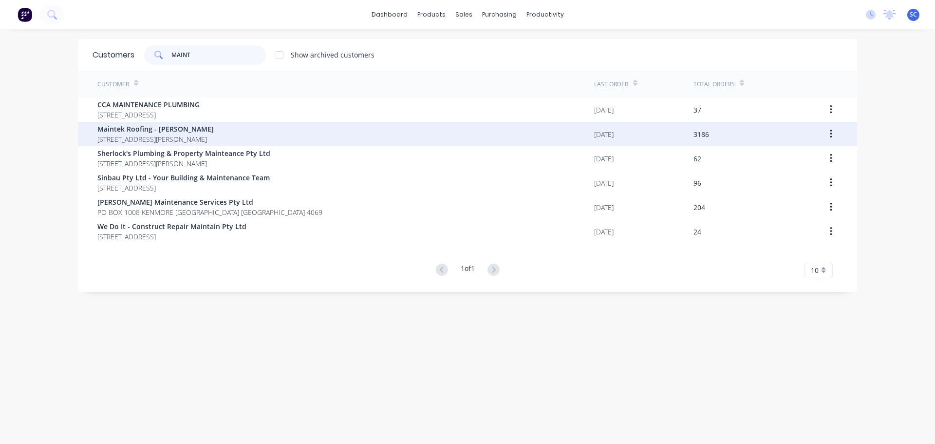
type input "MAINT"
click at [154, 125] on span "Maintek Roofing - [PERSON_NAME]" at bounding box center [155, 129] width 116 height 10
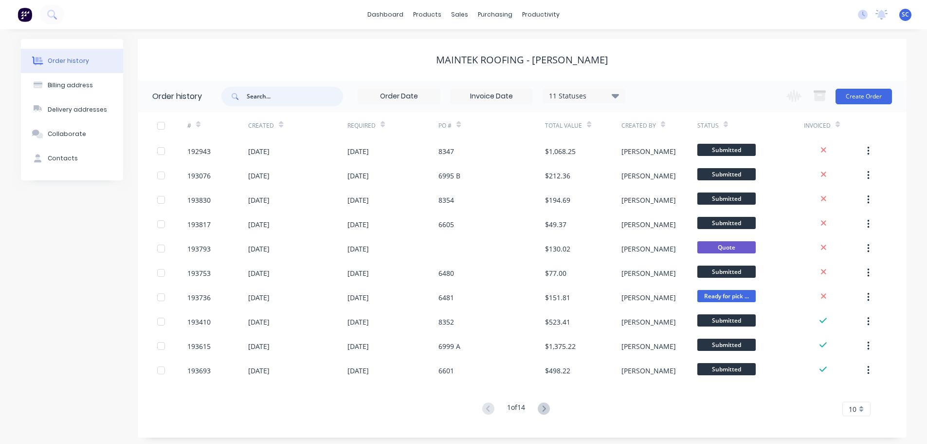
click at [269, 101] on input "text" at bounding box center [295, 96] width 96 height 19
type input "6477"
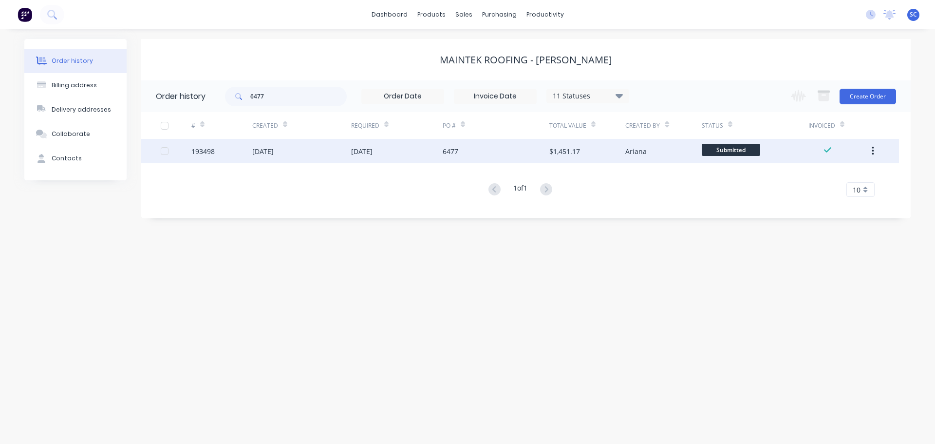
click at [332, 156] on div "22 Sep 2025" at bounding box center [301, 151] width 99 height 24
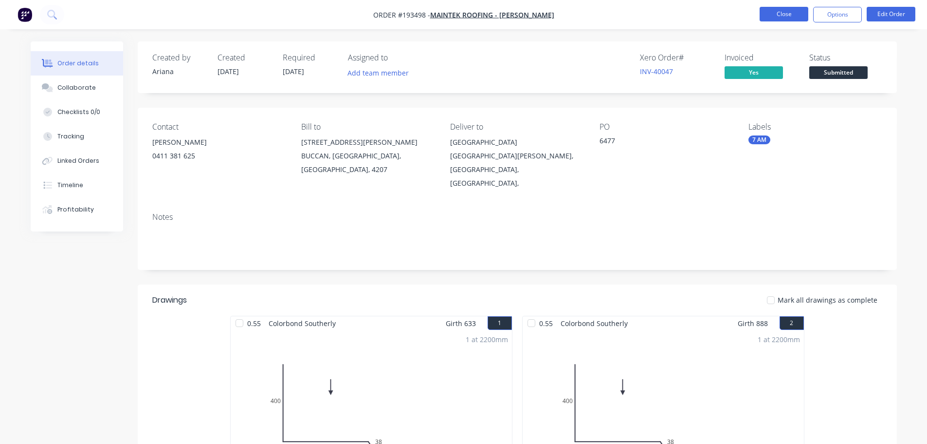
click at [789, 10] on button "Close" at bounding box center [784, 14] width 49 height 15
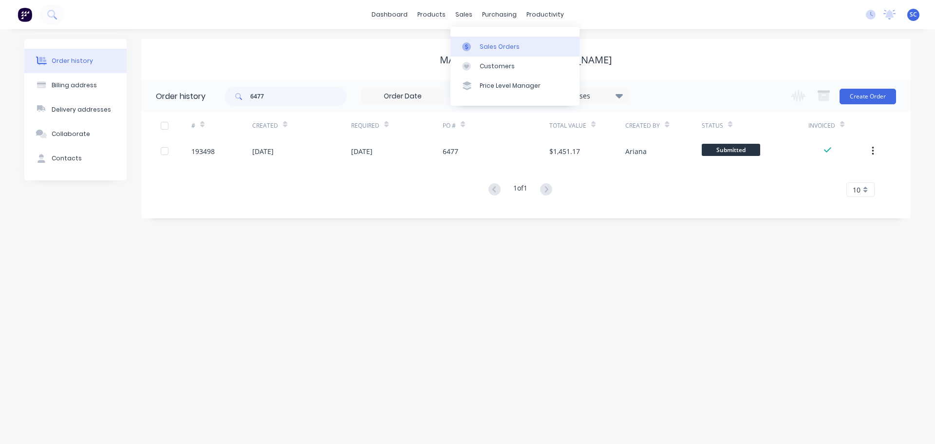
drag, startPoint x: 468, startPoint y: 15, endPoint x: 497, endPoint y: 43, distance: 40.3
click at [475, 23] on div "dashboard products sales purchasing productivity dashboard products Product Cat…" at bounding box center [467, 14] width 935 height 29
click at [492, 63] on div "Customers" at bounding box center [497, 66] width 35 height 9
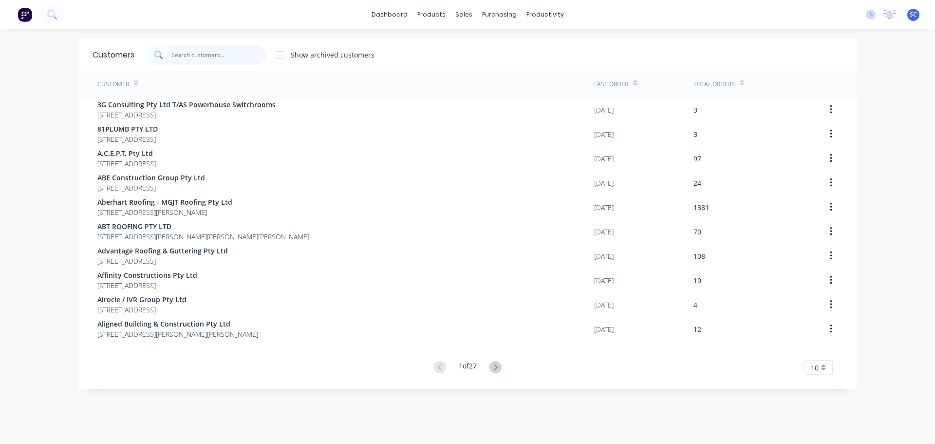
click at [205, 57] on input "text" at bounding box center [218, 54] width 95 height 19
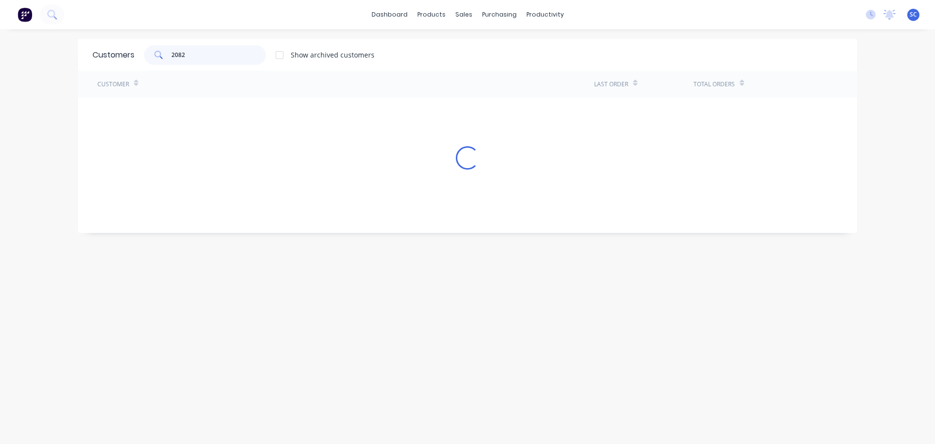
type input "20828"
drag, startPoint x: 212, startPoint y: 56, endPoint x: 159, endPoint y: 51, distance: 53.3
click at [154, 52] on div "20828" at bounding box center [205, 54] width 122 height 19
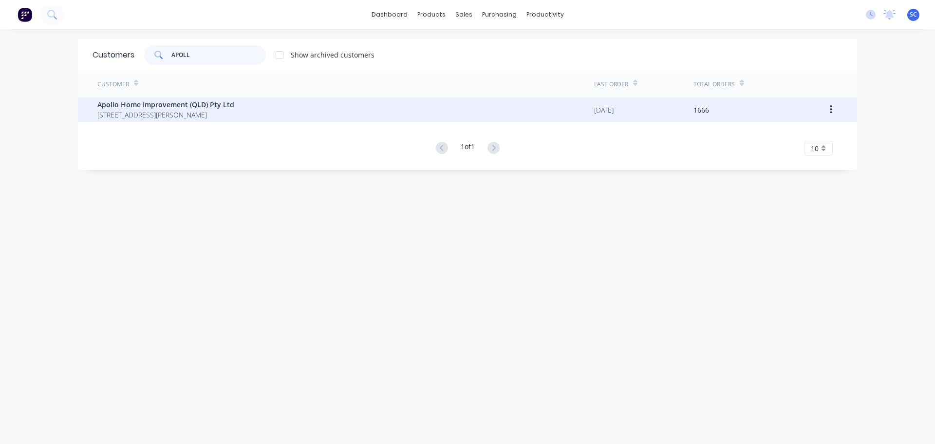
type input "APOLL"
click at [167, 111] on span "29 Corymbia Place Parkinson Australia 4115" at bounding box center [165, 115] width 137 height 10
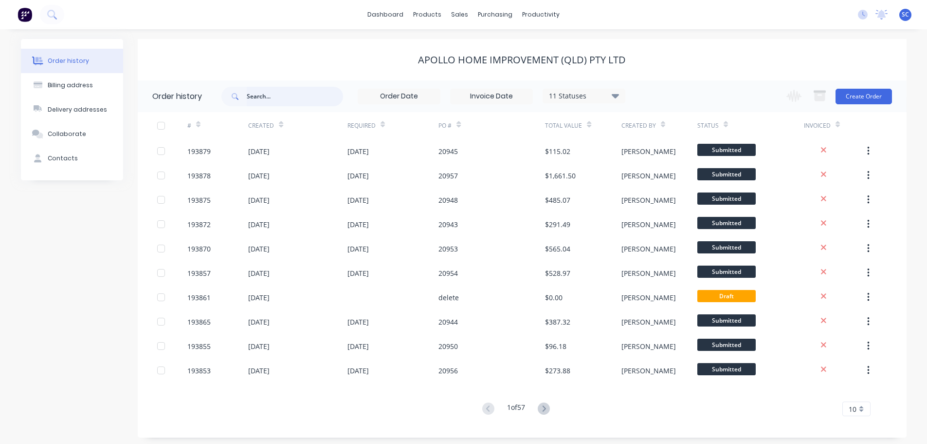
click at [261, 92] on input "text" at bounding box center [295, 96] width 96 height 19
type input "20828"
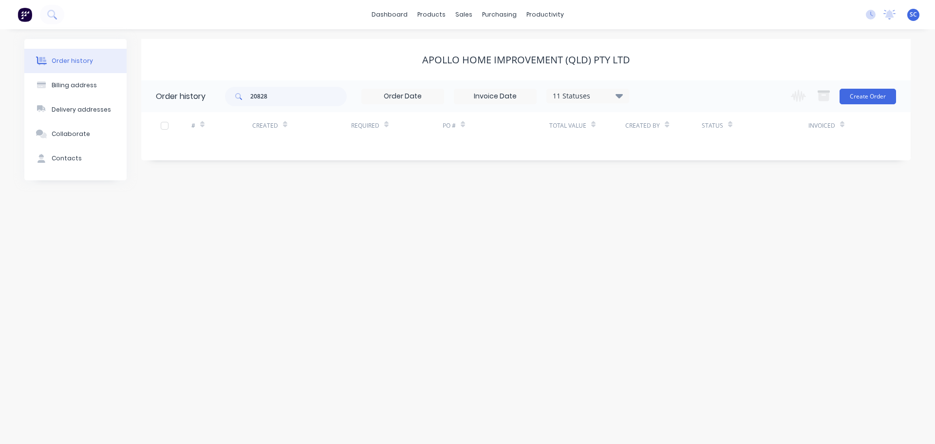
click at [620, 93] on icon at bounding box center [618, 96] width 7 height 12
click at [668, 227] on label at bounding box center [668, 227] width 0 height 0
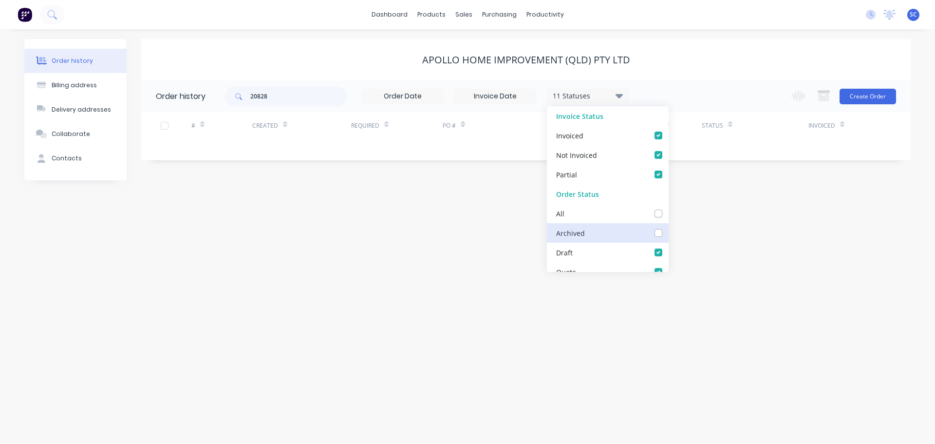
click at [668, 232] on input "checkbox" at bounding box center [672, 231] width 8 height 9
checkbox input "true"
click at [671, 46] on div "Apollo Home Improvement (QLD) Pty Ltd" at bounding box center [525, 59] width 769 height 41
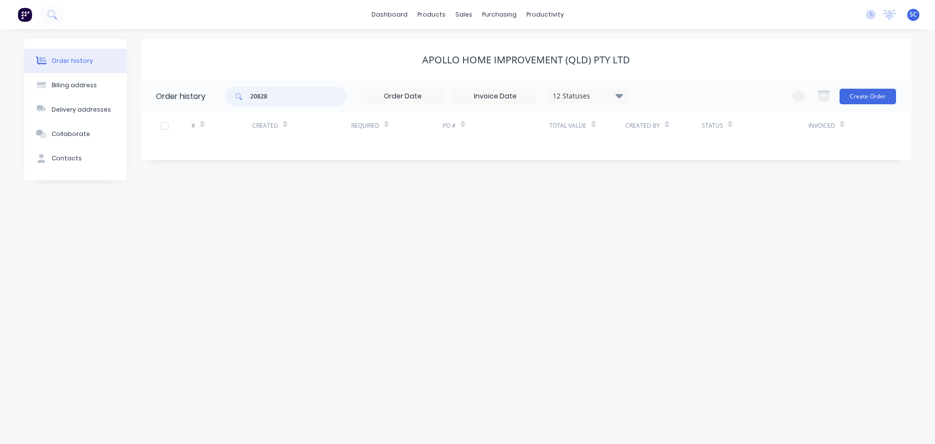
drag, startPoint x: 299, startPoint y: 100, endPoint x: 232, endPoint y: 107, distance: 68.1
click at [232, 107] on div "20828 12 Statuses Invoice Status Invoiced Not Invoiced Partial Order Status All…" at bounding box center [427, 96] width 404 height 32
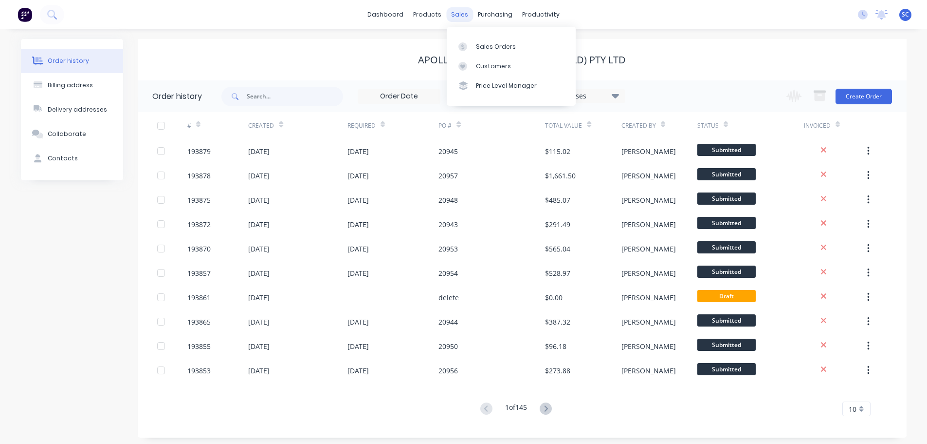
click at [463, 12] on div "sales" at bounding box center [459, 14] width 27 height 15
click at [490, 57] on link "Customers" at bounding box center [511, 65] width 129 height 19
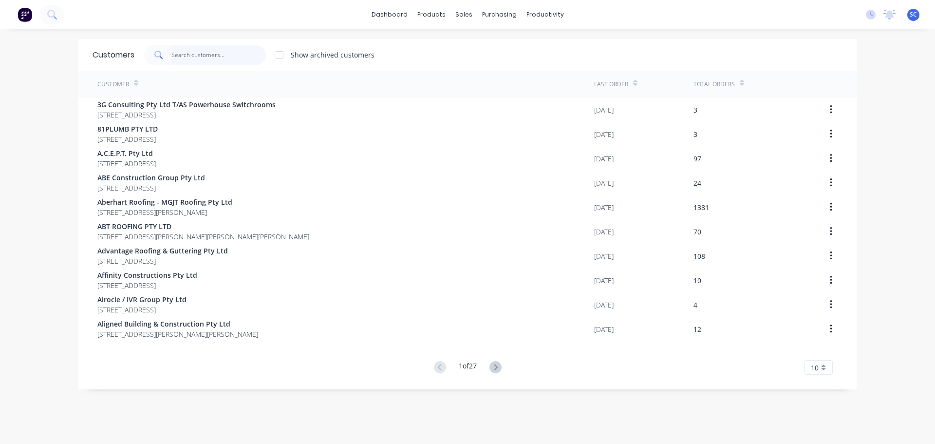
click at [193, 56] on input "text" at bounding box center [218, 54] width 95 height 19
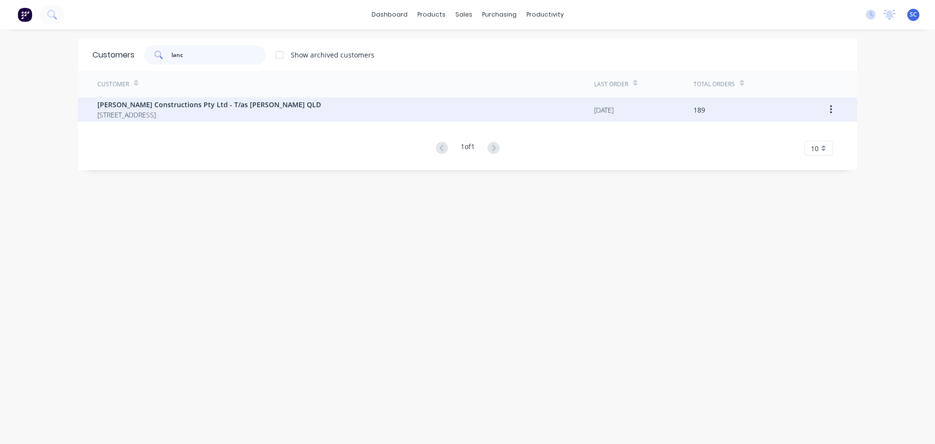
type input "lanc"
click at [142, 110] on span "21/8 Metroplex Ave MURARRIE Queensland Australia 4172" at bounding box center [208, 115] width 223 height 10
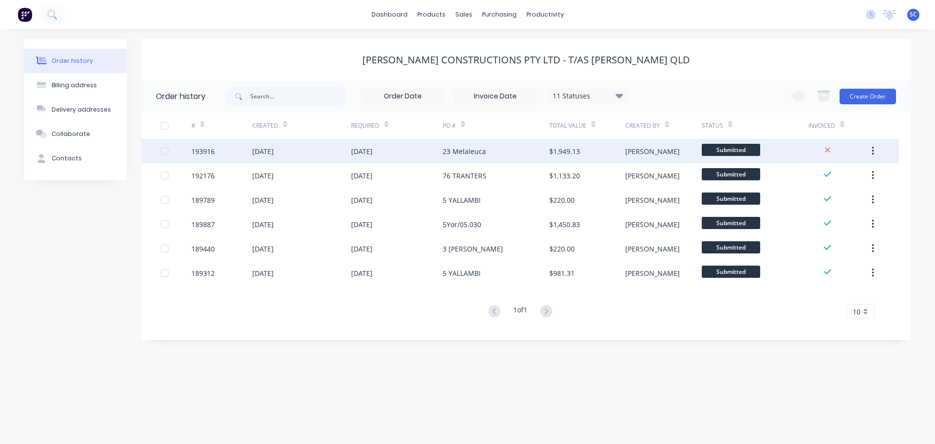
click at [303, 158] on div "25 Sep 2025" at bounding box center [301, 151] width 99 height 24
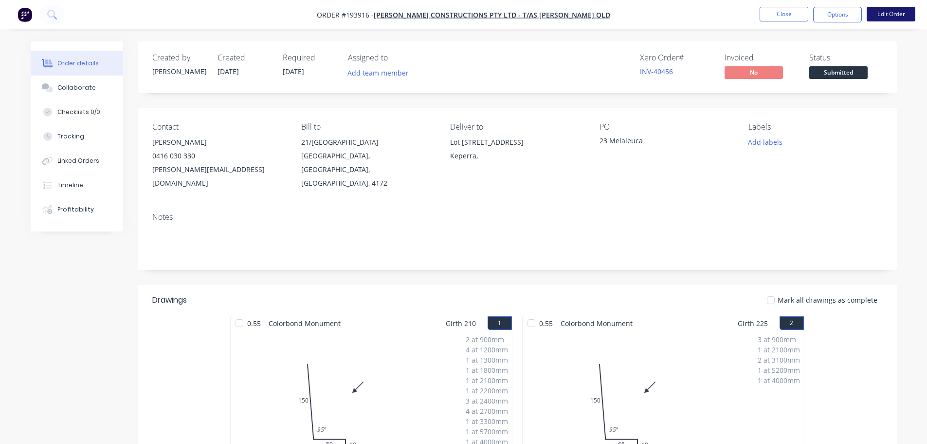
click at [894, 14] on button "Edit Order" at bounding box center [891, 14] width 49 height 15
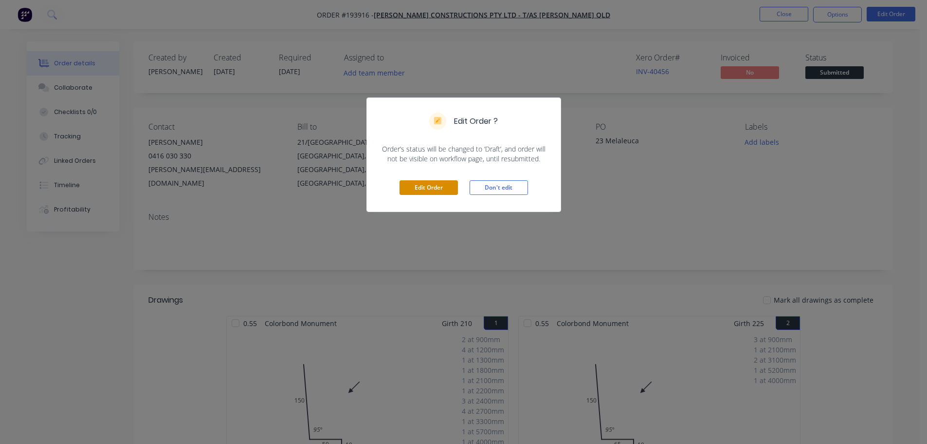
click at [436, 186] on button "Edit Order" at bounding box center [429, 187] width 58 height 15
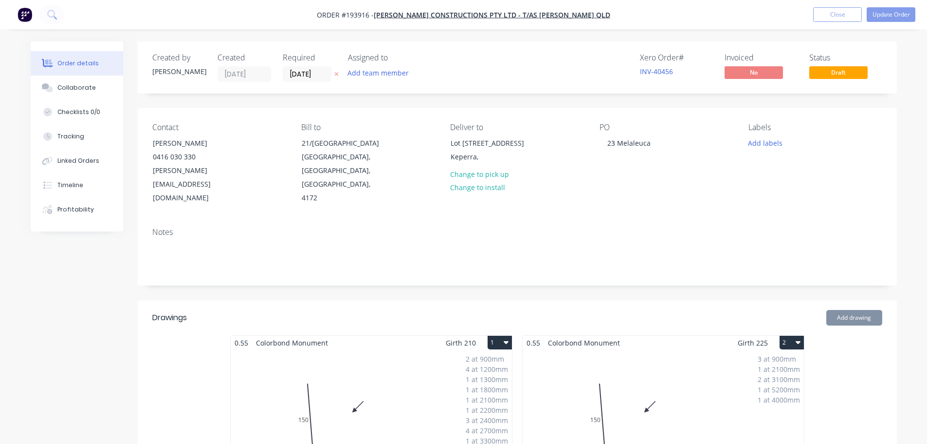
click at [689, 358] on div "3 at 900mm 1 at 2100mm 2 at 3100mm 1 at 5200mm 1 at 4000mm Total lm $/M Total 2…" at bounding box center [663, 424] width 281 height 148
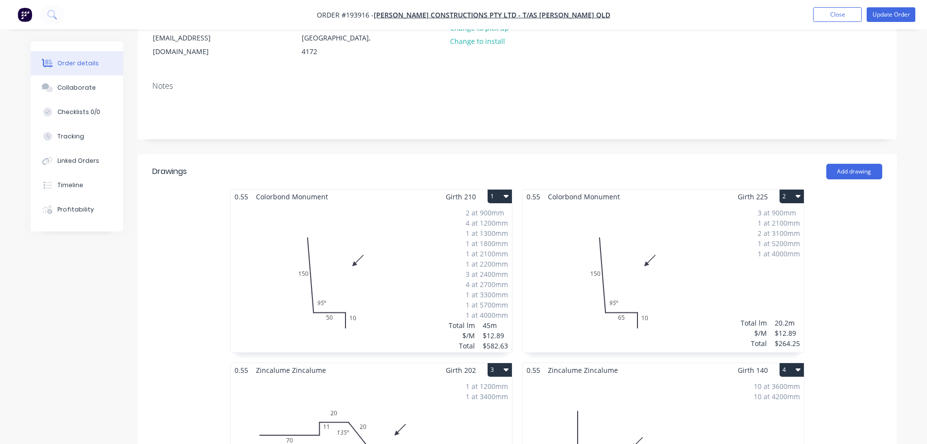
click at [664, 250] on div "3 at 900mm 1 at 2100mm 2 at 3100mm 1 at 5200mm 1 at 4000mm Total lm $/M Total 2…" at bounding box center [663, 278] width 281 height 148
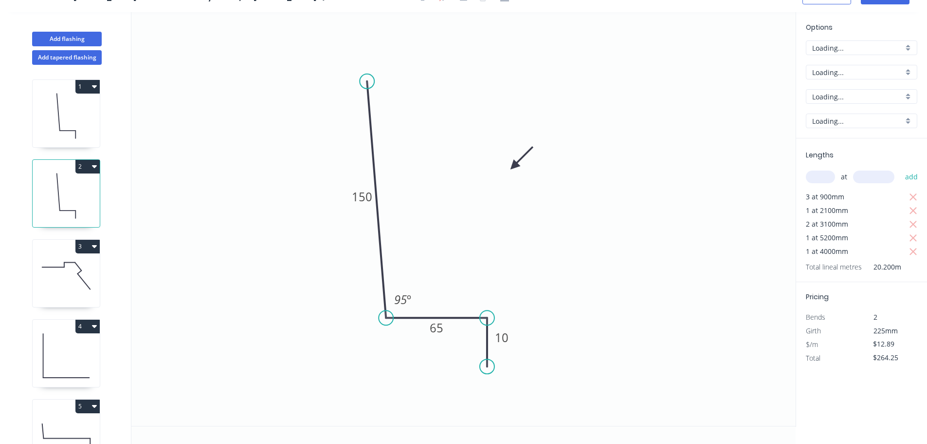
scroll to position [18, 0]
click at [912, 196] on icon "button" at bounding box center [913, 196] width 7 height 7
type input "$225.58"
click at [819, 177] on input "text" at bounding box center [820, 176] width 29 height 13
type input "1"
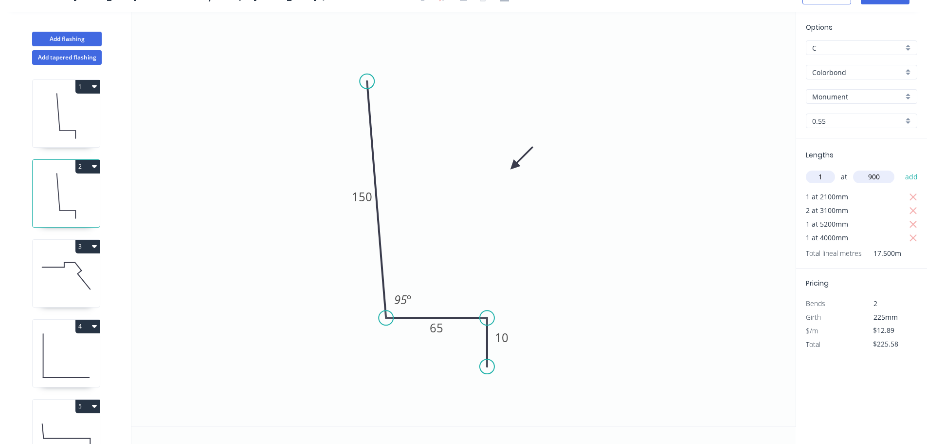
type input "900"
click at [901, 168] on button "add" at bounding box center [912, 176] width 23 height 17
type input "$238.47"
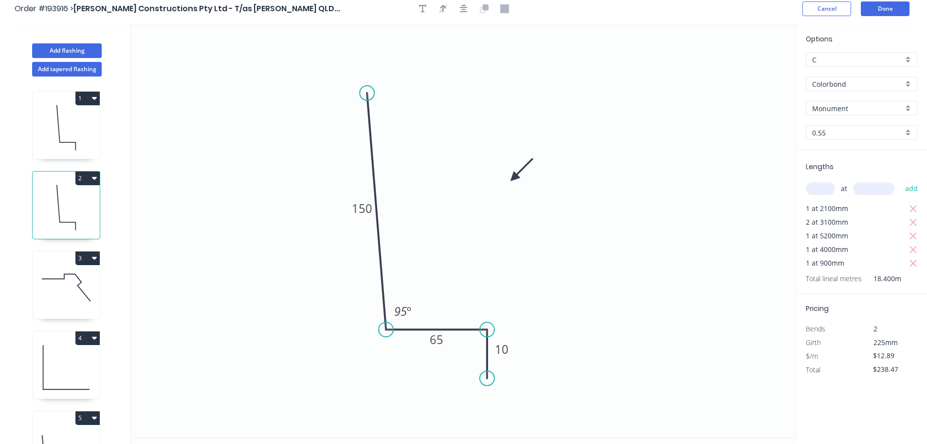
scroll to position [0, 0]
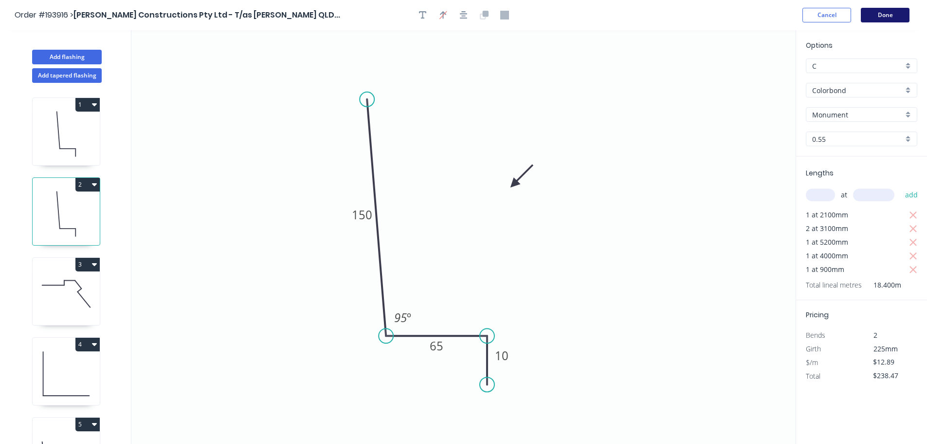
click at [878, 16] on button "Done" at bounding box center [885, 15] width 49 height 15
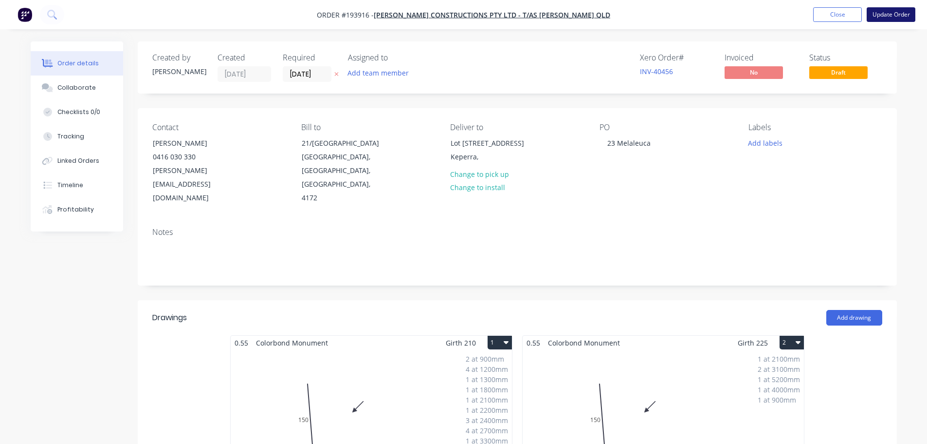
click at [889, 11] on button "Update Order" at bounding box center [891, 14] width 49 height 15
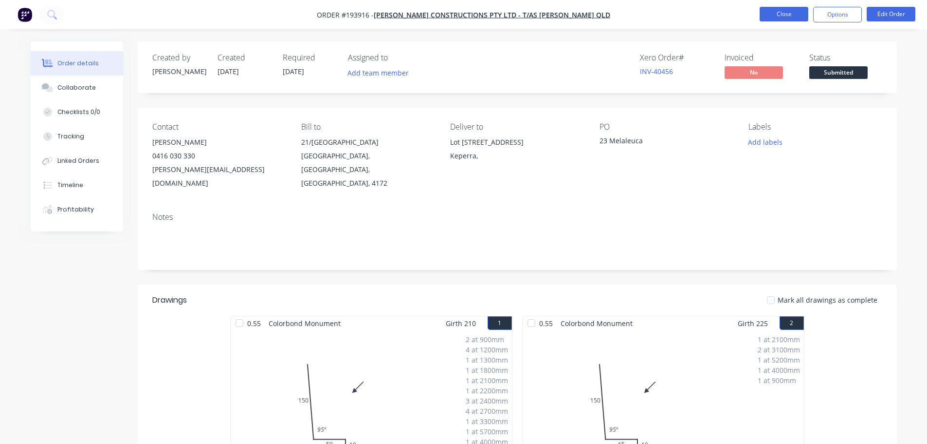
click at [785, 13] on button "Close" at bounding box center [784, 14] width 49 height 15
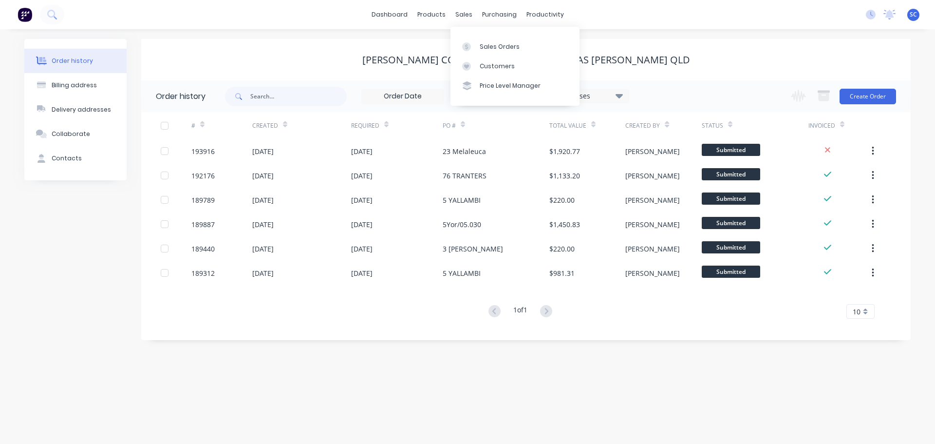
drag, startPoint x: 463, startPoint y: 13, endPoint x: 479, endPoint y: 23, distance: 18.4
click at [464, 13] on div "sales" at bounding box center [463, 14] width 27 height 15
click at [490, 64] on div "Customers" at bounding box center [497, 66] width 35 height 9
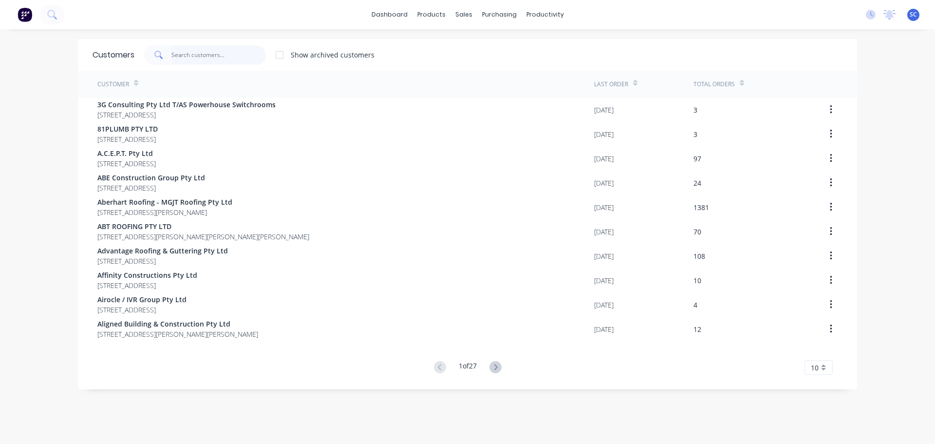
click at [192, 57] on input "text" at bounding box center [218, 54] width 95 height 19
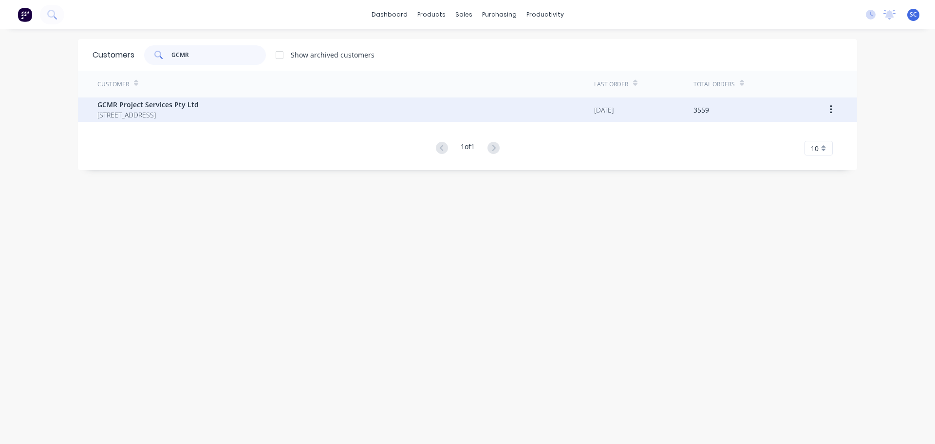
type input "GCMR"
click at [152, 113] on span "PO BOX 275 MERMAID BEACH Queensland Australia 4218" at bounding box center [147, 115] width 101 height 10
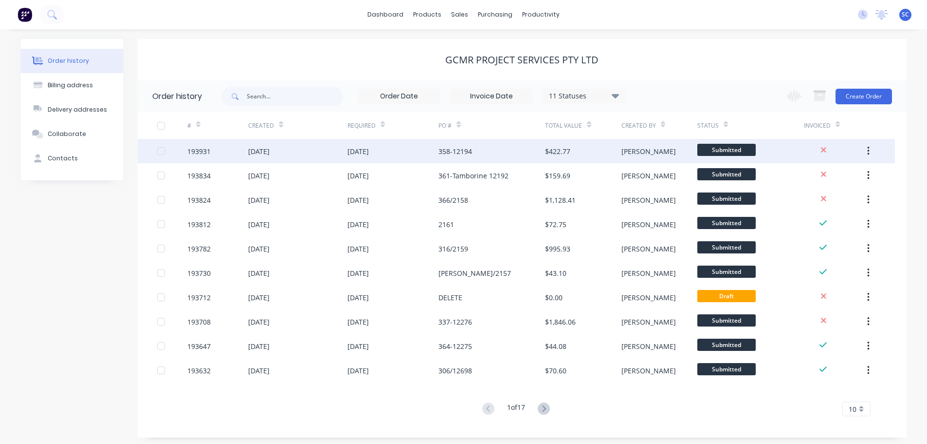
click at [270, 148] on div "25 Sep 2025" at bounding box center [258, 151] width 21 height 10
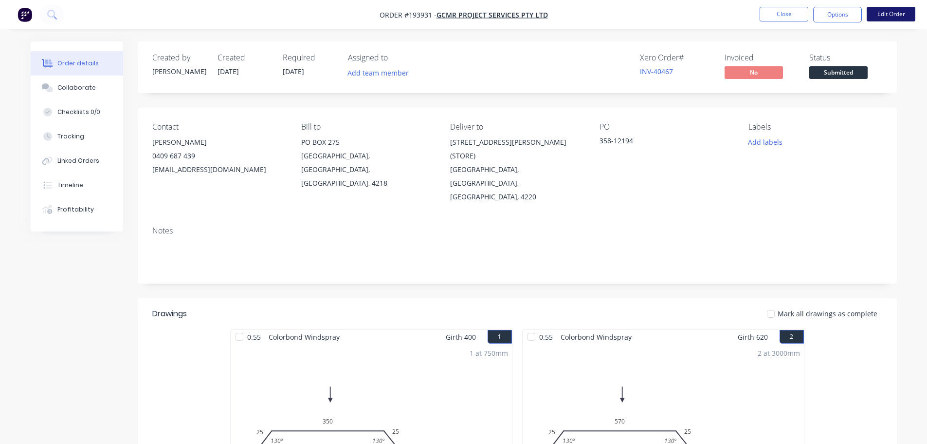
click at [895, 15] on button "Edit Order" at bounding box center [891, 14] width 49 height 15
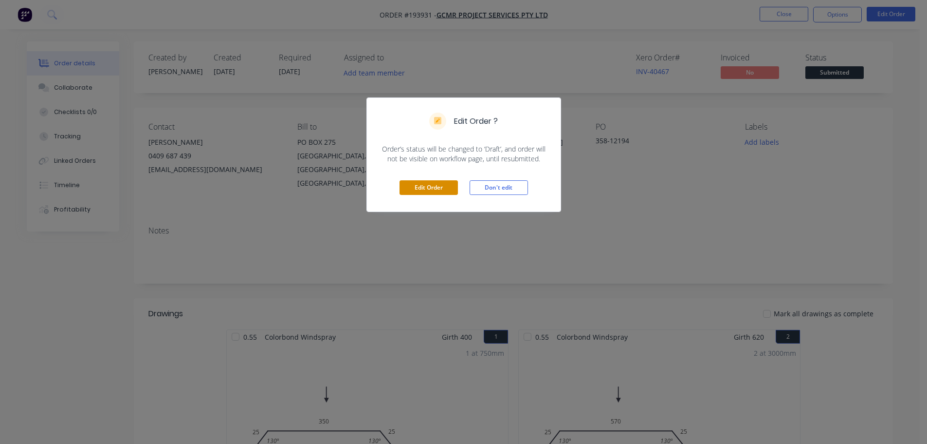
click at [425, 184] on button "Edit Order" at bounding box center [429, 187] width 58 height 15
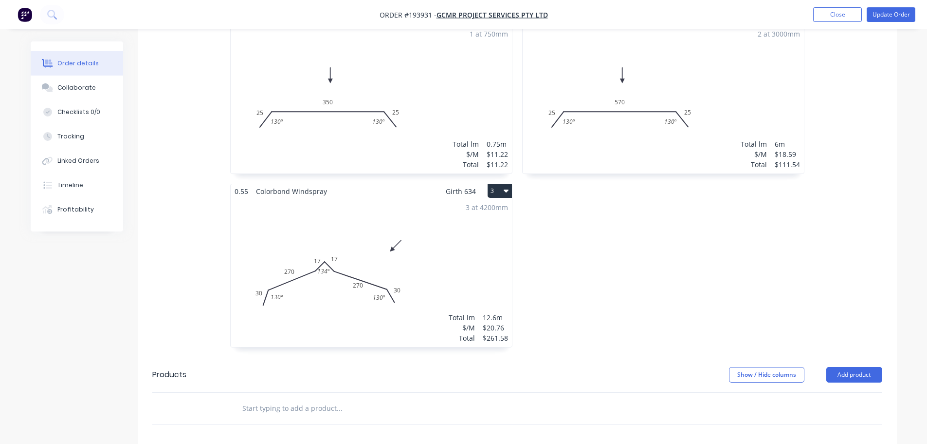
scroll to position [389, 0]
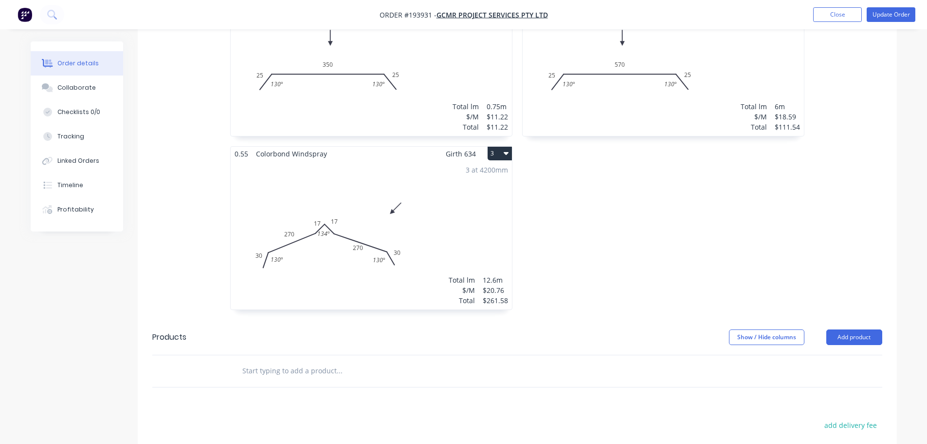
click at [324, 205] on div "3 at 4200mm Total lm $/M Total 12.6m $20.76 $261.58" at bounding box center [371, 235] width 281 height 148
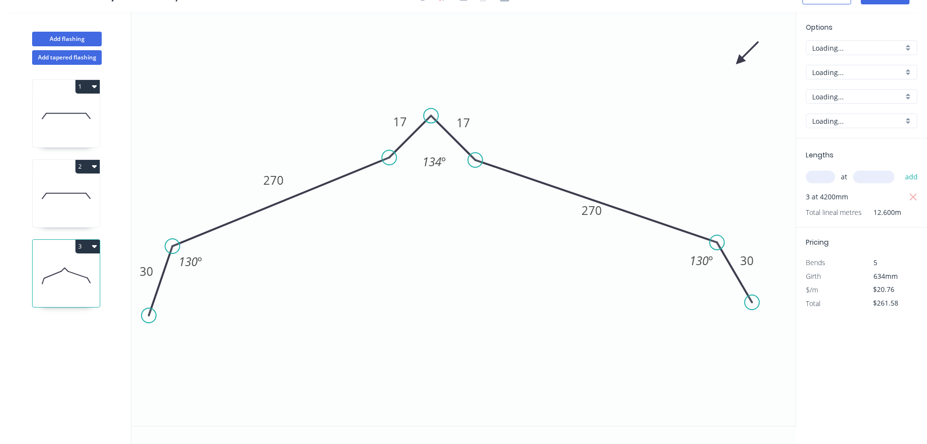
scroll to position [18, 0]
click at [436, 162] on tspan "134" at bounding box center [432, 161] width 19 height 16
drag, startPoint x: 658, startPoint y: 98, endPoint x: 747, endPoint y: 98, distance: 88.6
click at [660, 98] on icon "0 30 270 17 17 270 30 158 º 130 º 130 º" at bounding box center [463, 218] width 665 height 413
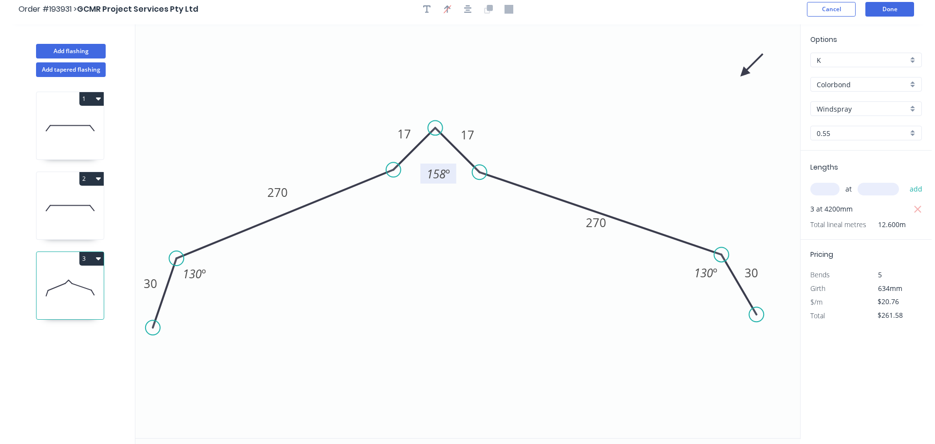
scroll to position [0, 0]
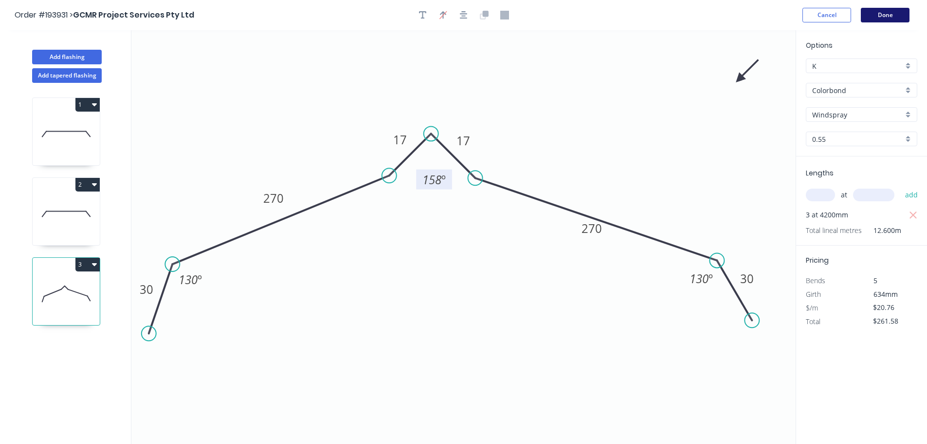
click at [896, 15] on button "Done" at bounding box center [885, 15] width 49 height 15
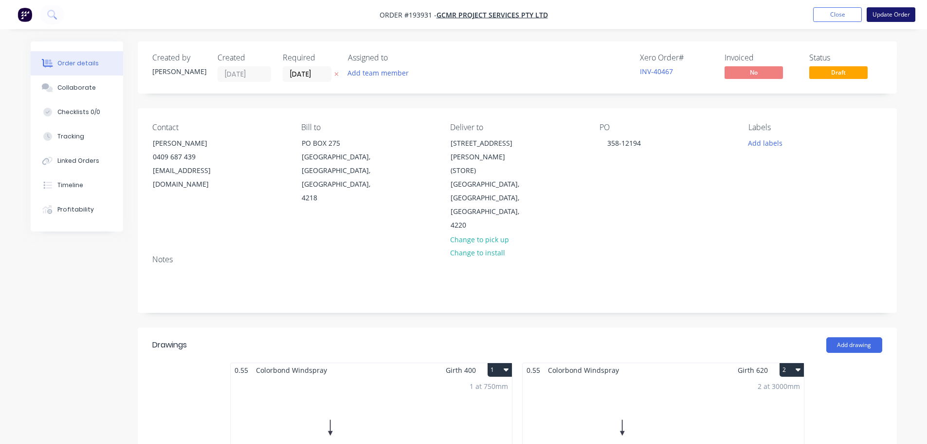
click at [897, 16] on button "Update Order" at bounding box center [891, 14] width 49 height 15
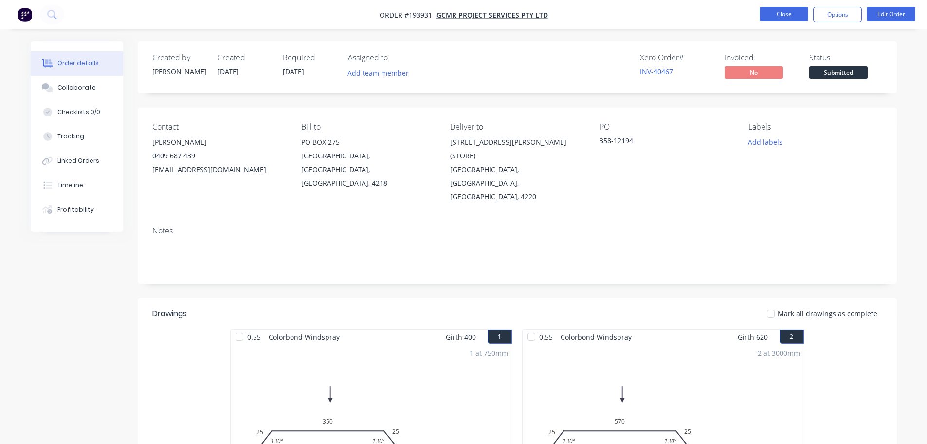
click at [792, 11] on button "Close" at bounding box center [784, 14] width 49 height 15
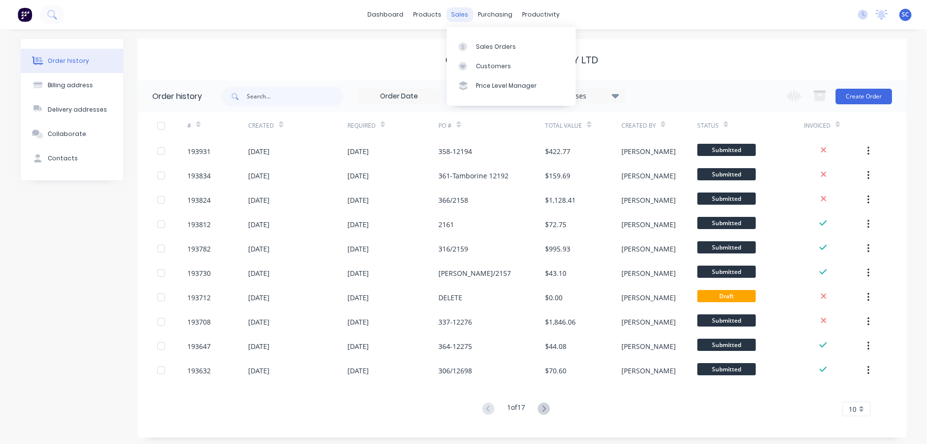
click at [459, 13] on div "sales" at bounding box center [459, 14] width 27 height 15
click at [493, 68] on div "Customers" at bounding box center [493, 66] width 35 height 9
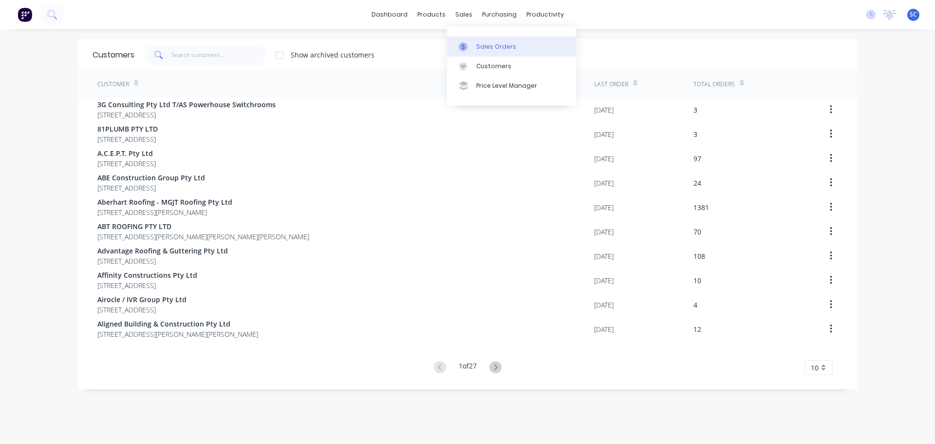
click at [497, 43] on div "Sales Orders" at bounding box center [496, 46] width 40 height 9
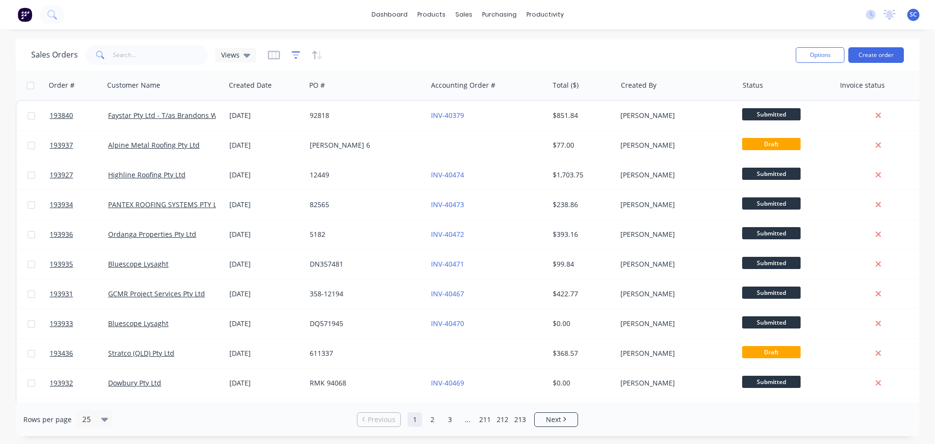
click at [294, 53] on icon "button" at bounding box center [296, 55] width 9 height 10
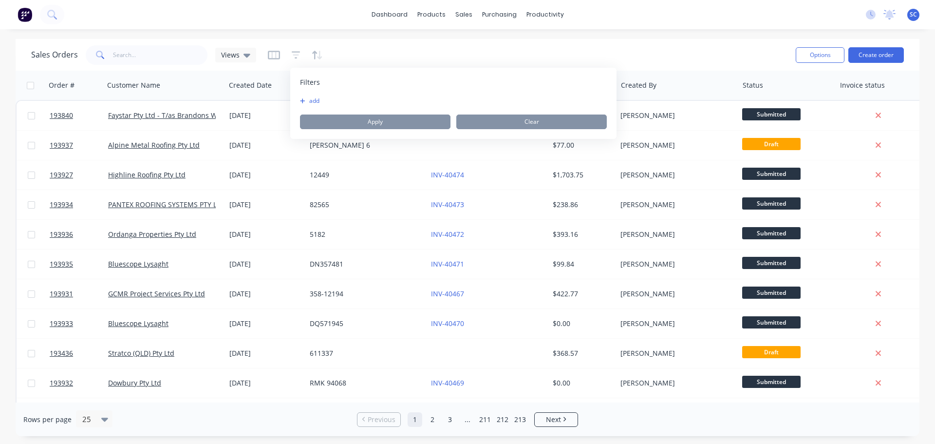
click at [312, 100] on button "add" at bounding box center [312, 101] width 24 height 8
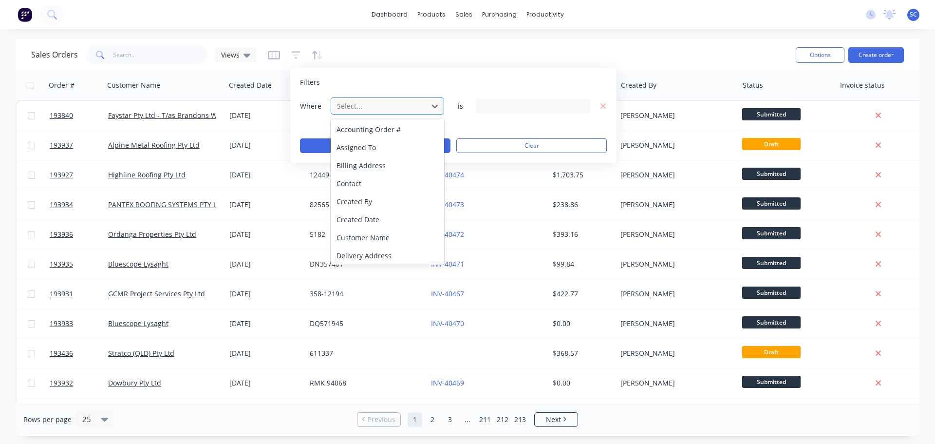
click at [380, 103] on div at bounding box center [379, 106] width 87 height 12
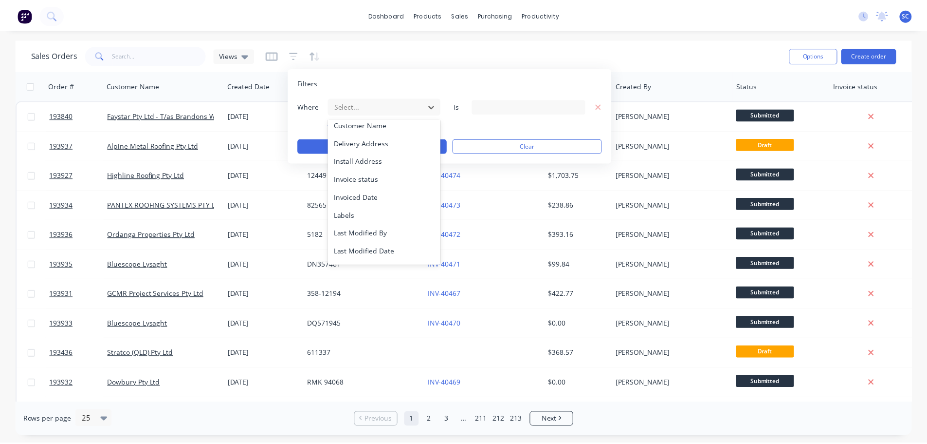
scroll to position [236, 0]
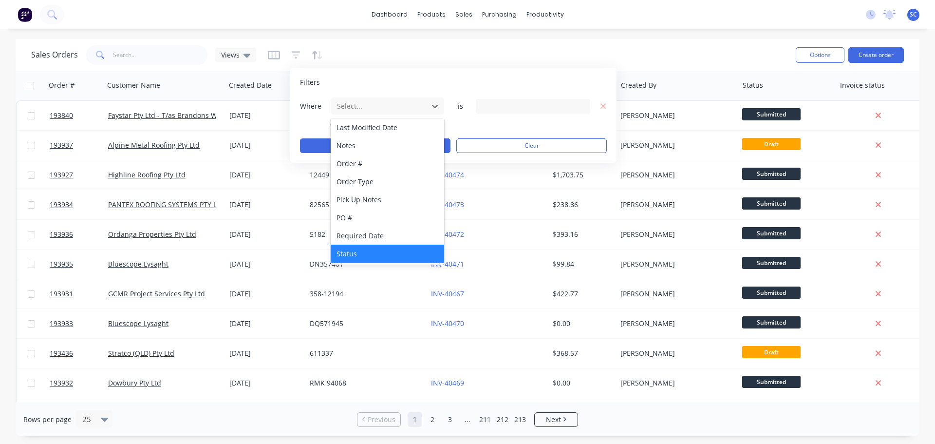
click at [366, 253] on div "Status" at bounding box center [387, 253] width 113 height 18
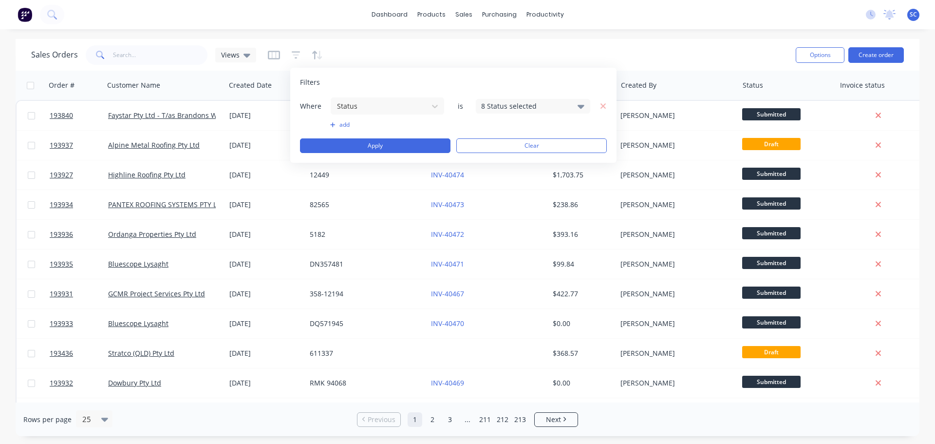
click at [560, 102] on div "8 Status selected" at bounding box center [525, 106] width 88 height 10
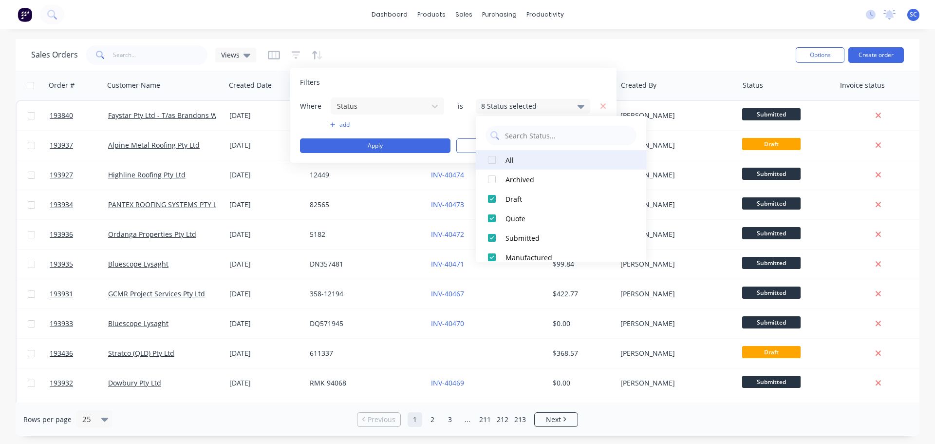
click at [493, 161] on div at bounding box center [491, 159] width 19 height 19
click at [492, 159] on div at bounding box center [491, 159] width 19 height 19
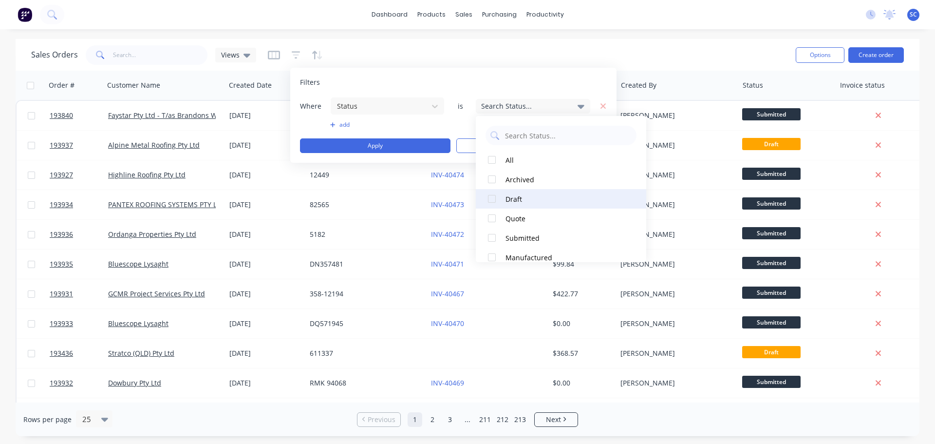
click at [486, 202] on div at bounding box center [491, 198] width 19 height 19
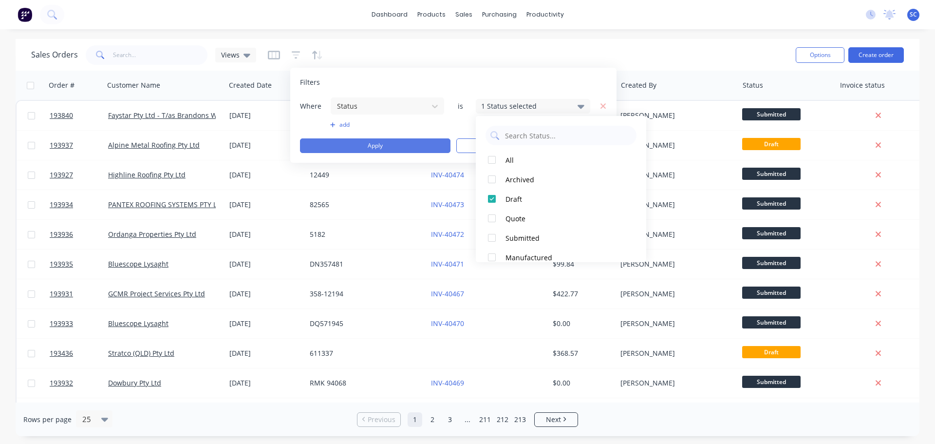
click at [348, 145] on button "Apply" at bounding box center [375, 145] width 150 height 15
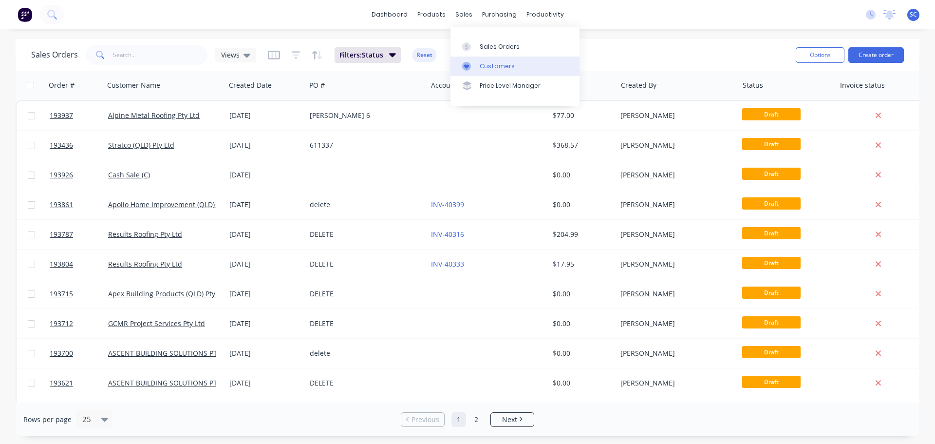
click at [489, 66] on div "Customers" at bounding box center [497, 66] width 35 height 9
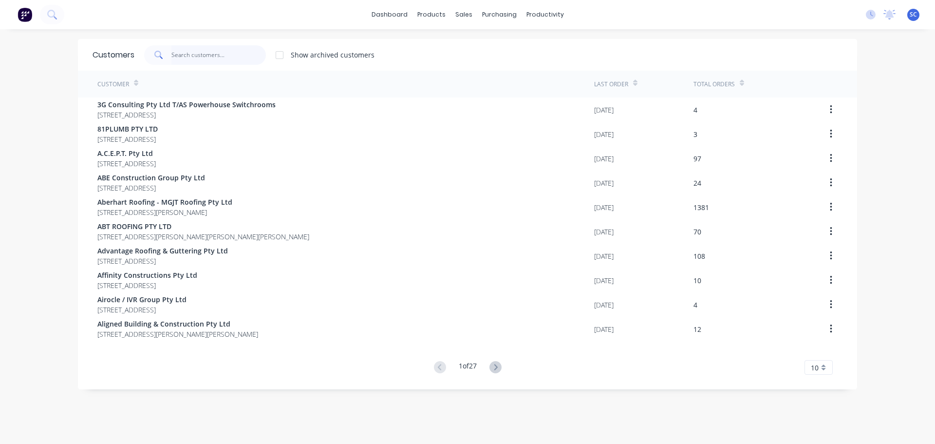
click at [203, 54] on input "text" at bounding box center [218, 54] width 95 height 19
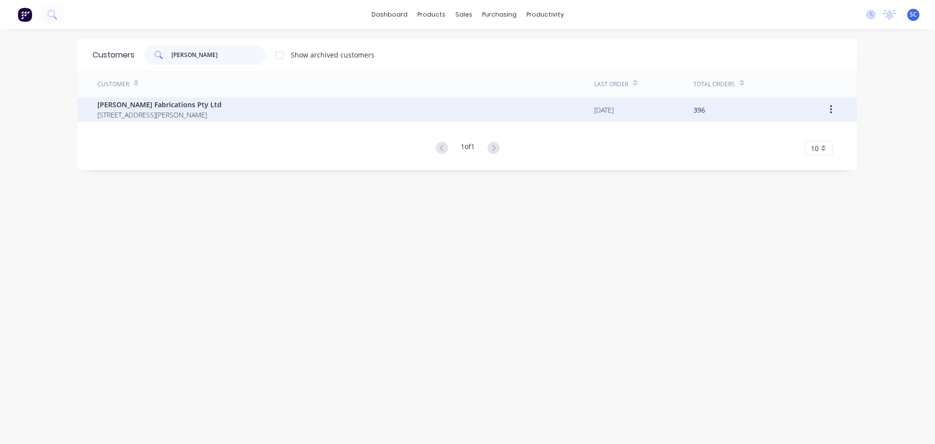
type input "STEELMAN"
click at [130, 115] on span "PO Box 101 Hamilton Brisbane Queensland Australia 4007" at bounding box center [159, 115] width 124 height 10
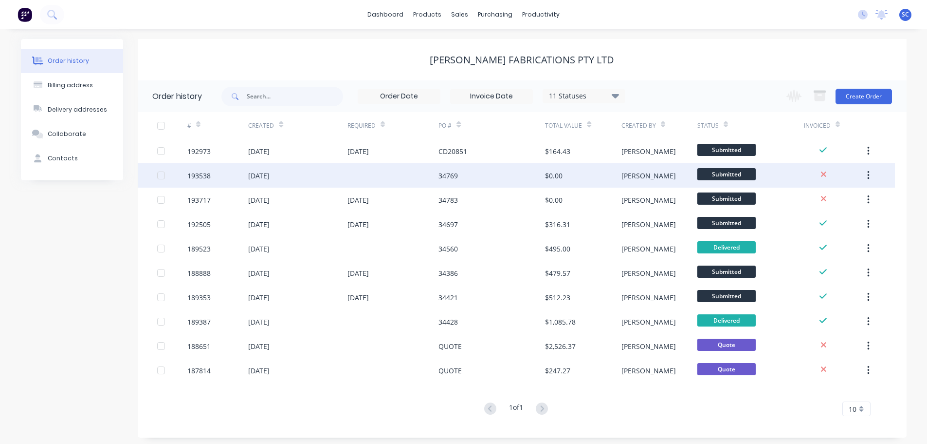
click at [304, 181] on div "23 Sep 2025" at bounding box center [297, 175] width 99 height 24
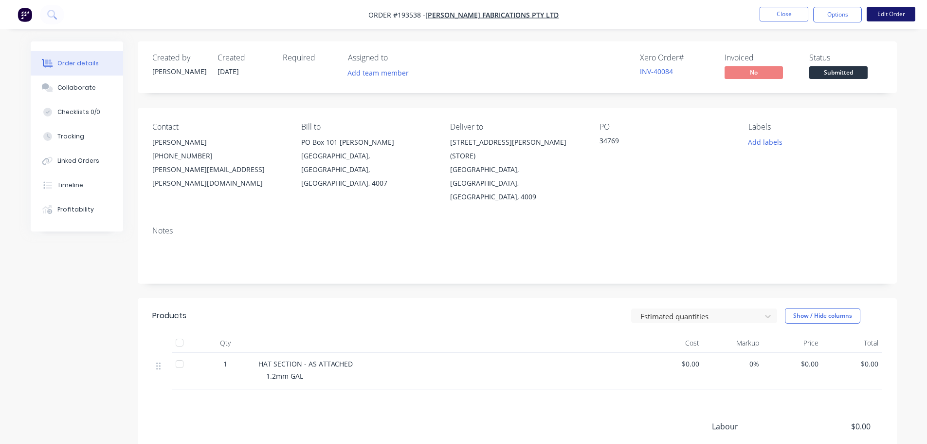
click at [887, 15] on button "Edit Order" at bounding box center [891, 14] width 49 height 15
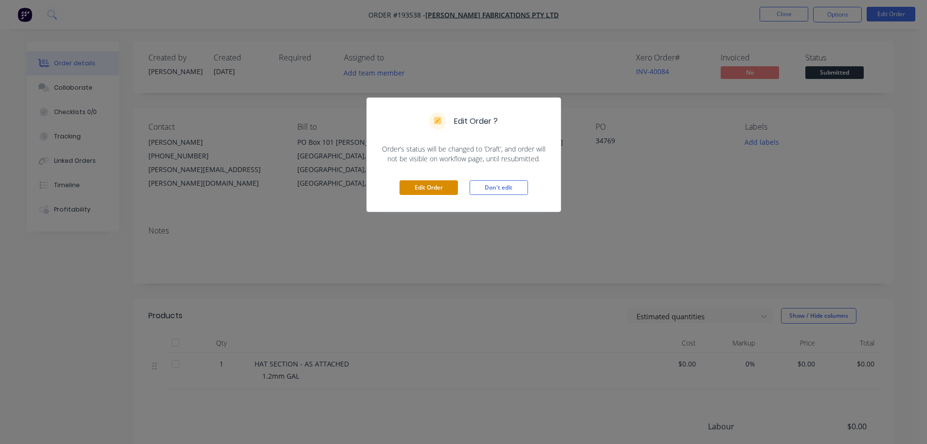
click at [437, 186] on button "Edit Order" at bounding box center [429, 187] width 58 height 15
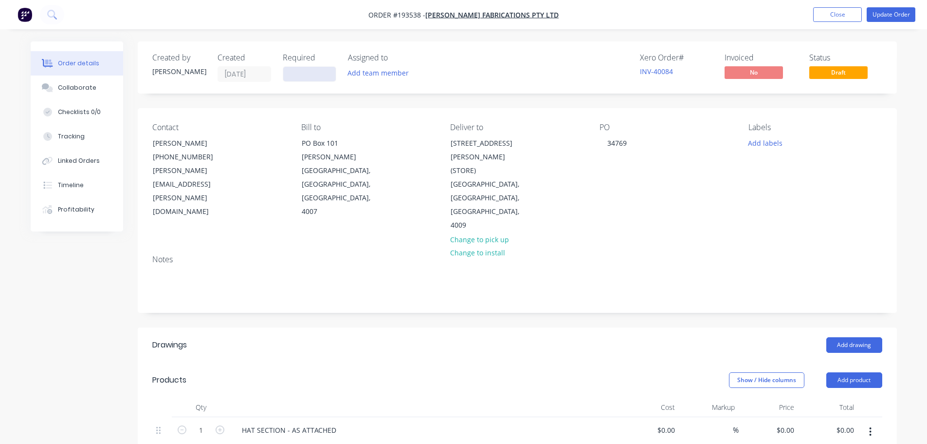
click at [301, 70] on input at bounding box center [309, 74] width 53 height 15
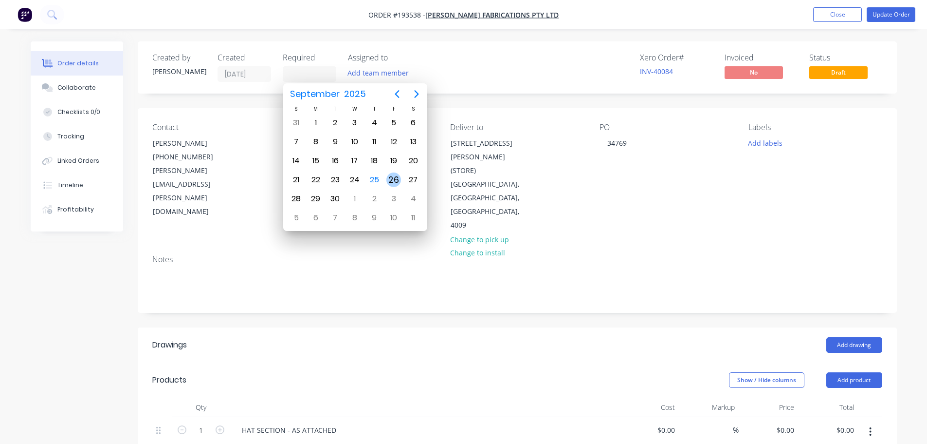
click at [393, 178] on div "26" at bounding box center [394, 179] width 15 height 15
type input "[DATE]"
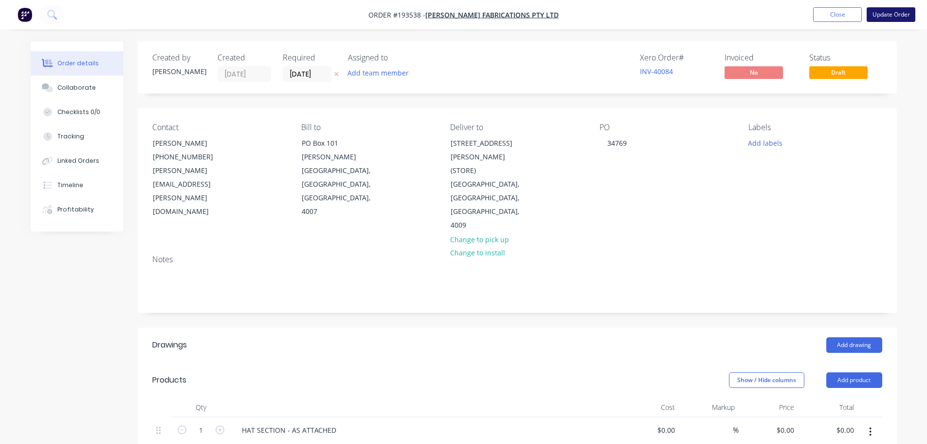
click at [897, 11] on button "Update Order" at bounding box center [891, 14] width 49 height 15
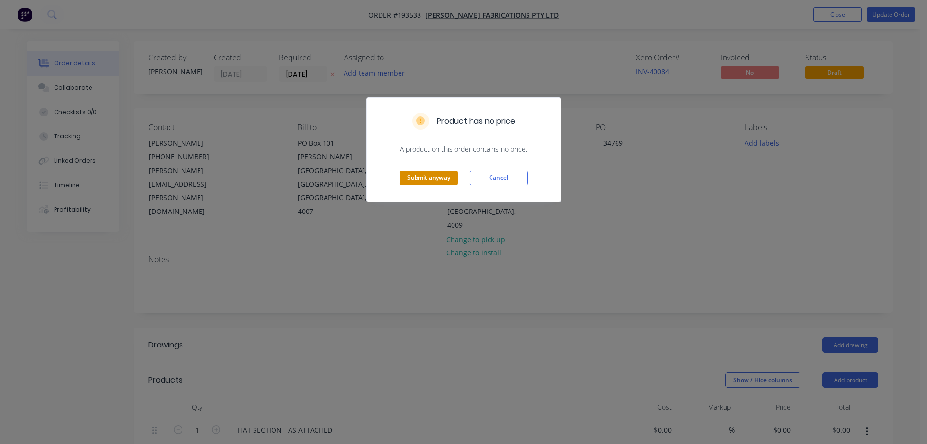
click at [420, 176] on button "Submit anyway" at bounding box center [429, 177] width 58 height 15
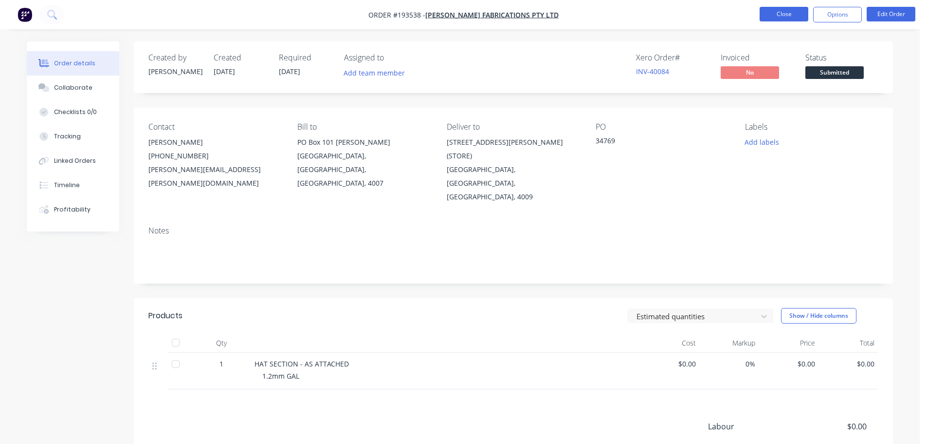
click at [792, 16] on button "Close" at bounding box center [784, 14] width 49 height 15
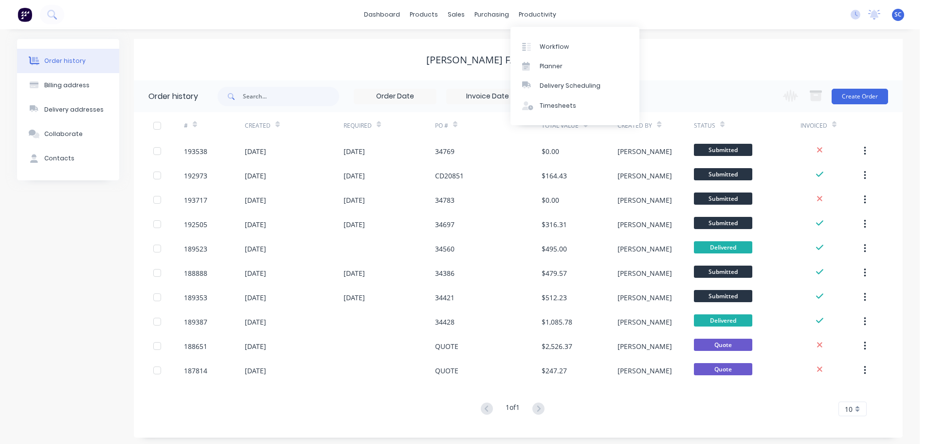
drag, startPoint x: 632, startPoint y: 17, endPoint x: 647, endPoint y: 14, distance: 14.8
click at [639, 14] on div "dashboard products sales purchasing productivity dashboard products Product Cat…" at bounding box center [460, 14] width 920 height 29
click at [379, 14] on link "dashboard" at bounding box center [382, 14] width 46 height 15
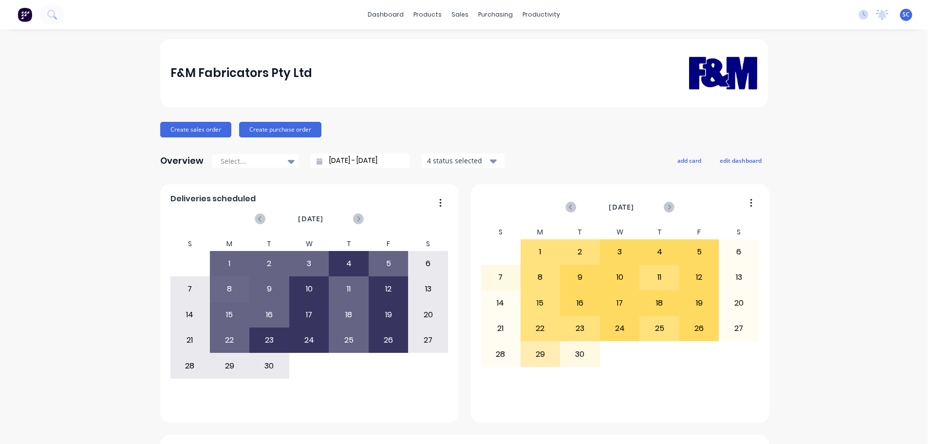
click at [405, 72] on div "F&M Fabricators Pty Ltd" at bounding box center [463, 72] width 587 height 61
click at [493, 62] on div "Customers" at bounding box center [489, 66] width 35 height 9
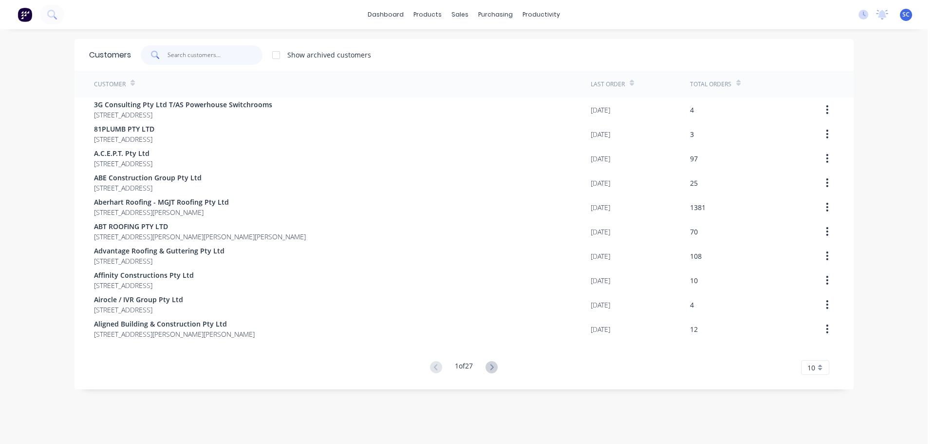
click at [192, 55] on input "text" at bounding box center [214, 54] width 95 height 19
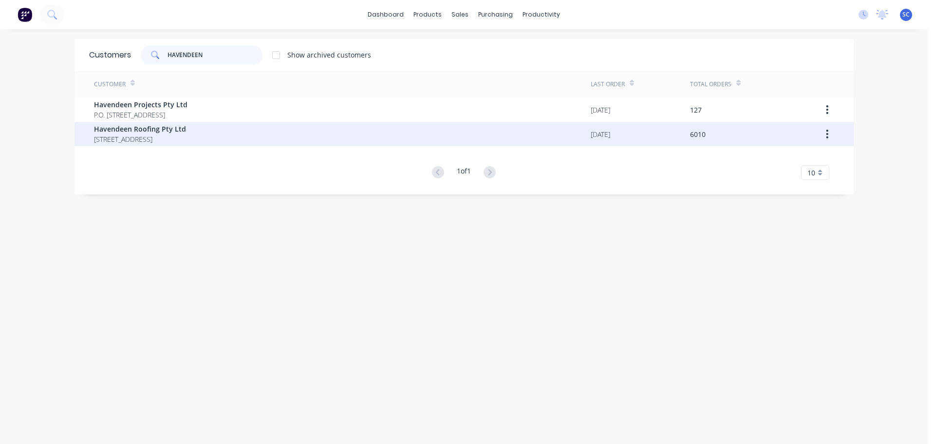
type input "HAVENDEEN"
click at [148, 138] on span "PO BOX 7139 Southport Park Queensland Australia 4215" at bounding box center [140, 139] width 92 height 10
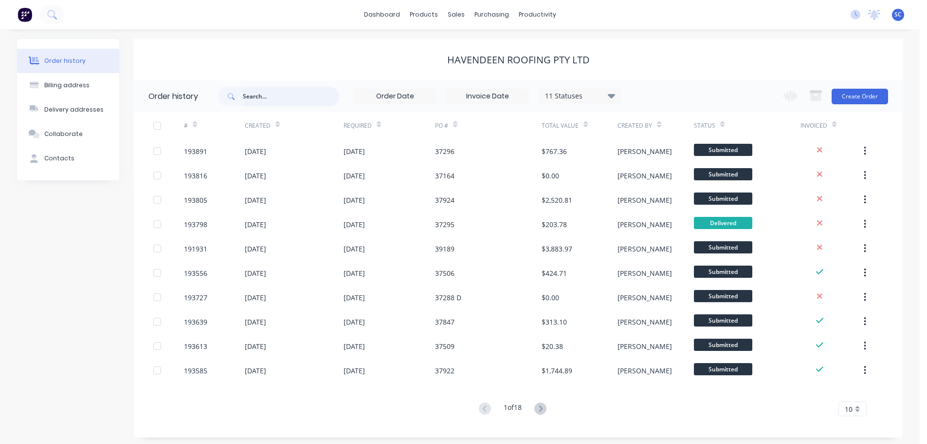
click at [247, 100] on input "text" at bounding box center [291, 96] width 96 height 19
type input "32808"
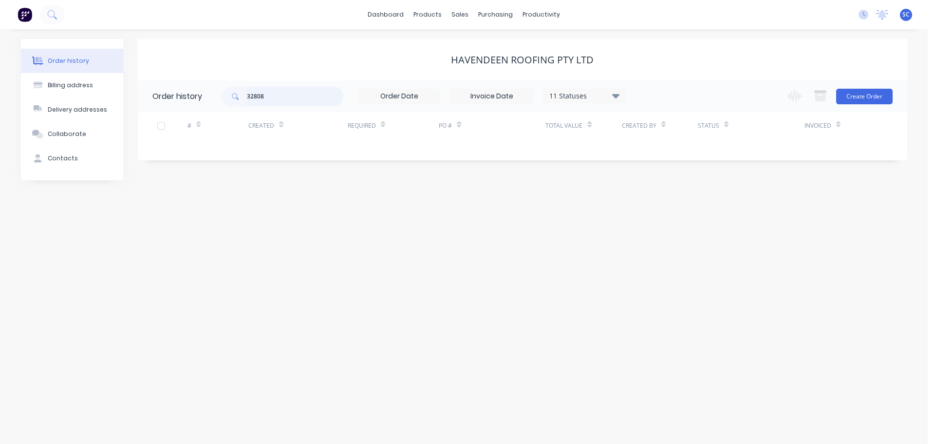
click at [275, 94] on input "32808" at bounding box center [295, 96] width 96 height 19
type input "36102"
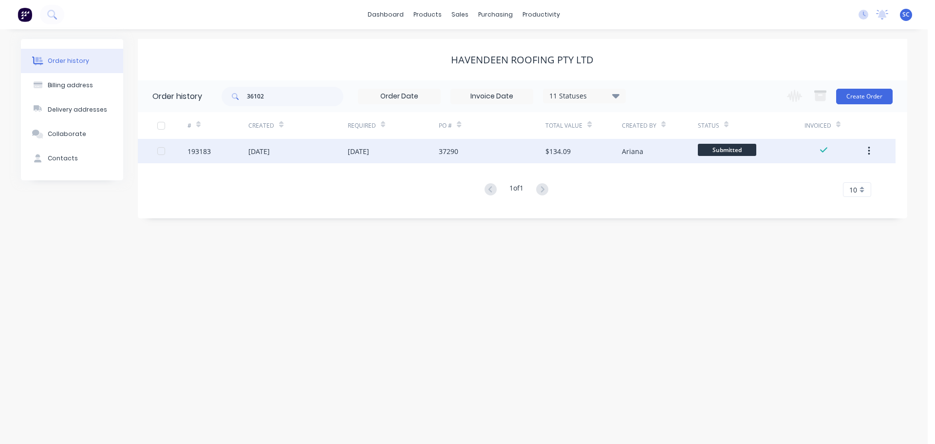
click at [296, 150] on div "18 Sep 2025" at bounding box center [297, 151] width 99 height 24
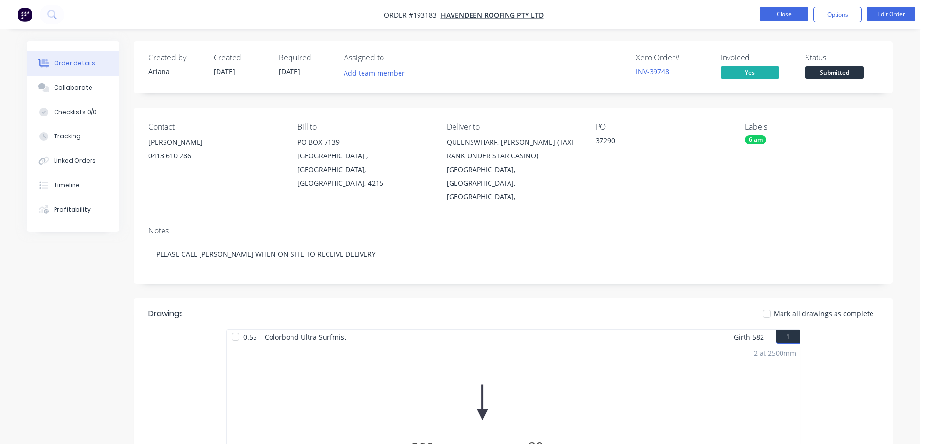
click at [785, 10] on button "Close" at bounding box center [784, 14] width 49 height 15
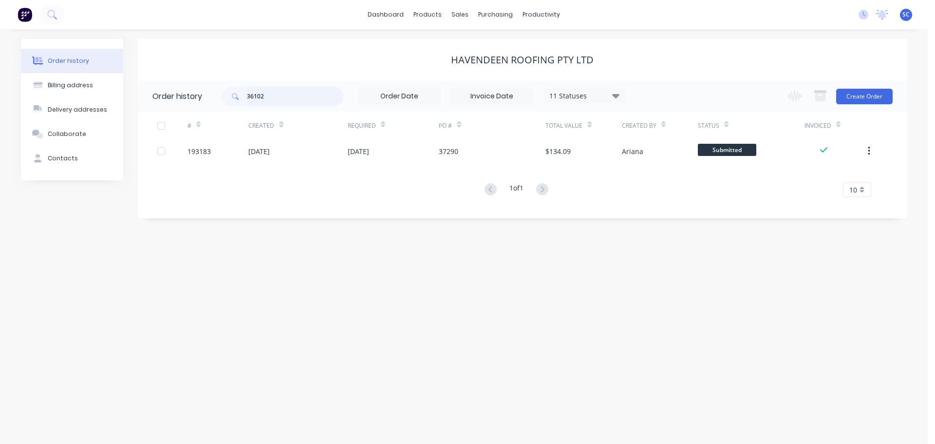
click at [273, 96] on input "36102" at bounding box center [295, 96] width 96 height 19
drag, startPoint x: 276, startPoint y: 93, endPoint x: 213, endPoint y: 93, distance: 62.8
click at [212, 93] on header "Order history 36102 11 Statuses Invoice Status Invoiced Not Invoiced Partial Or…" at bounding box center [522, 96] width 769 height 32
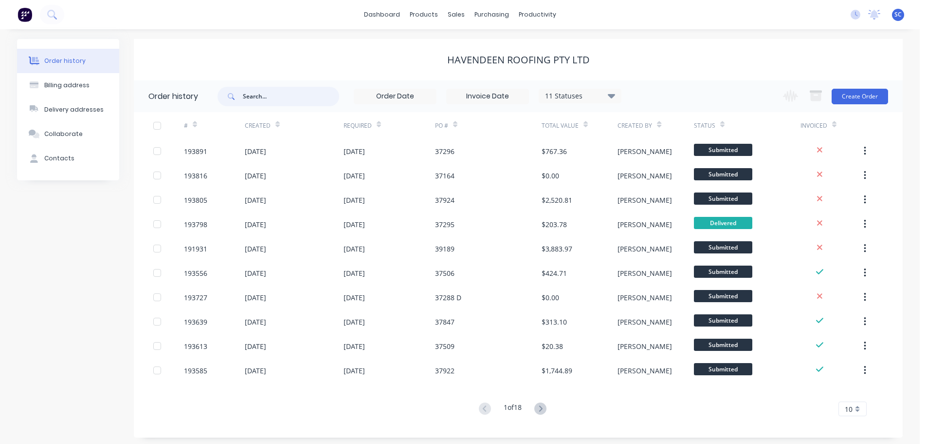
click at [258, 94] on input "text" at bounding box center [291, 96] width 96 height 19
type input "36102"
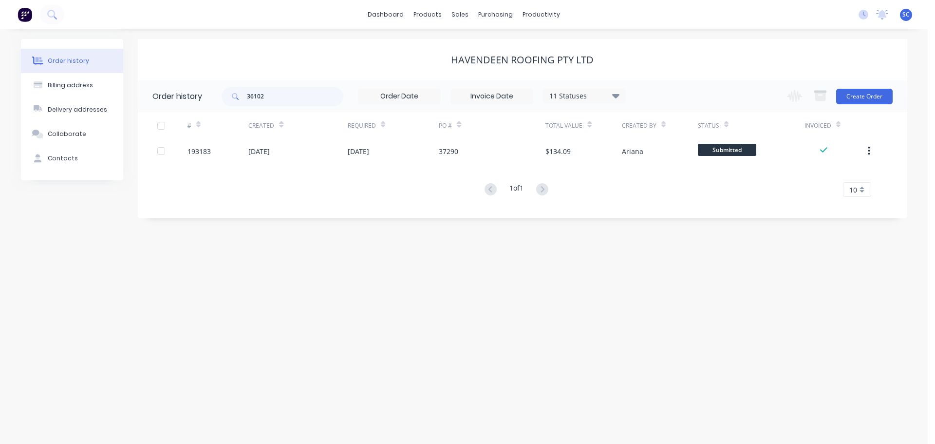
drag, startPoint x: 616, startPoint y: 94, endPoint x: 618, endPoint y: 105, distance: 10.8
click at [616, 95] on icon at bounding box center [614, 95] width 7 height 4
click at [649, 229] on div "Archived" at bounding box center [604, 232] width 122 height 19
click at [665, 227] on label at bounding box center [665, 227] width 0 height 0
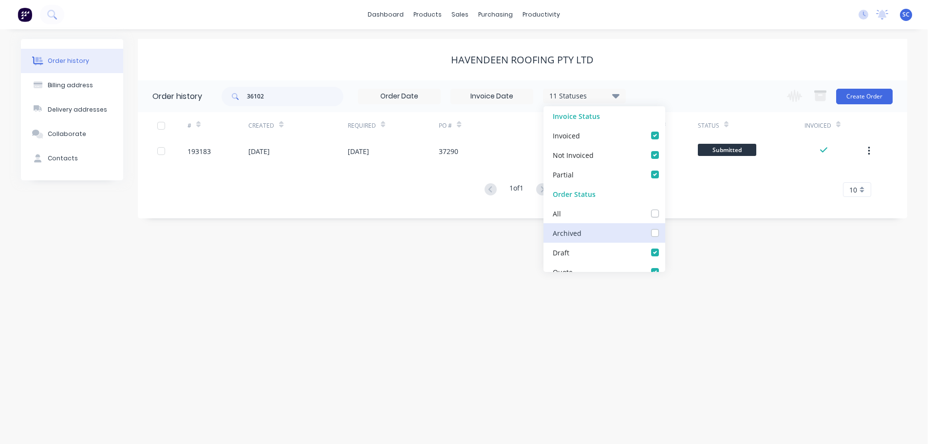
click at [665, 230] on input "checkbox" at bounding box center [669, 231] width 8 height 9
checkbox input "true"
click at [642, 60] on div "Havendeen Roofing Pty Ltd" at bounding box center [522, 60] width 769 height 12
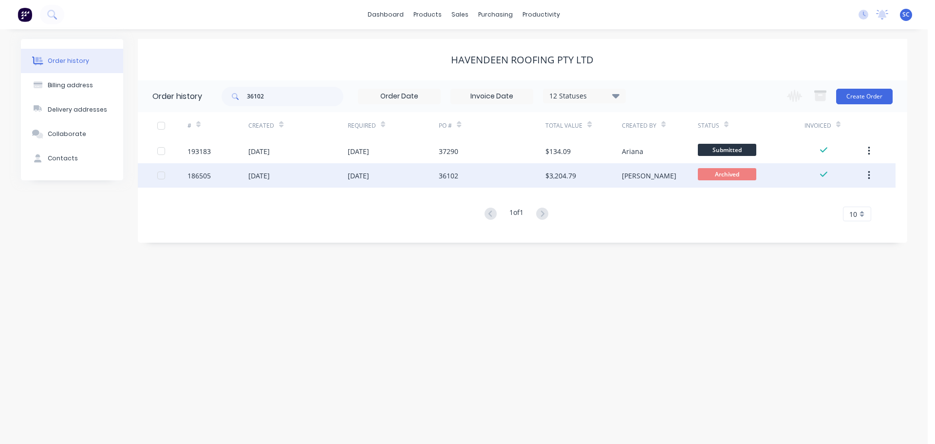
click at [349, 175] on div "11 Jul 2025" at bounding box center [358, 175] width 21 height 10
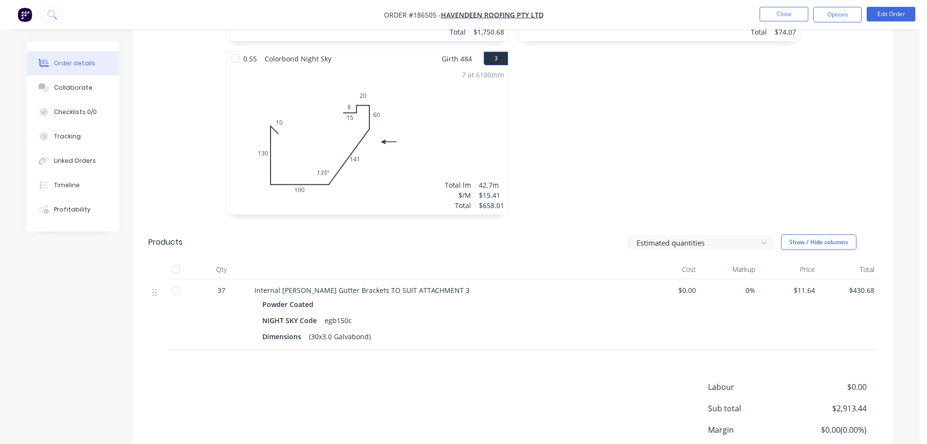
scroll to position [438, 0]
click at [793, 16] on button "Close" at bounding box center [784, 14] width 49 height 15
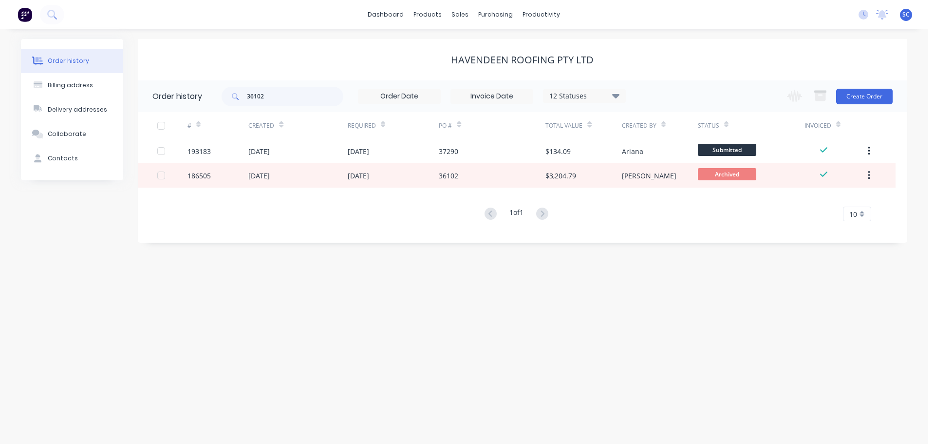
click at [358, 53] on div "Havendeen Roofing Pty Ltd" at bounding box center [522, 59] width 769 height 41
click at [493, 67] on div "Customers" at bounding box center [493, 66] width 35 height 9
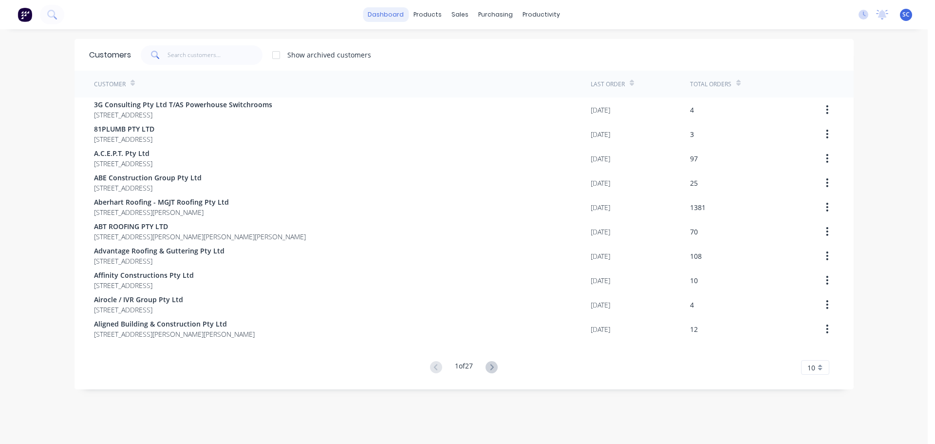
click at [378, 18] on link "dashboard" at bounding box center [386, 14] width 46 height 15
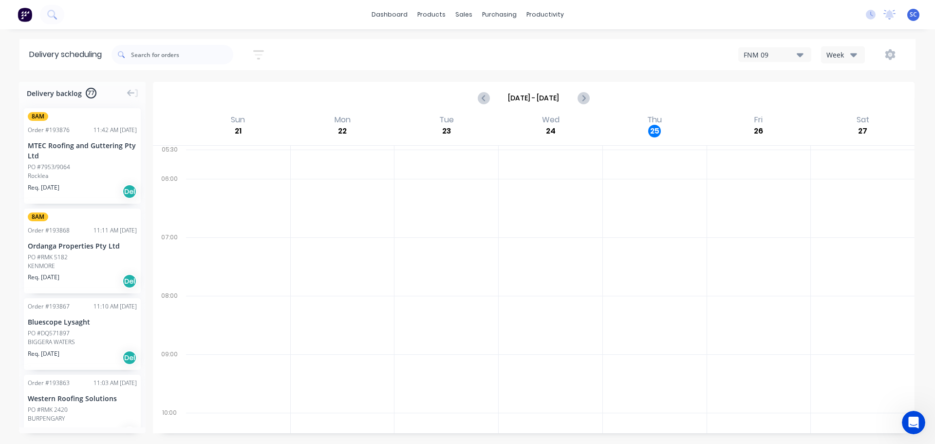
drag, startPoint x: 261, startPoint y: 53, endPoint x: 224, endPoint y: 103, distance: 62.3
click at [261, 53] on icon "button" at bounding box center [258, 55] width 11 height 12
click at [203, 93] on input "[DATE] - [DATE]" at bounding box center [213, 91] width 91 height 15
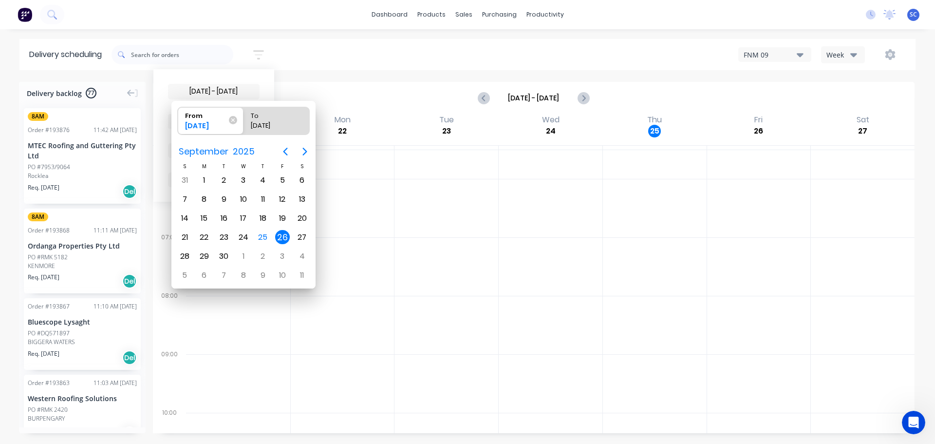
click at [281, 234] on div "26" at bounding box center [282, 237] width 15 height 15
radio input "false"
radio input "true"
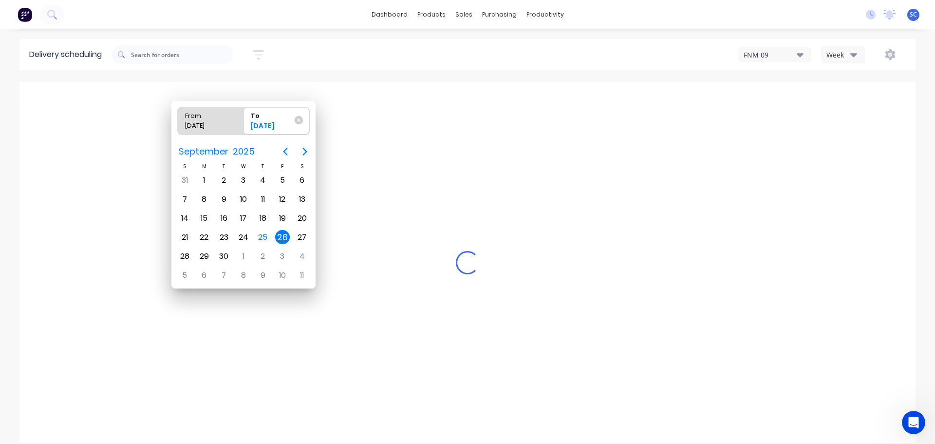
click at [282, 238] on div "26" at bounding box center [282, 237] width 15 height 15
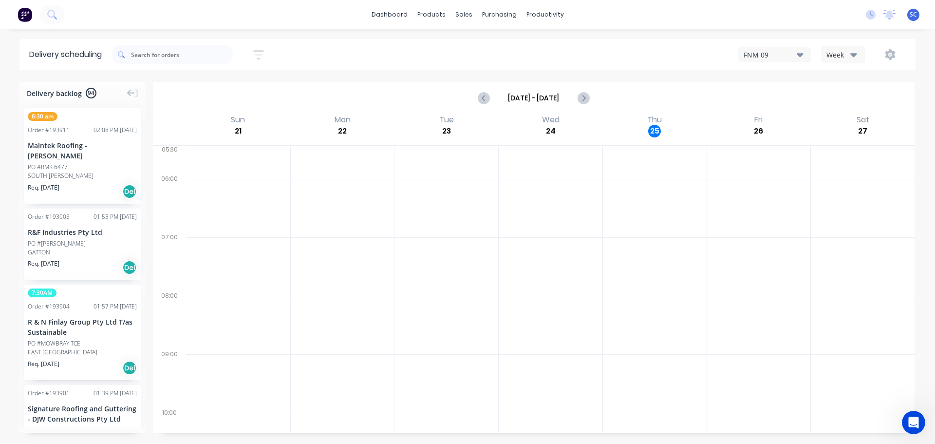
click at [264, 55] on icon "button" at bounding box center [258, 55] width 11 height 12
click at [209, 84] on label "[DATE] - [DATE]" at bounding box center [214, 92] width 92 height 16
click at [209, 84] on input "[DATE] - [DATE]" at bounding box center [213, 91] width 91 height 15
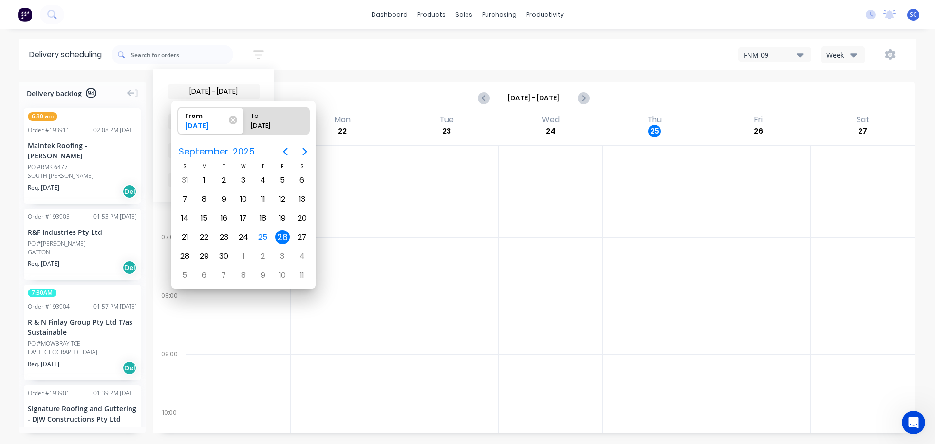
click at [284, 239] on div "26" at bounding box center [282, 237] width 15 height 15
radio input "false"
radio input "true"
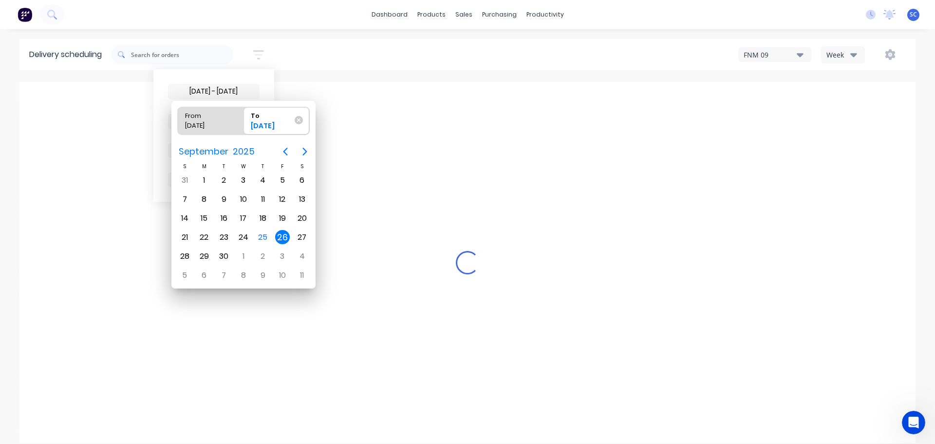
click at [280, 236] on div "26" at bounding box center [282, 237] width 15 height 15
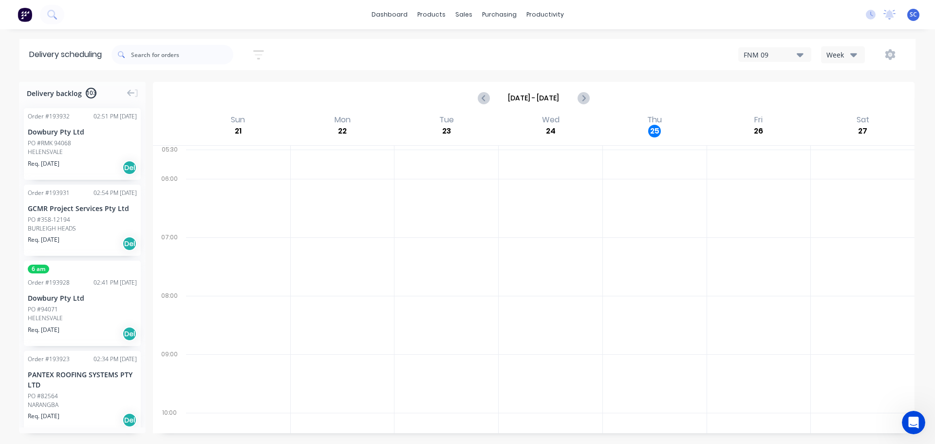
click at [262, 54] on icon "button" at bounding box center [259, 54] width 8 height 1
click at [204, 93] on input "[DATE] - [DATE]" at bounding box center [213, 91] width 91 height 15
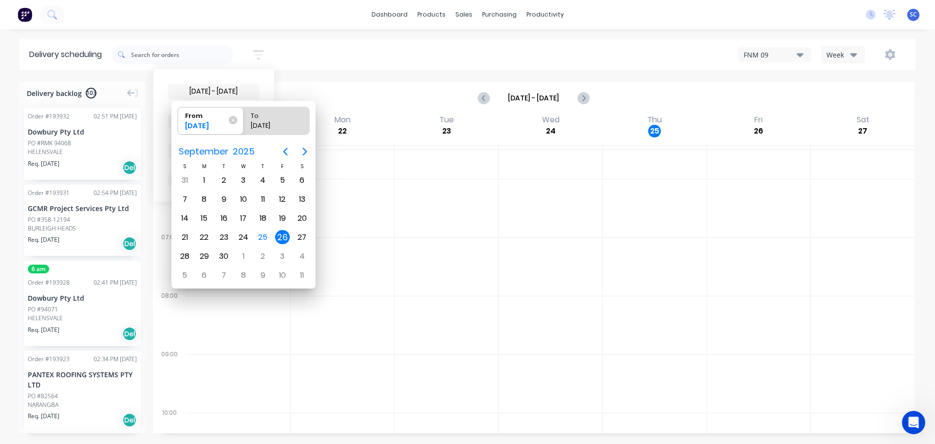
click at [278, 239] on div "26" at bounding box center [282, 237] width 15 height 15
radio input "false"
radio input "true"
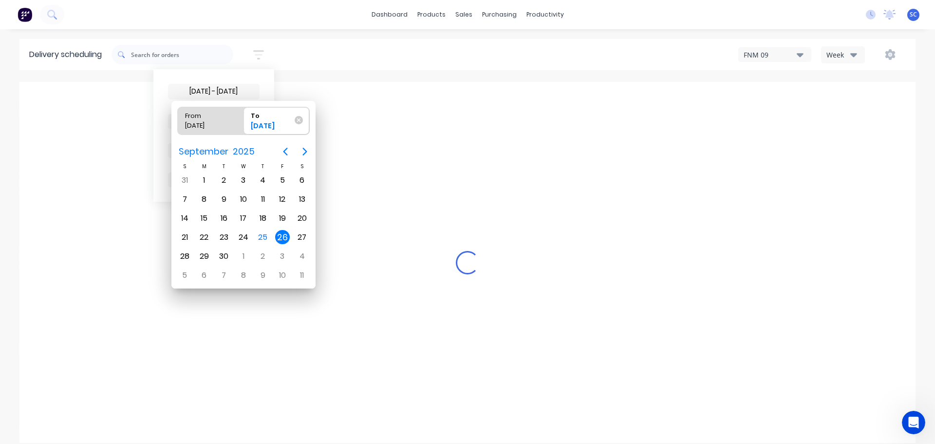
click at [281, 236] on div "26" at bounding box center [282, 237] width 15 height 15
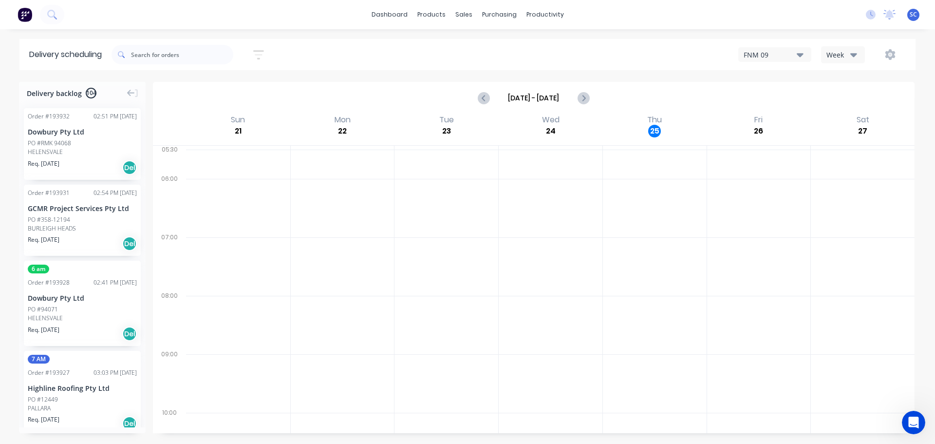
click at [259, 52] on icon "button" at bounding box center [258, 55] width 11 height 12
click at [204, 90] on input "[DATE] - [DATE]" at bounding box center [213, 91] width 91 height 15
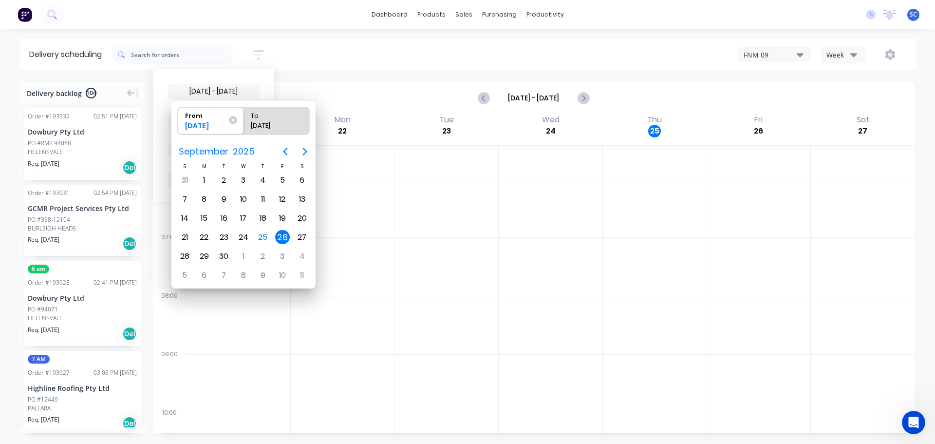
click at [281, 237] on div "26" at bounding box center [282, 237] width 15 height 15
radio input "false"
radio input "true"
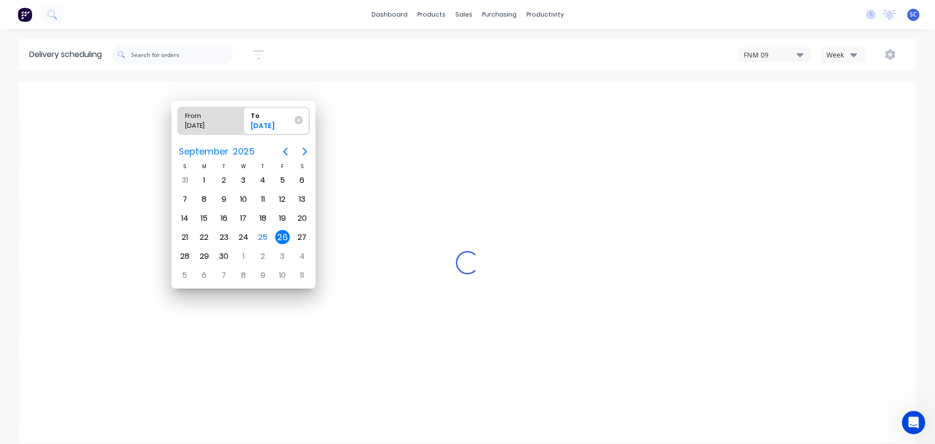
click at [283, 233] on div "26" at bounding box center [282, 237] width 15 height 15
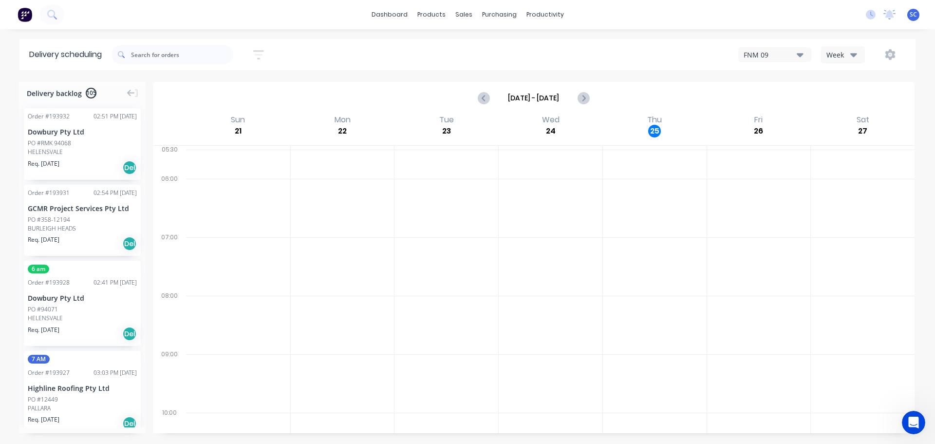
click at [259, 53] on icon "button" at bounding box center [258, 55] width 11 height 12
click at [218, 92] on input "[DATE] - [DATE]" at bounding box center [213, 91] width 91 height 15
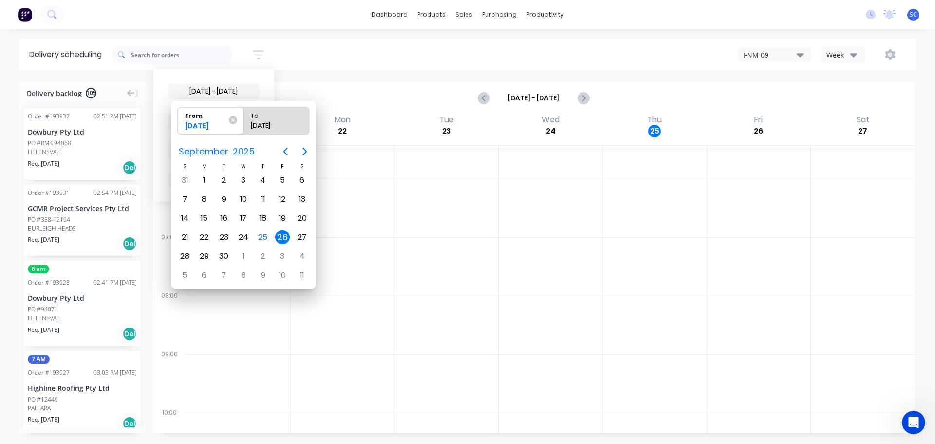
click at [280, 236] on div "26" at bounding box center [282, 237] width 15 height 15
radio input "false"
radio input "true"
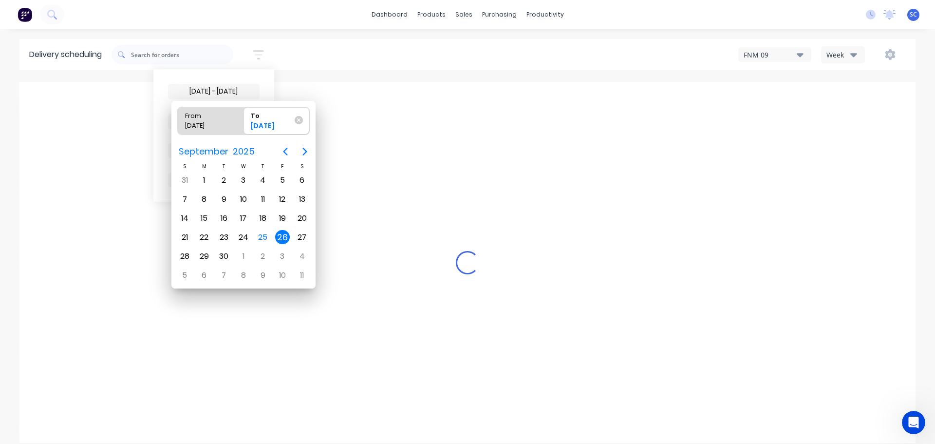
click at [282, 237] on div "26" at bounding box center [282, 237] width 15 height 15
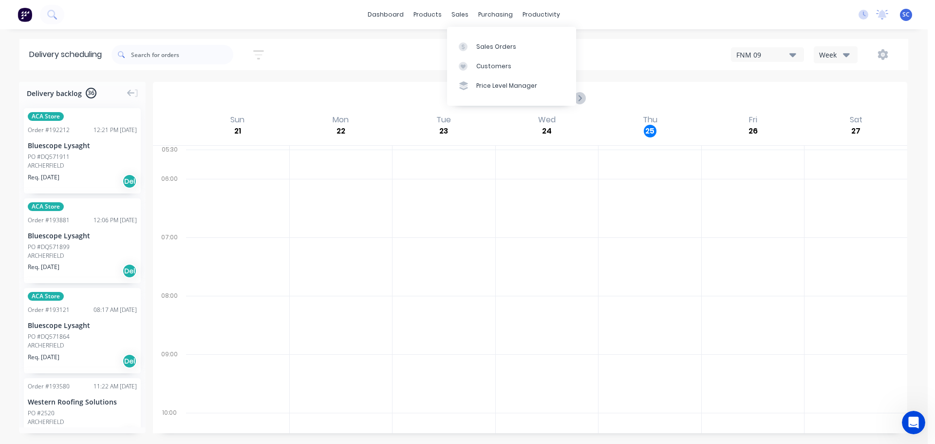
scroll to position [97, 0]
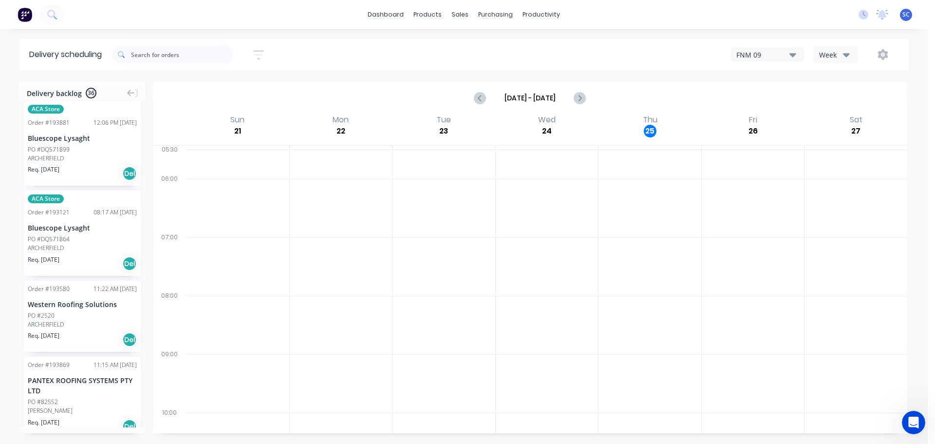
click at [263, 56] on icon "button" at bounding box center [258, 55] width 11 height 12
click at [197, 92] on input "[DATE] - [DATE]" at bounding box center [213, 91] width 91 height 15
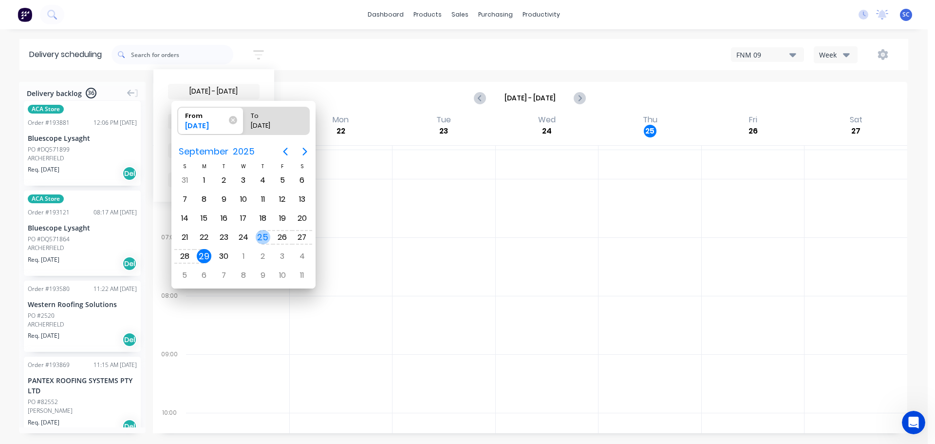
click at [260, 235] on div "25" at bounding box center [263, 237] width 15 height 15
type input "[DATE] - [DATE]"
radio input "false"
radio input "true"
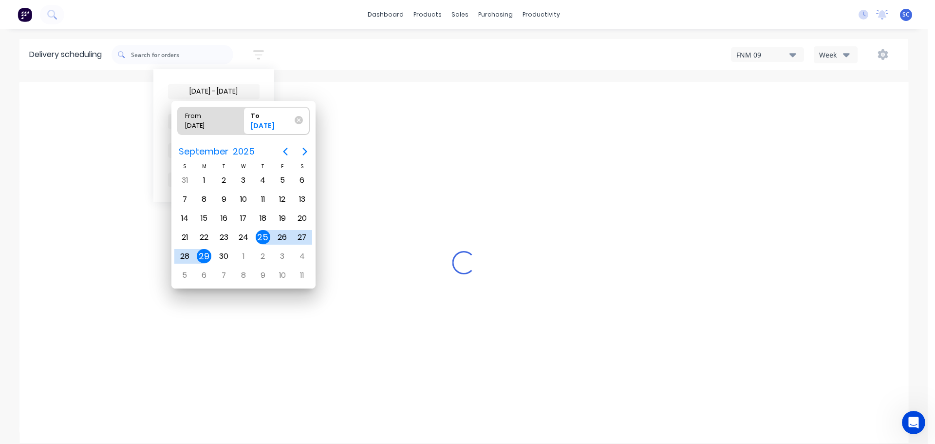
click at [260, 237] on div "25" at bounding box center [263, 237] width 15 height 15
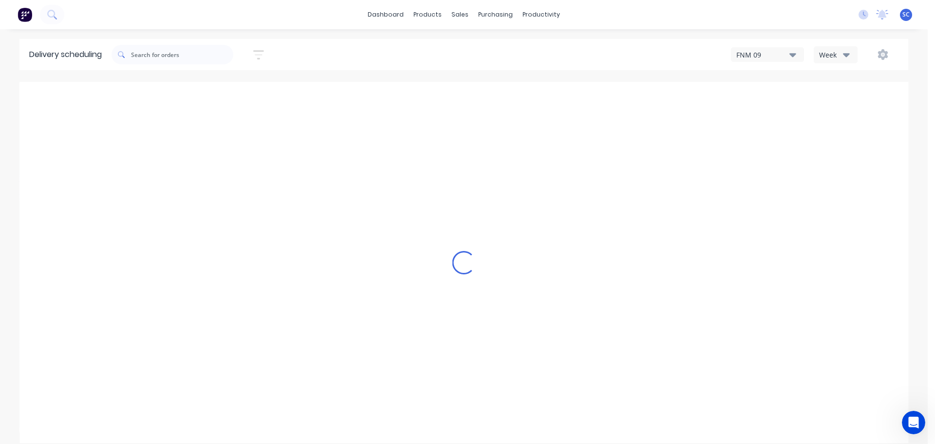
scroll to position [94, 0]
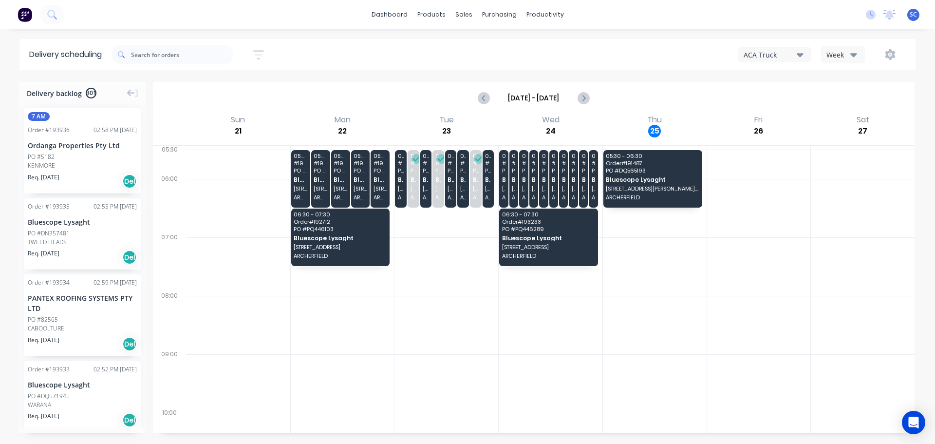
click at [259, 51] on icon "button" at bounding box center [258, 54] width 11 height 9
click at [212, 93] on input at bounding box center [213, 91] width 91 height 15
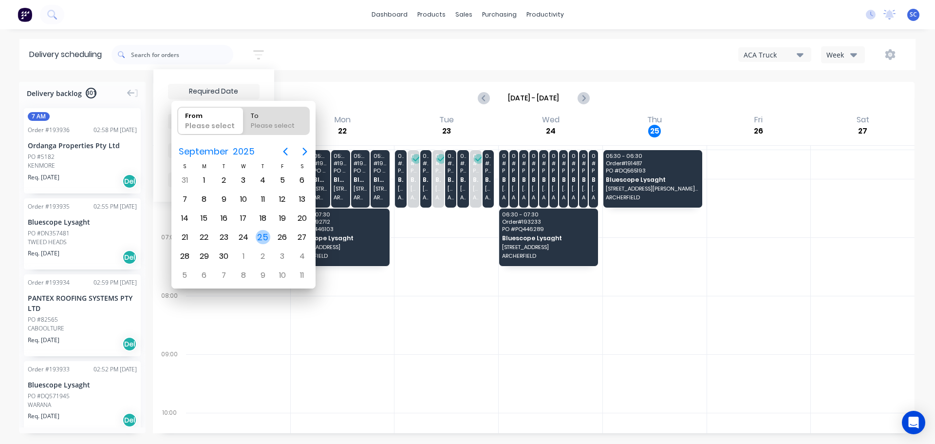
click at [264, 236] on div "25" at bounding box center [263, 237] width 15 height 15
type input "[DATE]"
radio input "false"
radio input "true"
click at [262, 236] on div "25" at bounding box center [263, 237] width 15 height 15
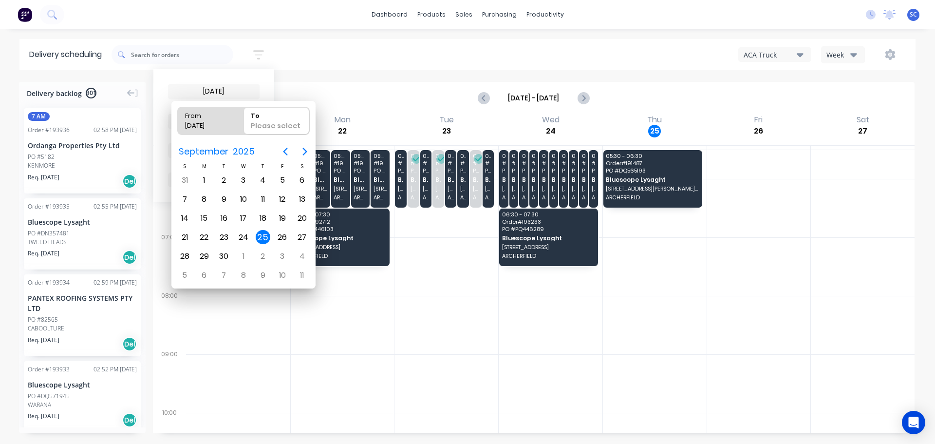
type input "[DATE] - [DATE]"
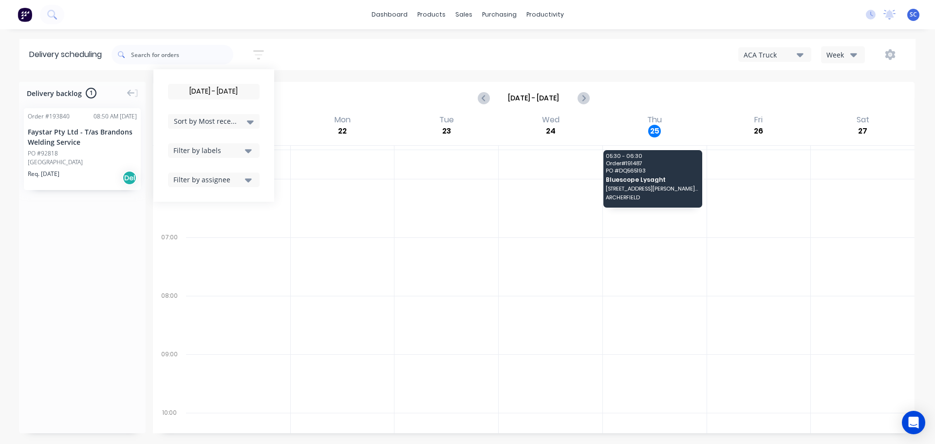
click at [48, 150] on div "PO #92818" at bounding box center [43, 153] width 30 height 9
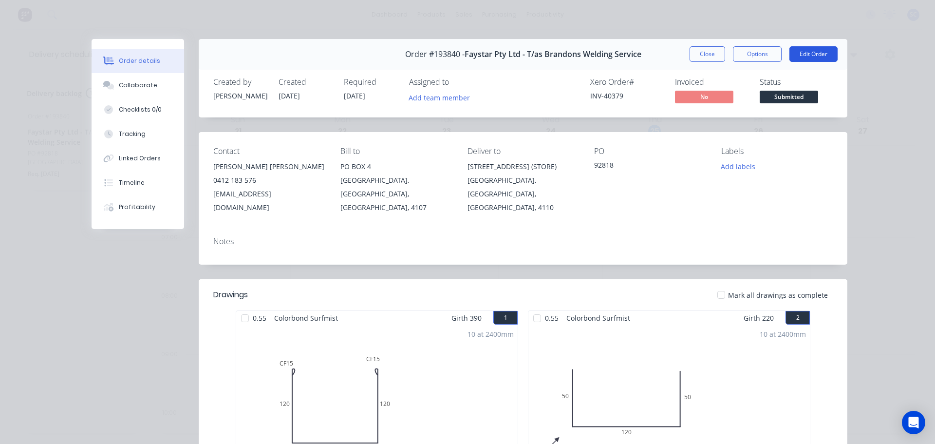
click at [813, 50] on button "Edit Order" at bounding box center [813, 54] width 48 height 16
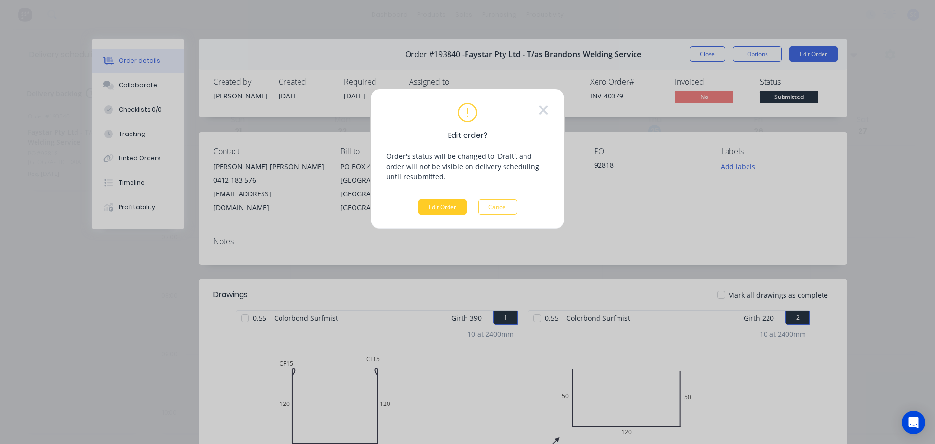
click at [436, 204] on button "Edit Order" at bounding box center [442, 207] width 48 height 16
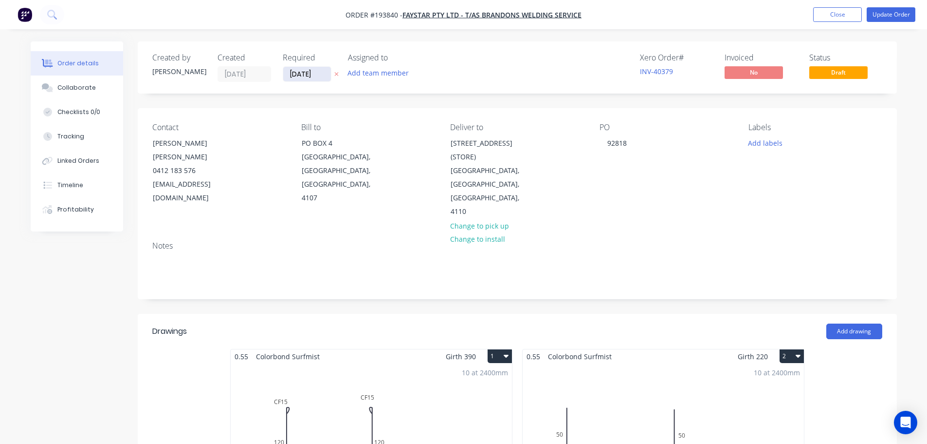
click at [306, 71] on input "[DATE]" at bounding box center [307, 74] width 48 height 15
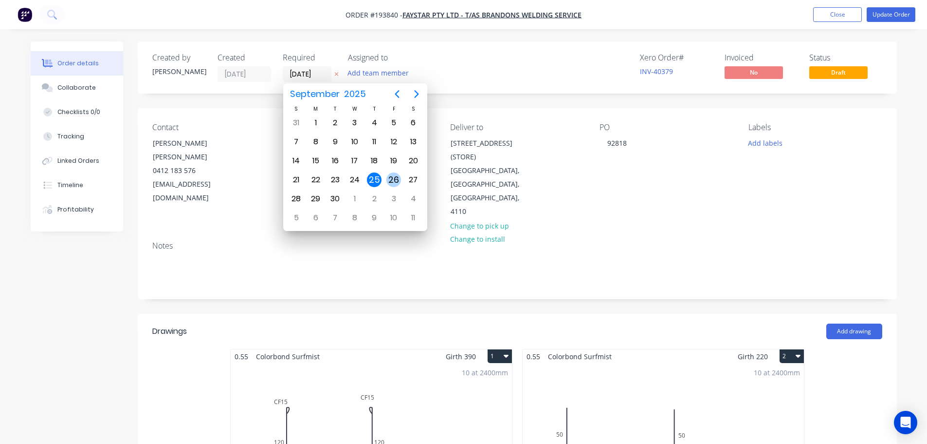
click at [389, 178] on div "26" at bounding box center [394, 179] width 15 height 15
type input "[DATE]"
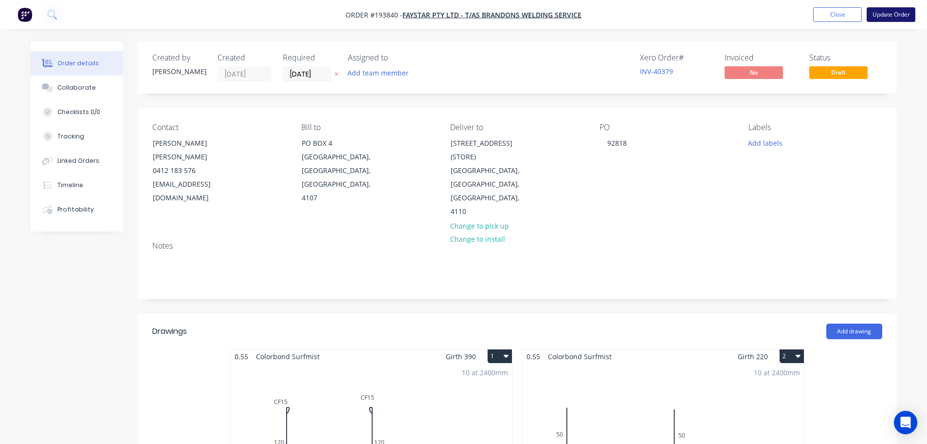
click at [888, 12] on button "Update Order" at bounding box center [891, 14] width 49 height 15
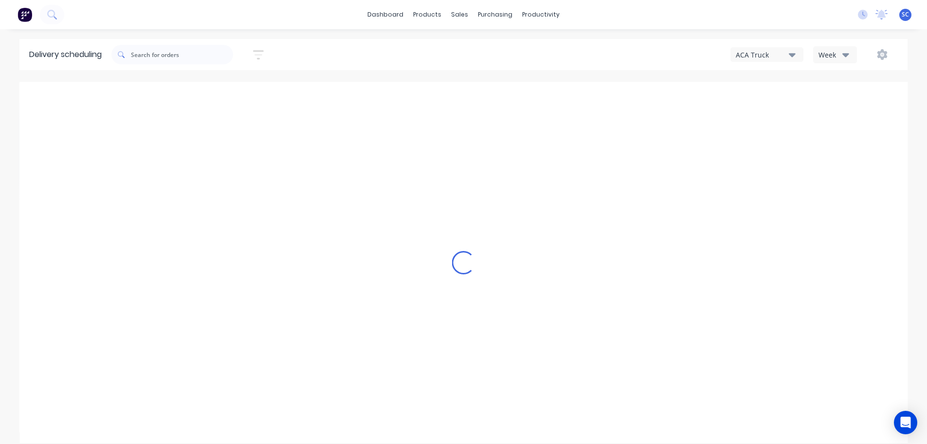
type input "[DATE] - [DATE]"
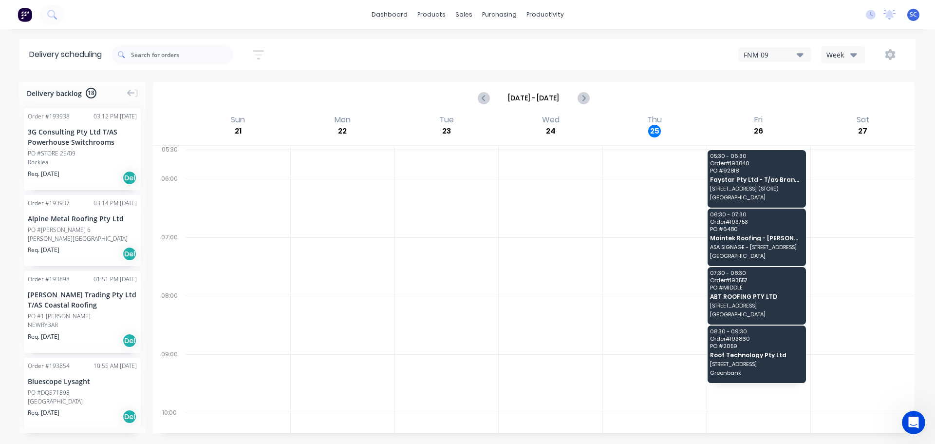
click at [262, 51] on icon "button" at bounding box center [258, 54] width 11 height 9
click at [218, 91] on input "[DATE] - [DATE]" at bounding box center [213, 91] width 91 height 15
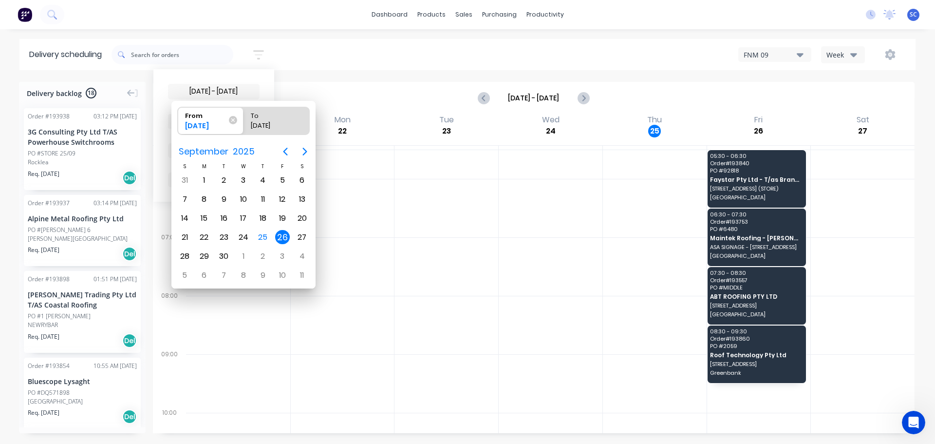
click at [283, 234] on div "26" at bounding box center [282, 237] width 15 height 15
radio input "false"
radio input "true"
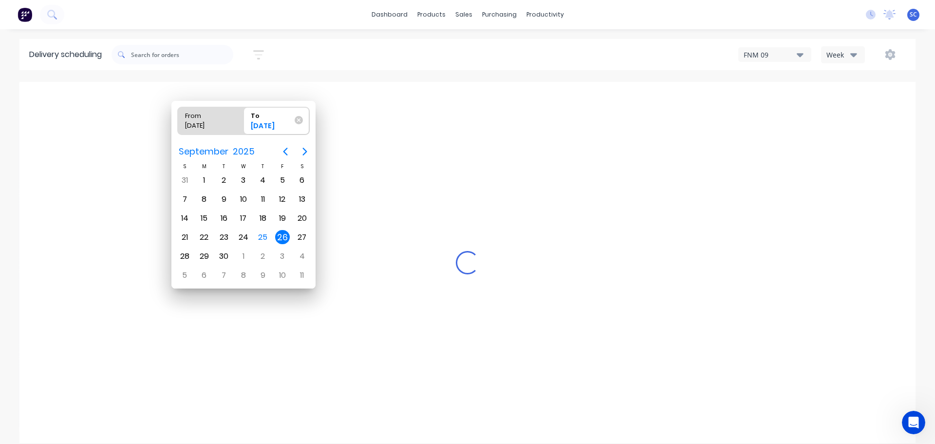
click at [283, 237] on div "26" at bounding box center [282, 237] width 15 height 15
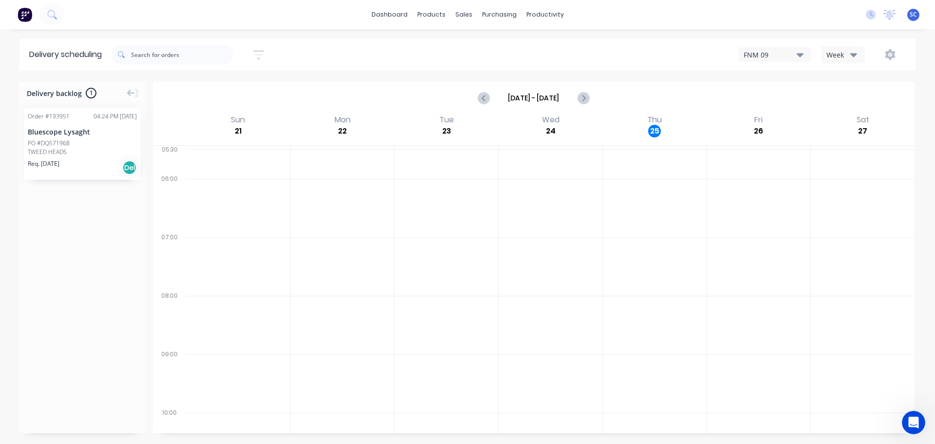
click at [847, 56] on div "Week" at bounding box center [840, 55] width 28 height 10
click at [851, 103] on div "Vehicle" at bounding box center [869, 99] width 96 height 19
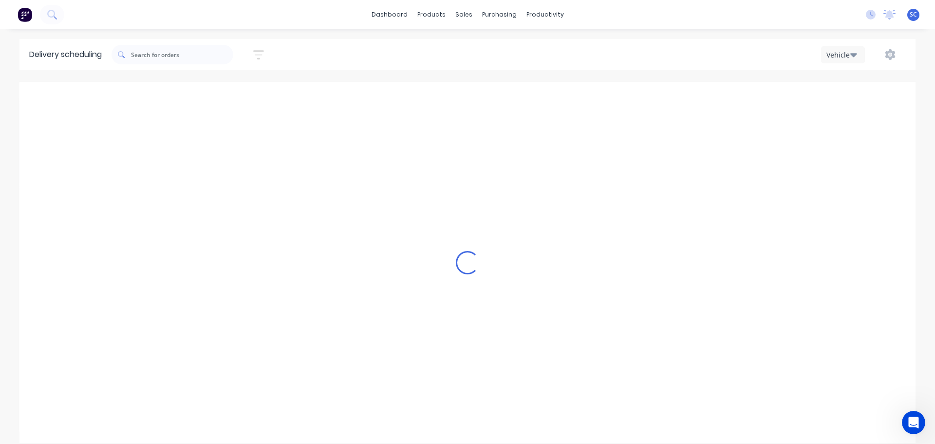
scroll to position [0, 0]
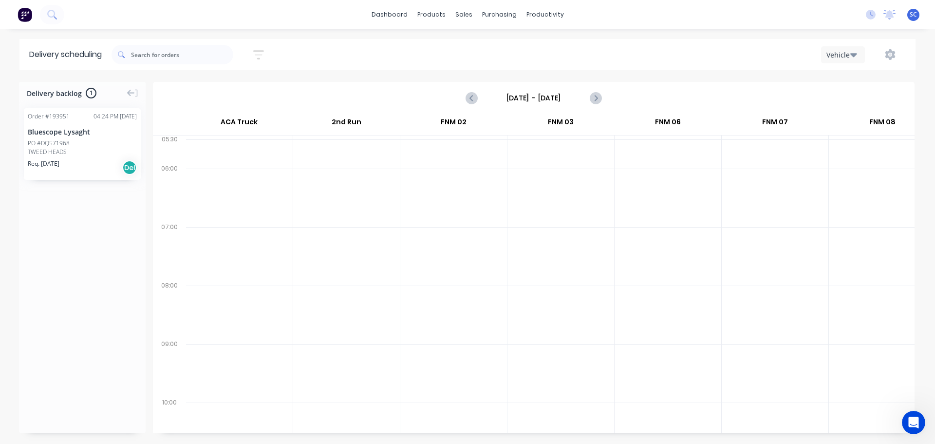
drag, startPoint x: 261, startPoint y: 54, endPoint x: 261, endPoint y: 60, distance: 6.8
click at [261, 54] on icon "button" at bounding box center [258, 55] width 11 height 12
click at [209, 88] on input "[DATE] - [DATE]" at bounding box center [213, 91] width 91 height 15
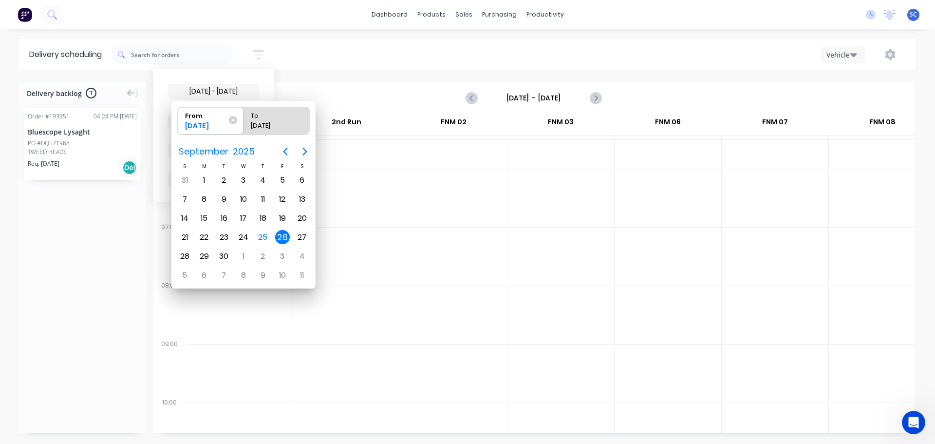
click at [284, 238] on div "26" at bounding box center [282, 237] width 15 height 15
radio input "false"
radio input "true"
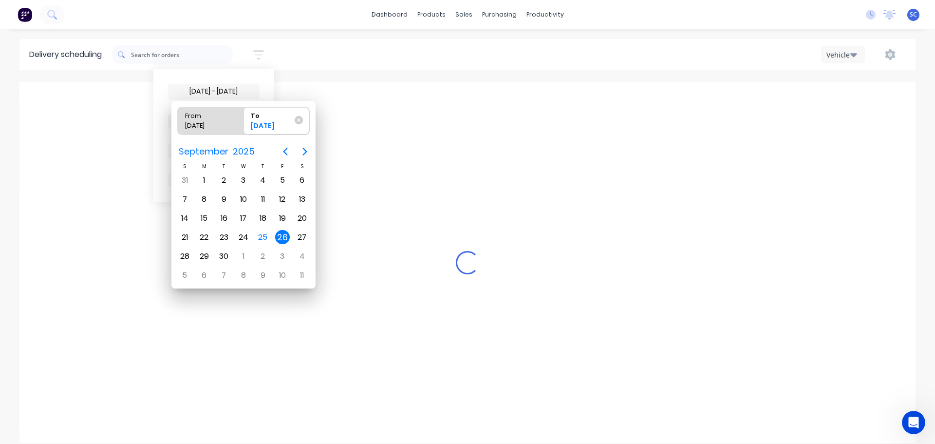
click at [284, 235] on div "26" at bounding box center [282, 237] width 15 height 15
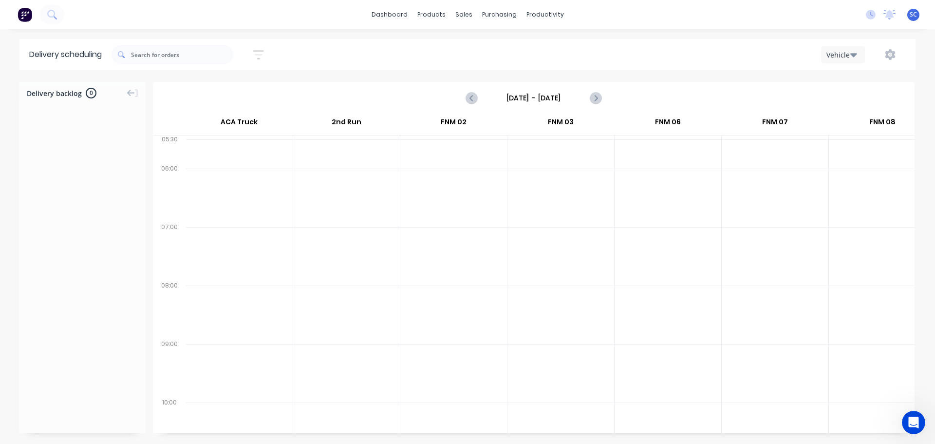
click at [515, 99] on input "[DATE] - [DATE]" at bounding box center [533, 98] width 96 height 15
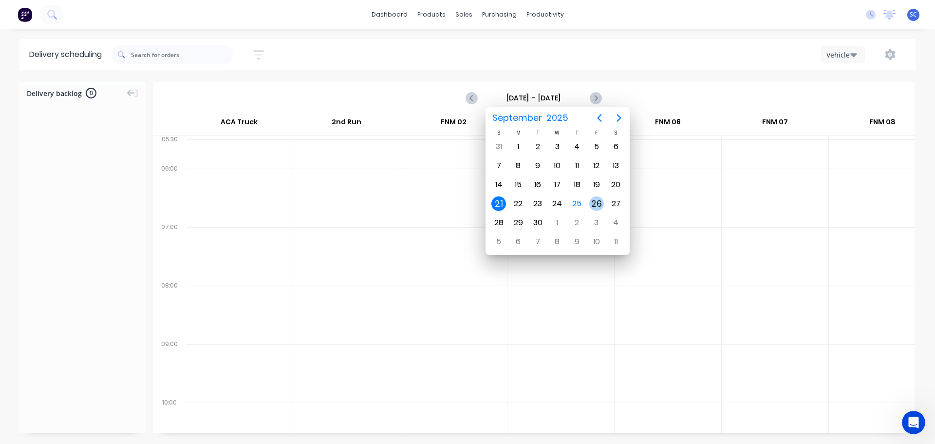
click at [593, 204] on div "26" at bounding box center [596, 203] width 15 height 15
type input "[DATE] - [DATE]"
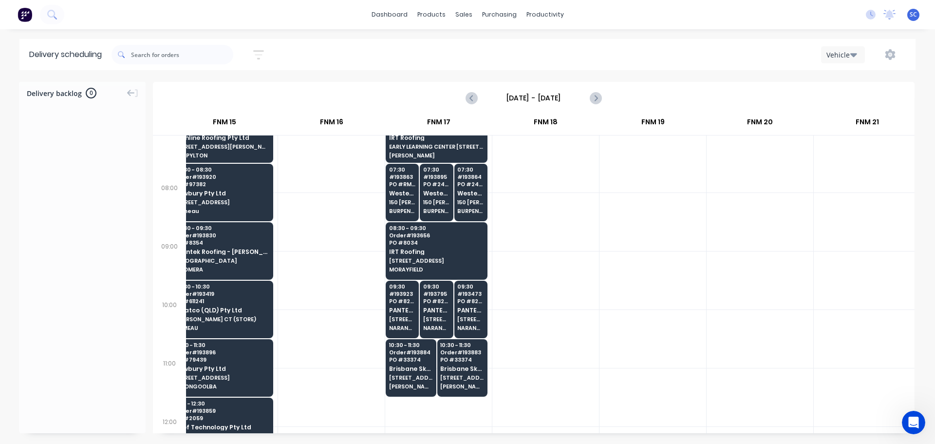
scroll to position [97, 1301]
